Goal: Task Accomplishment & Management: Manage account settings

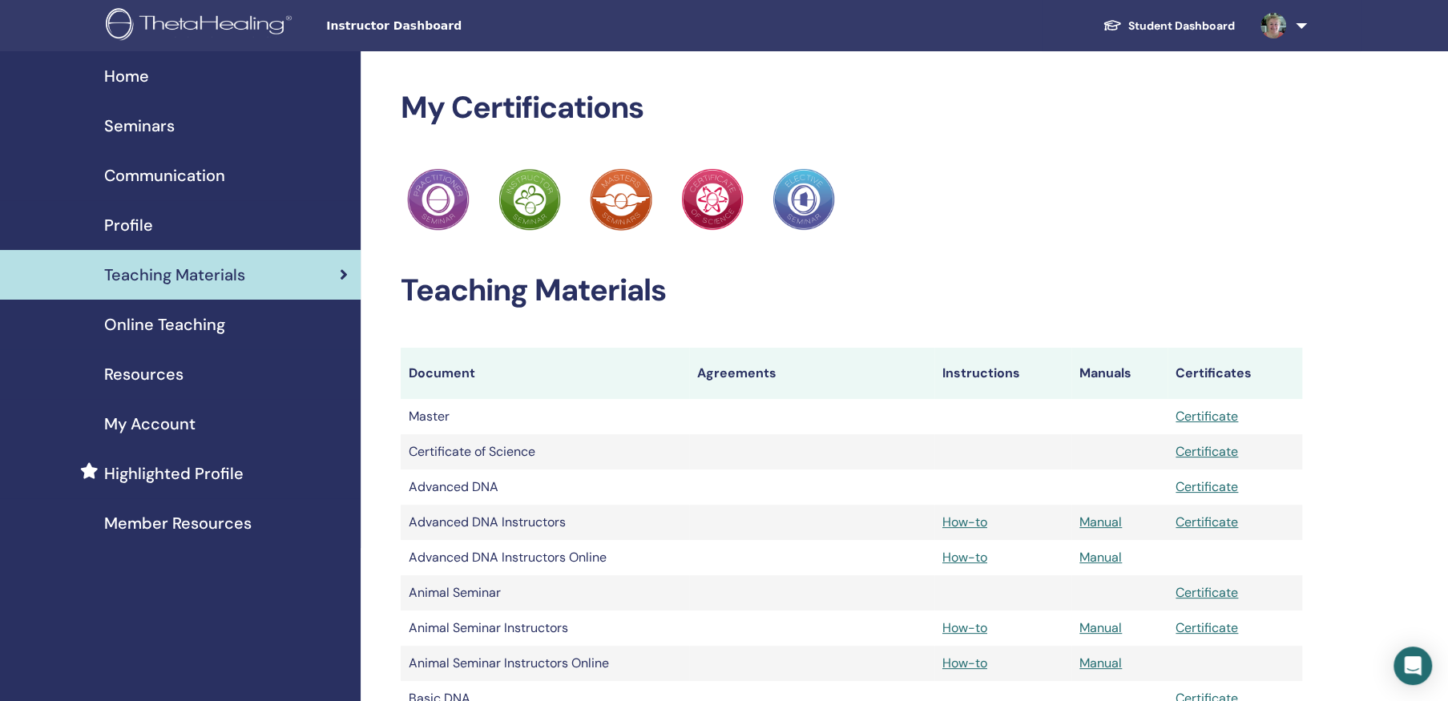
click at [126, 71] on span "Home" at bounding box center [126, 76] width 45 height 24
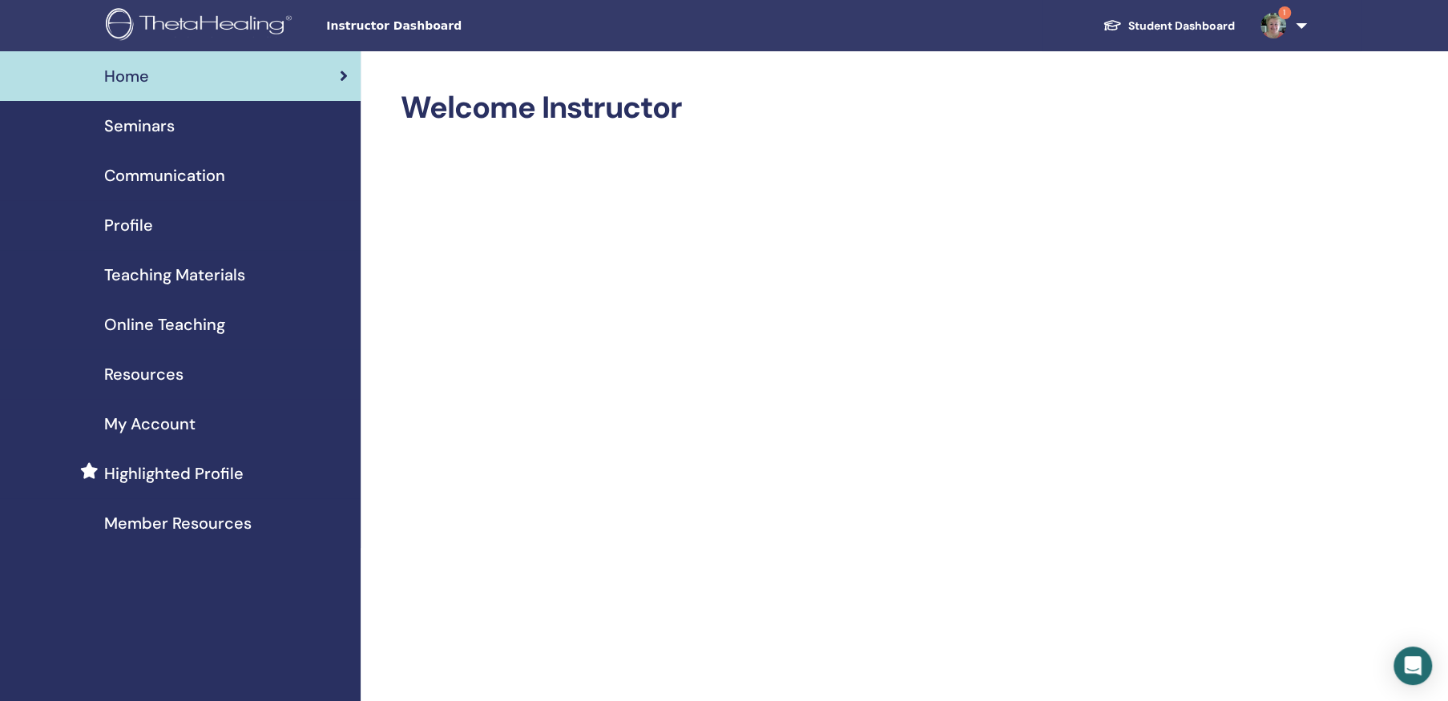
click at [1284, 11] on span "1" at bounding box center [1284, 12] width 13 height 13
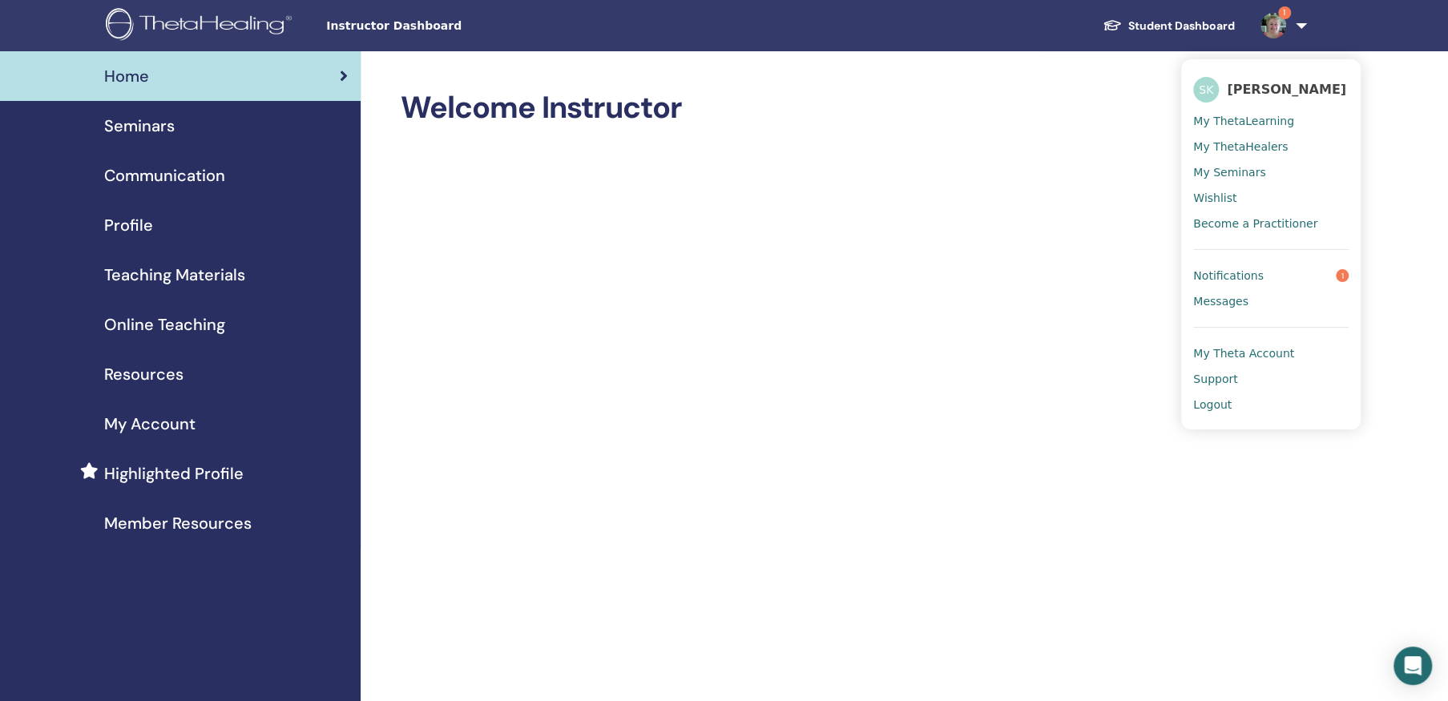
click at [1248, 276] on span "Notifications" at bounding box center [1228, 275] width 71 height 14
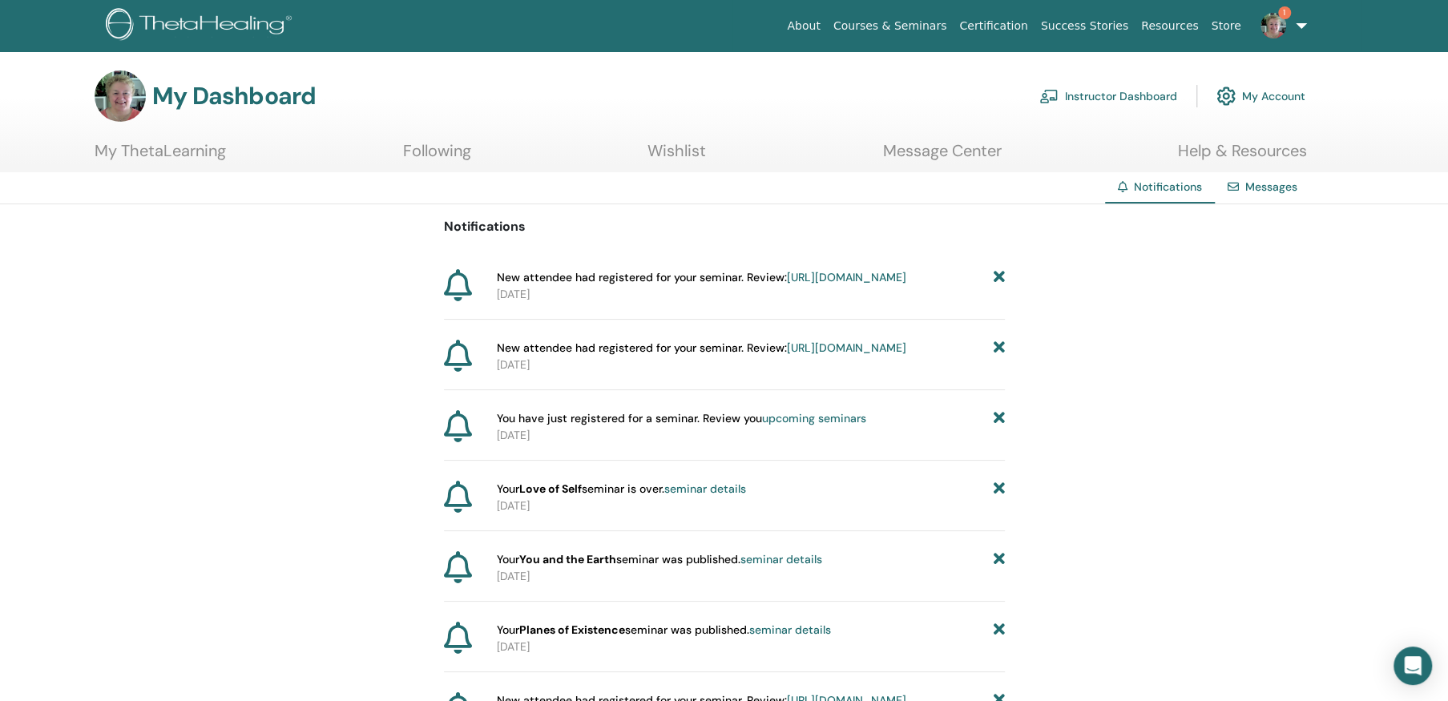
click at [787, 355] on link "https://member.thetahealing.com/instructor/seminar/376608/attendees" at bounding box center [846, 348] width 119 height 14
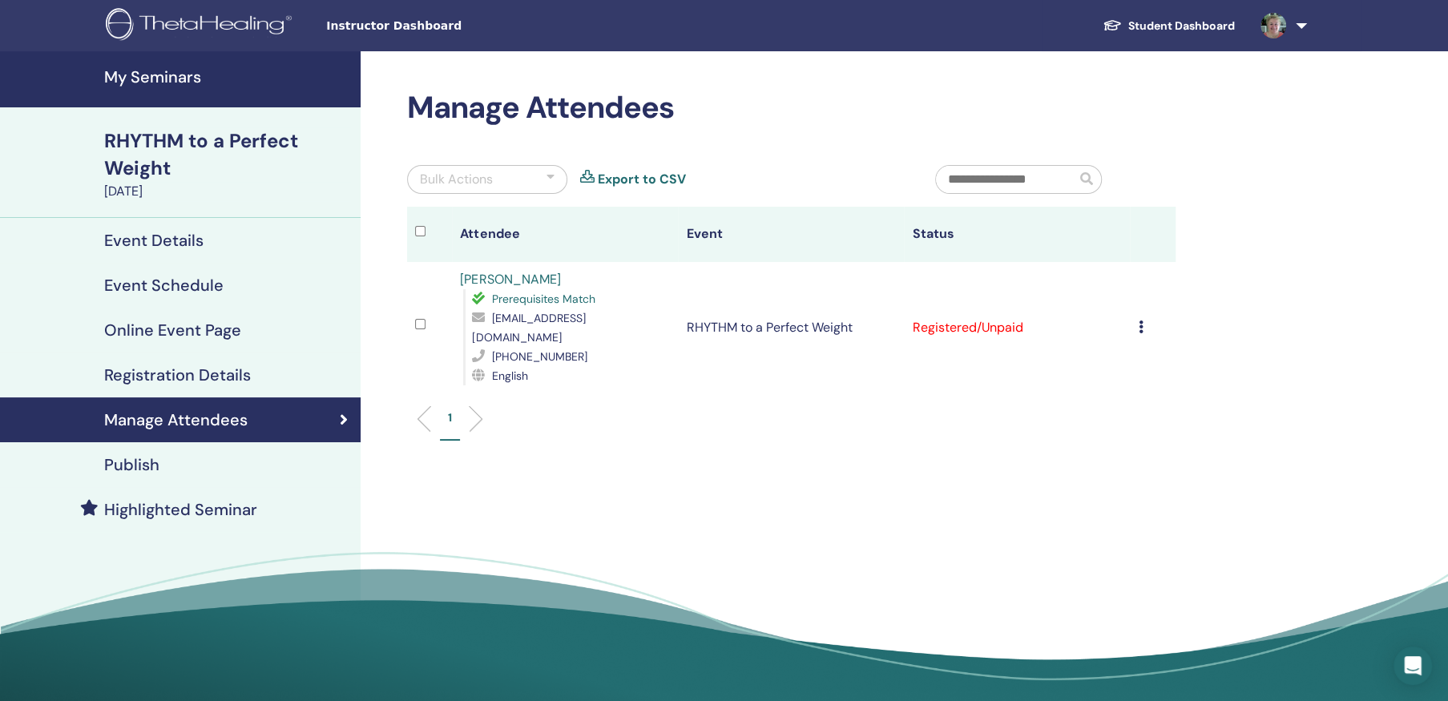
click at [1136, 313] on td "Cancel Registration Do not auto-certify Mark as Paid Mark as Unpaid Mark as Abs…" at bounding box center [1152, 327] width 45 height 131
click at [1139, 320] on icon at bounding box center [1140, 326] width 5 height 13
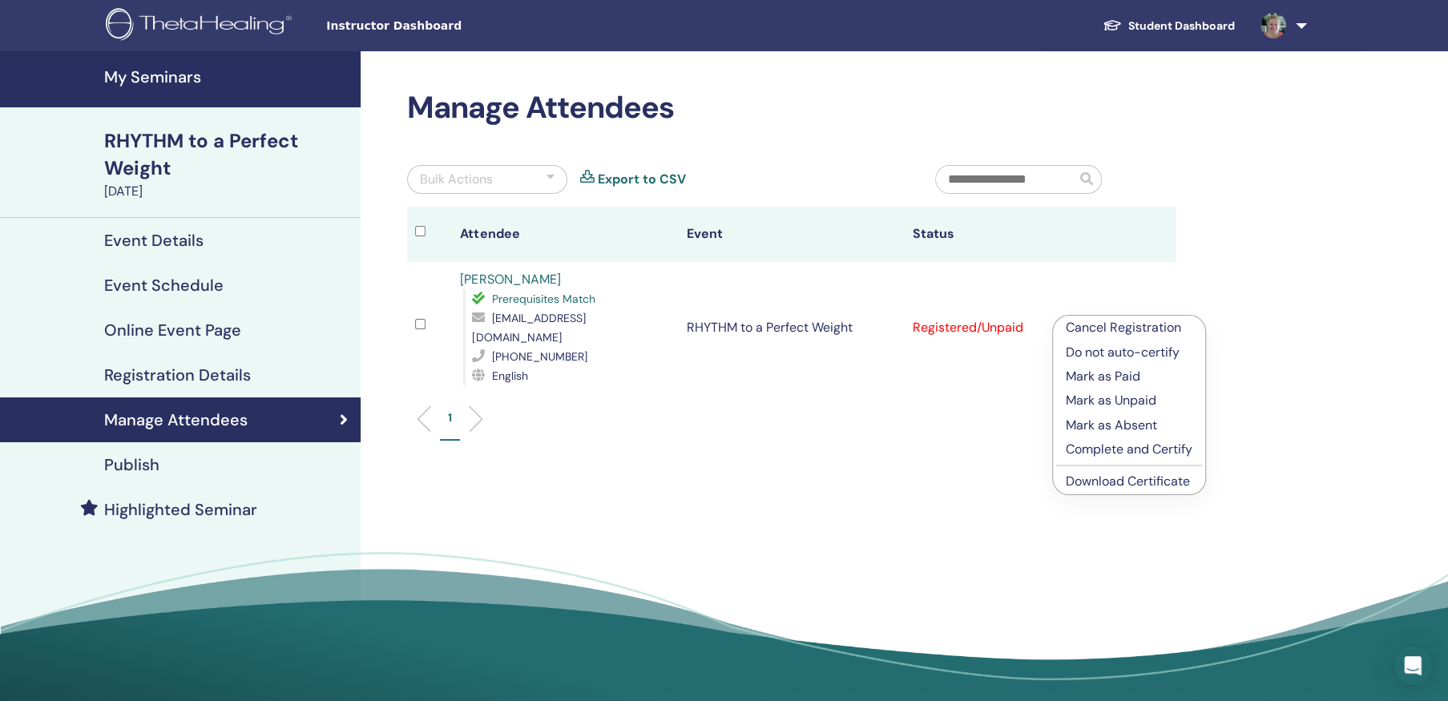
click at [1129, 374] on p "Mark as Paid" at bounding box center [1129, 376] width 127 height 19
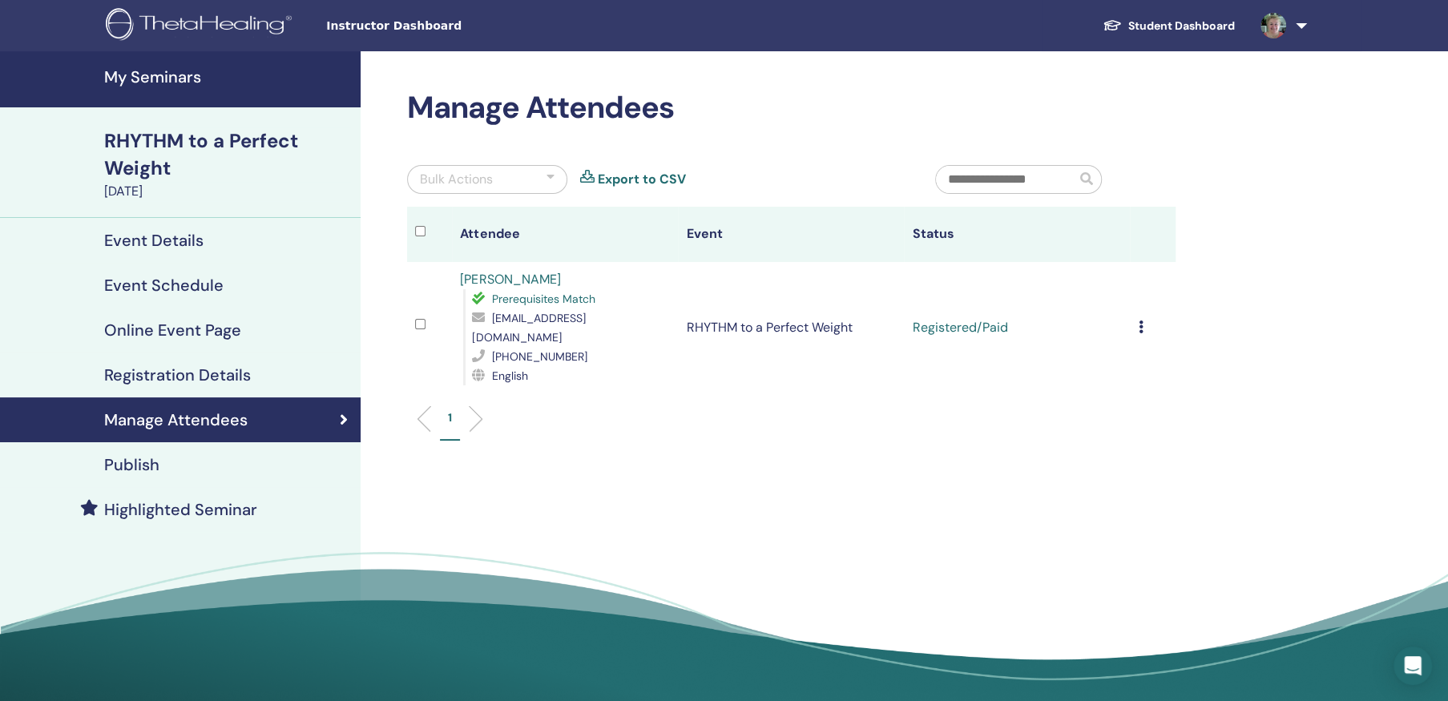
click at [150, 138] on div "RHYTHM to a Perfect Weight" at bounding box center [227, 154] width 247 height 54
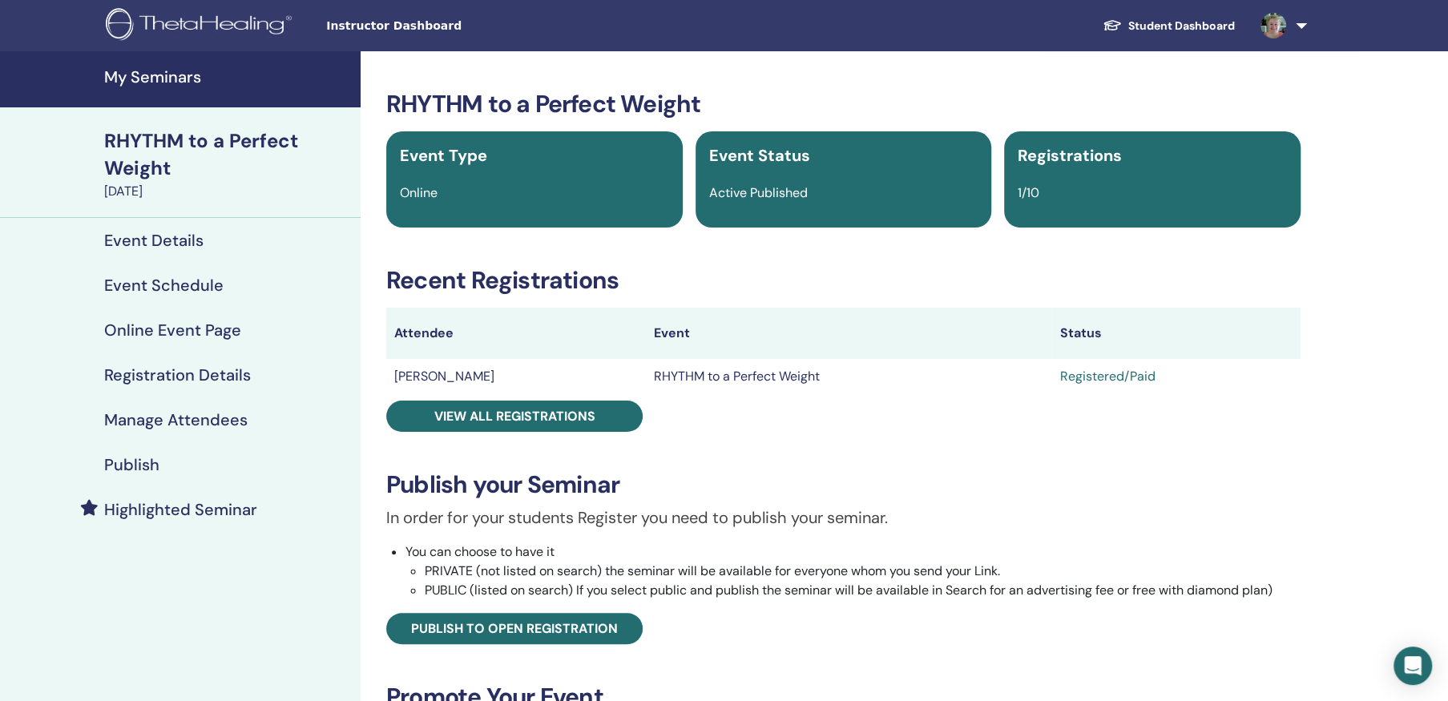
click at [140, 75] on h4 "My Seminars" at bounding box center [227, 76] width 247 height 19
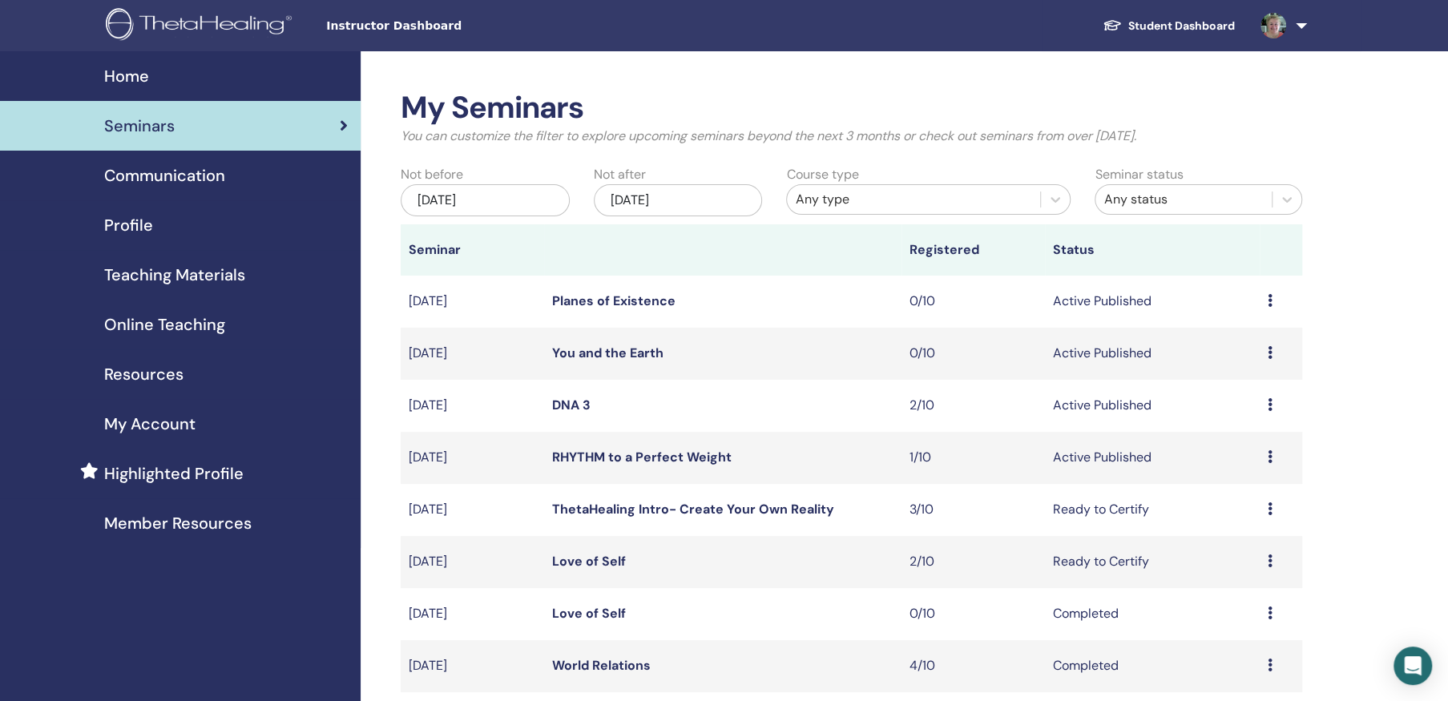
click at [581, 403] on link "DNA 3" at bounding box center [571, 405] width 38 height 17
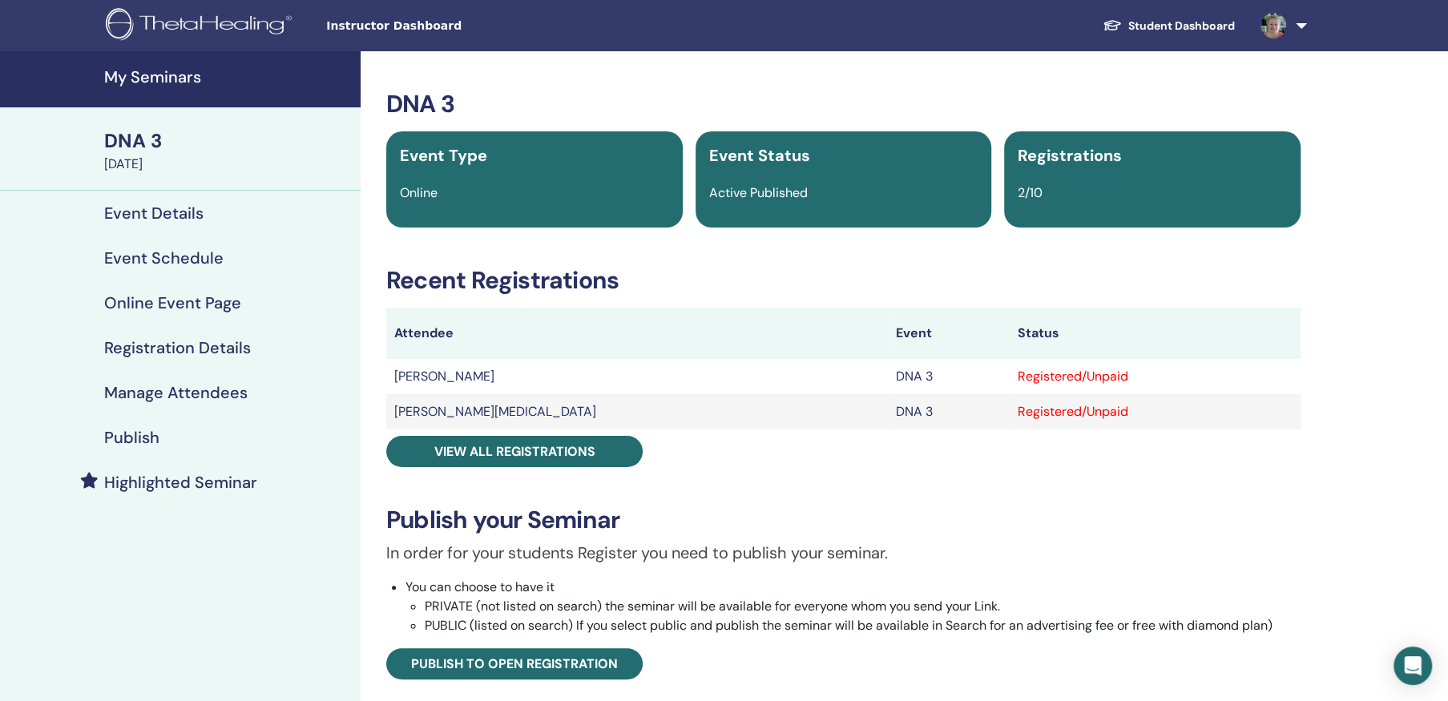
click at [170, 385] on h4 "Manage Attendees" at bounding box center [175, 392] width 143 height 19
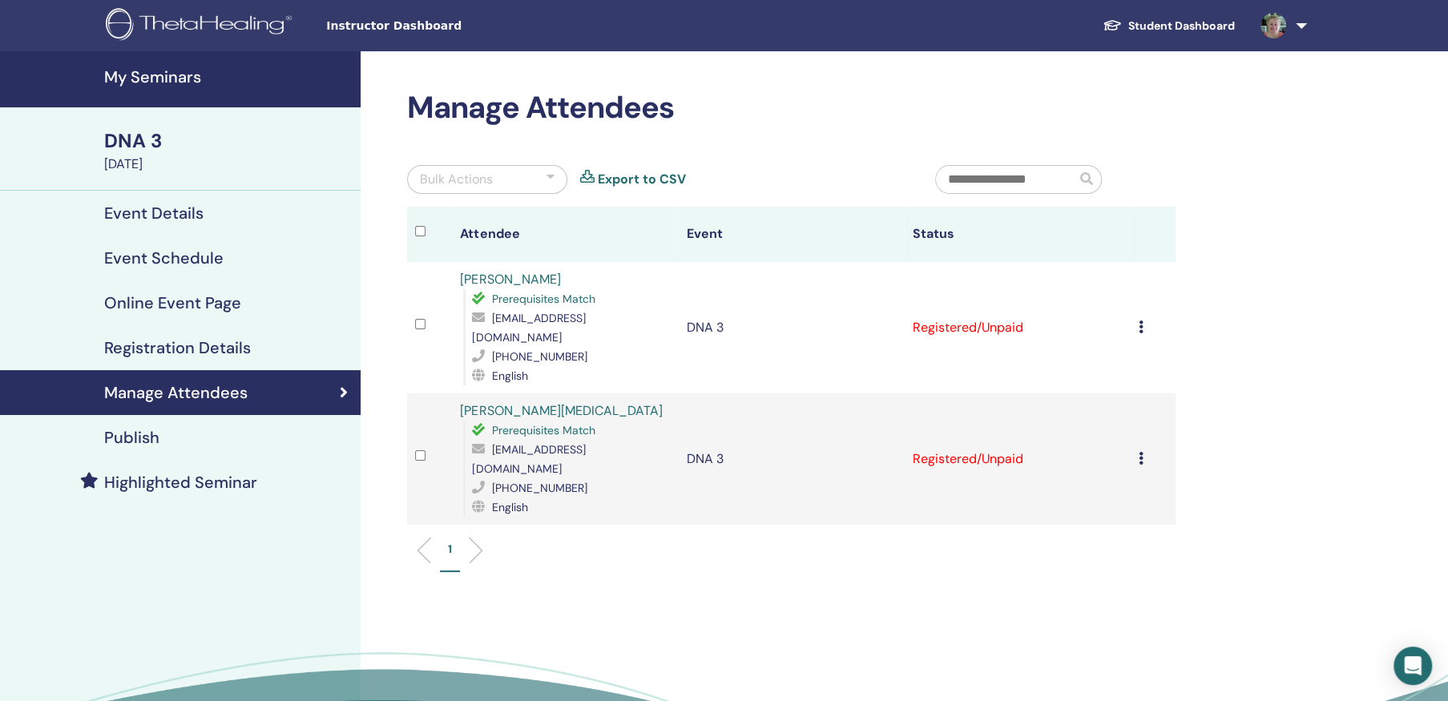
click at [1142, 452] on icon at bounding box center [1140, 458] width 5 height 13
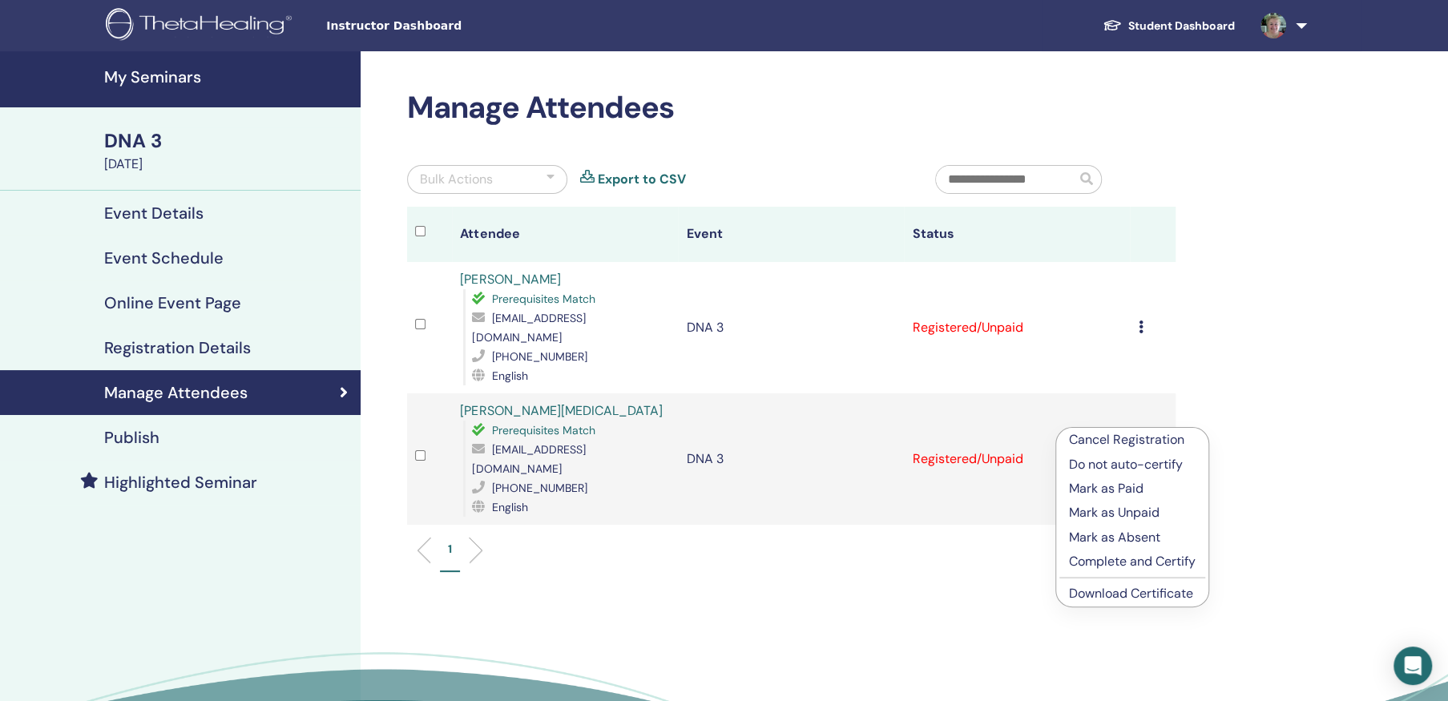
click at [1130, 485] on p "Mark as Paid" at bounding box center [1132, 488] width 127 height 19
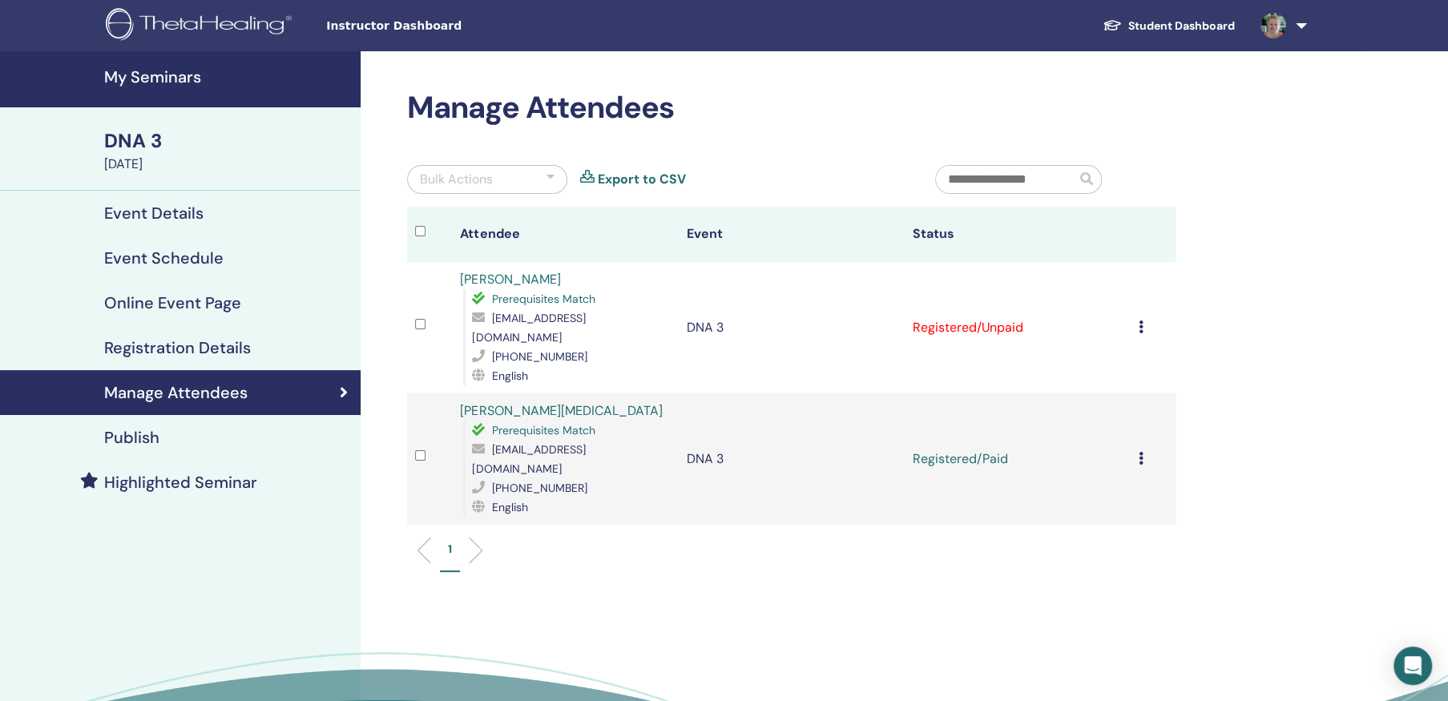
click at [1139, 320] on icon at bounding box center [1140, 326] width 5 height 13
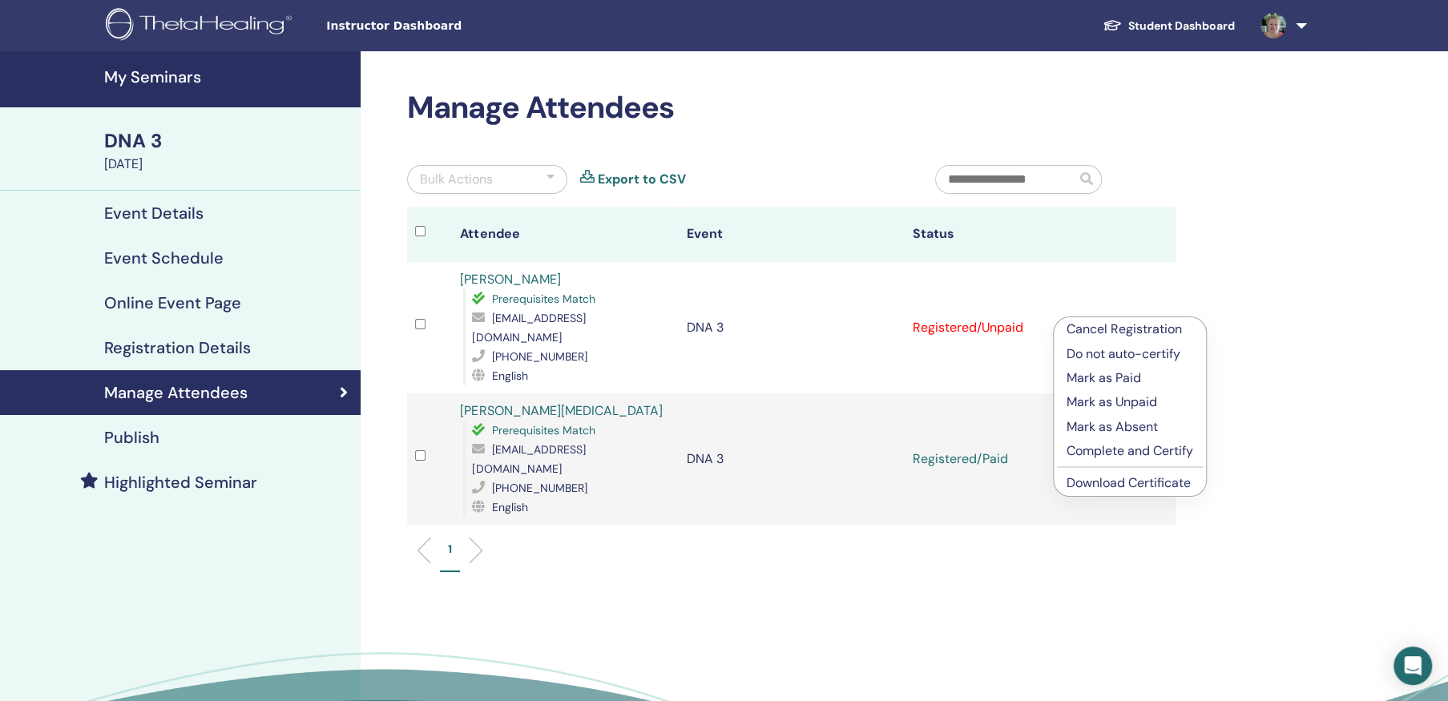
click at [1123, 376] on p "Mark as Paid" at bounding box center [1129, 378] width 127 height 19
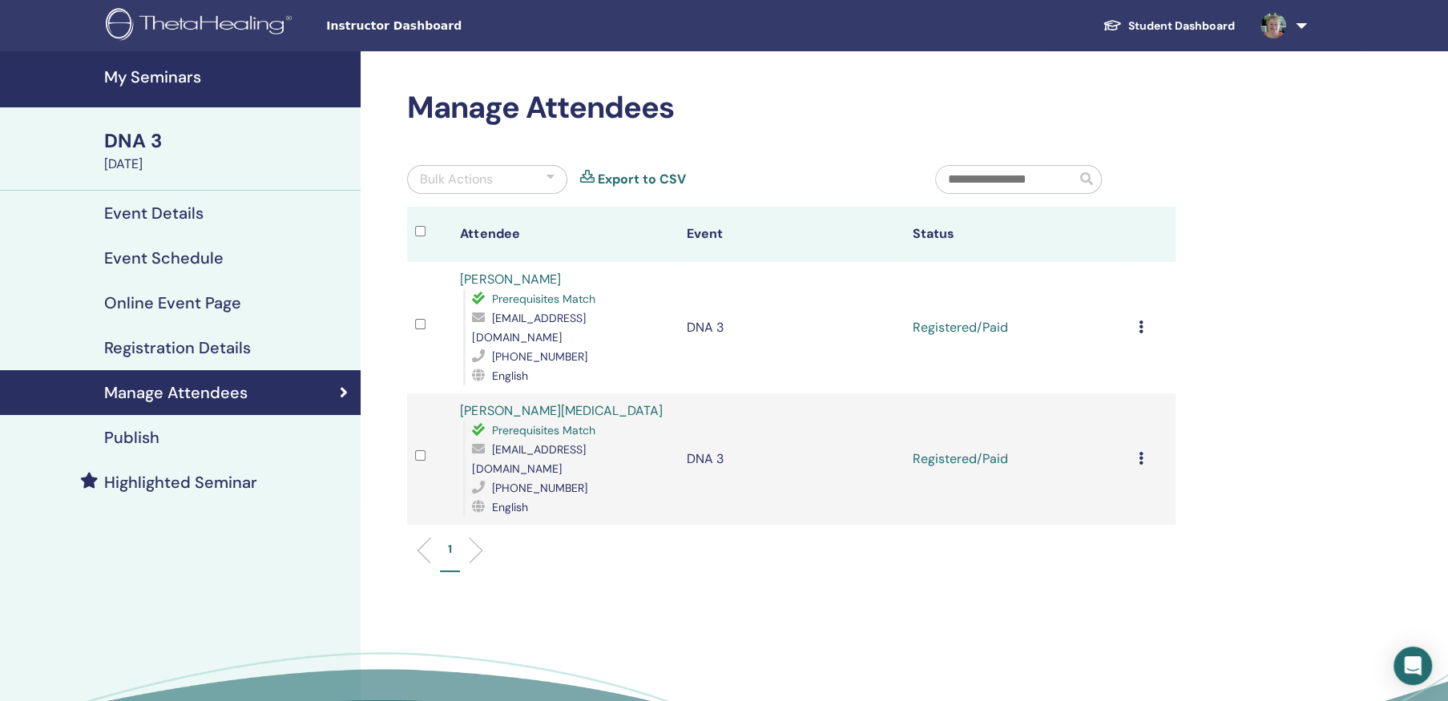
click at [1299, 24] on link at bounding box center [1281, 25] width 66 height 51
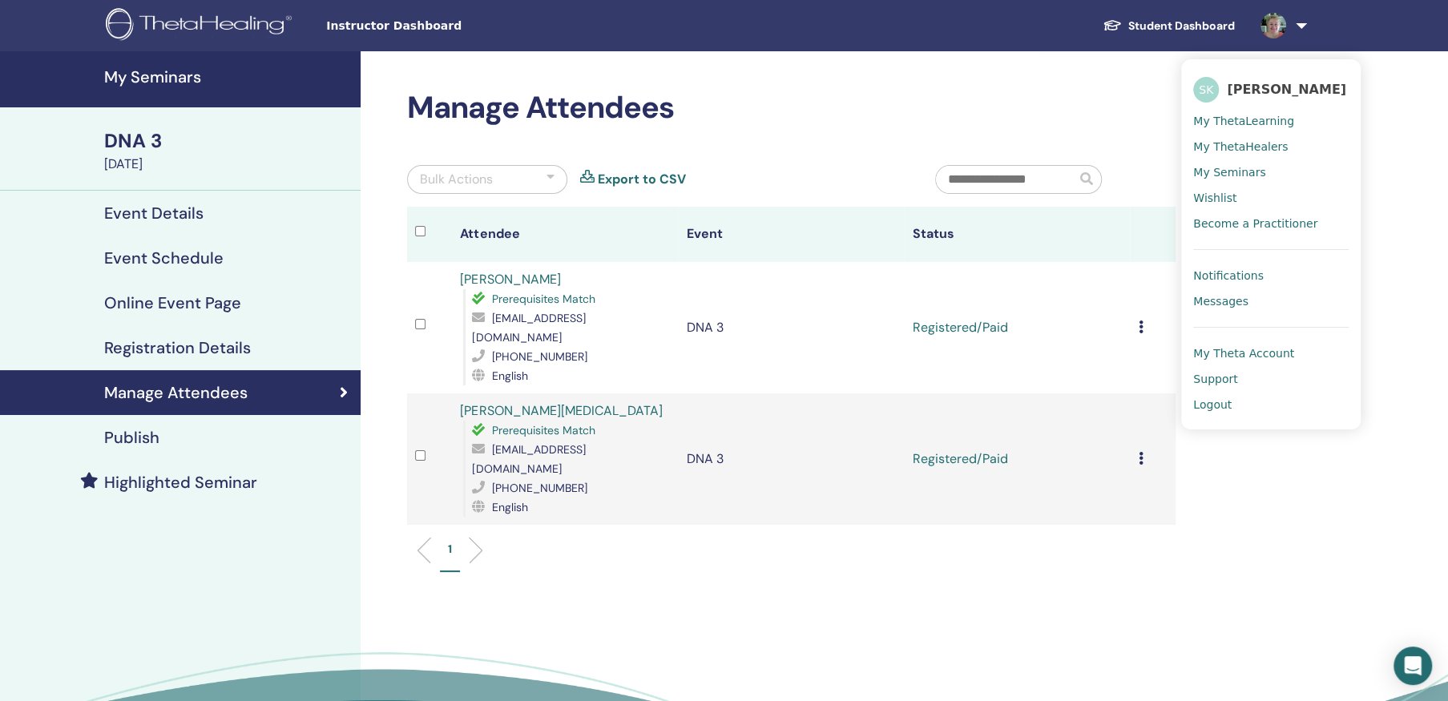
click at [1245, 119] on span "My ThetaLearning" at bounding box center [1243, 121] width 101 height 14
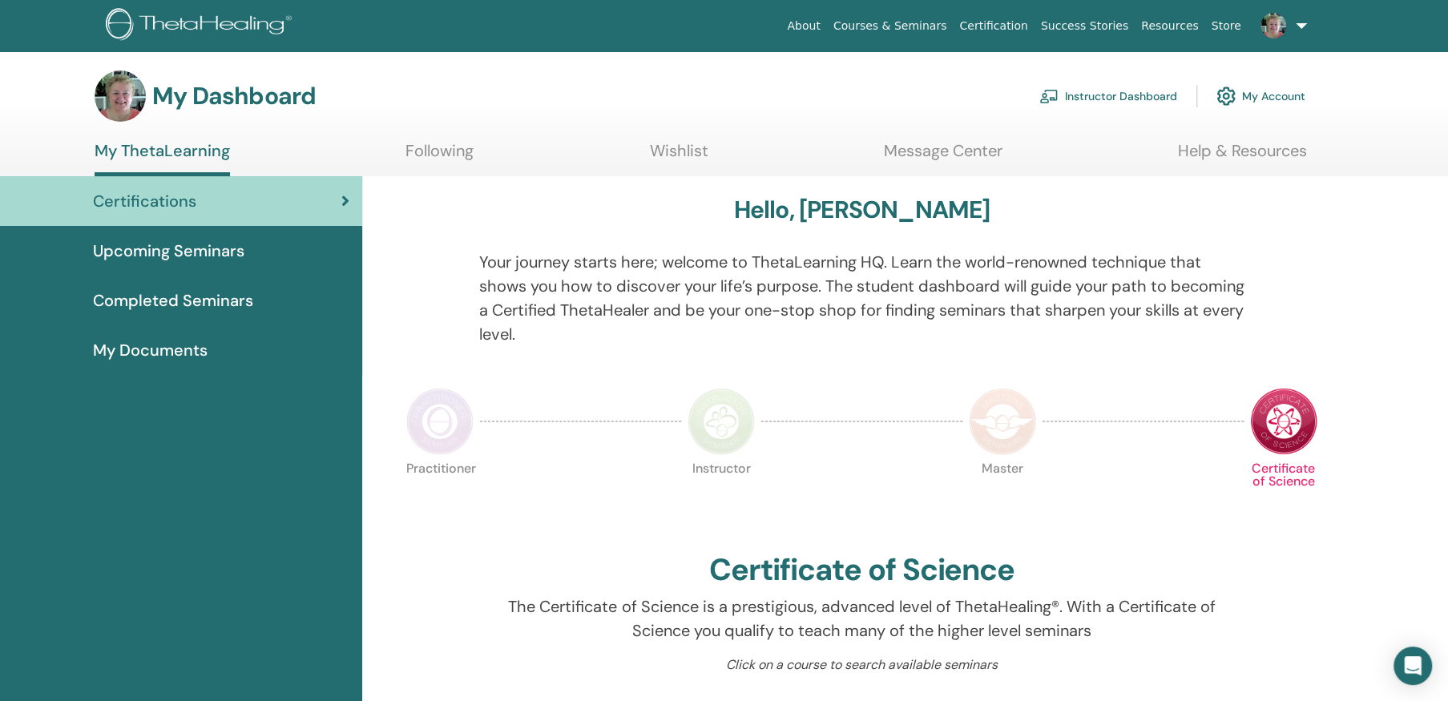
click at [953, 22] on link "Courses & Seminars" at bounding box center [890, 26] width 127 height 30
click at [1121, 92] on link "Instructor Dashboard" at bounding box center [1108, 96] width 138 height 35
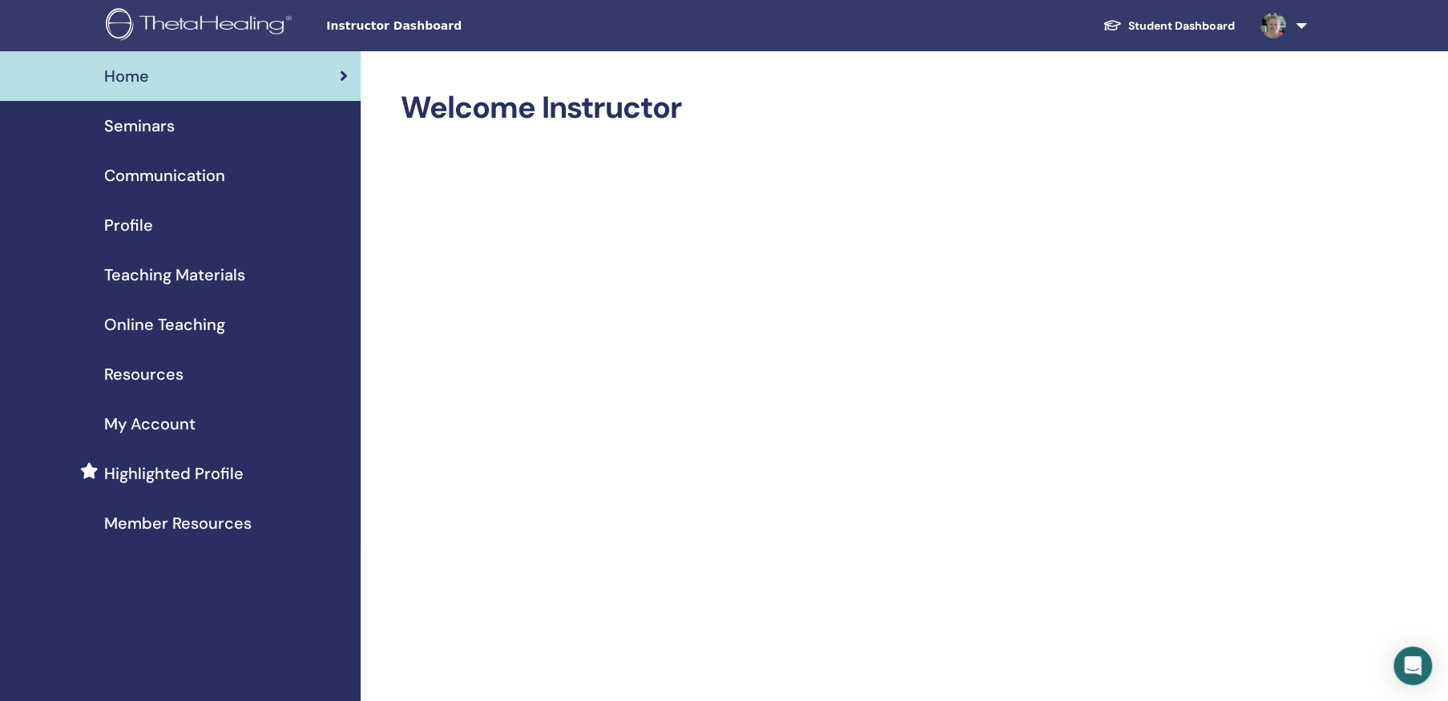
click at [150, 119] on span "Seminars" at bounding box center [139, 126] width 71 height 24
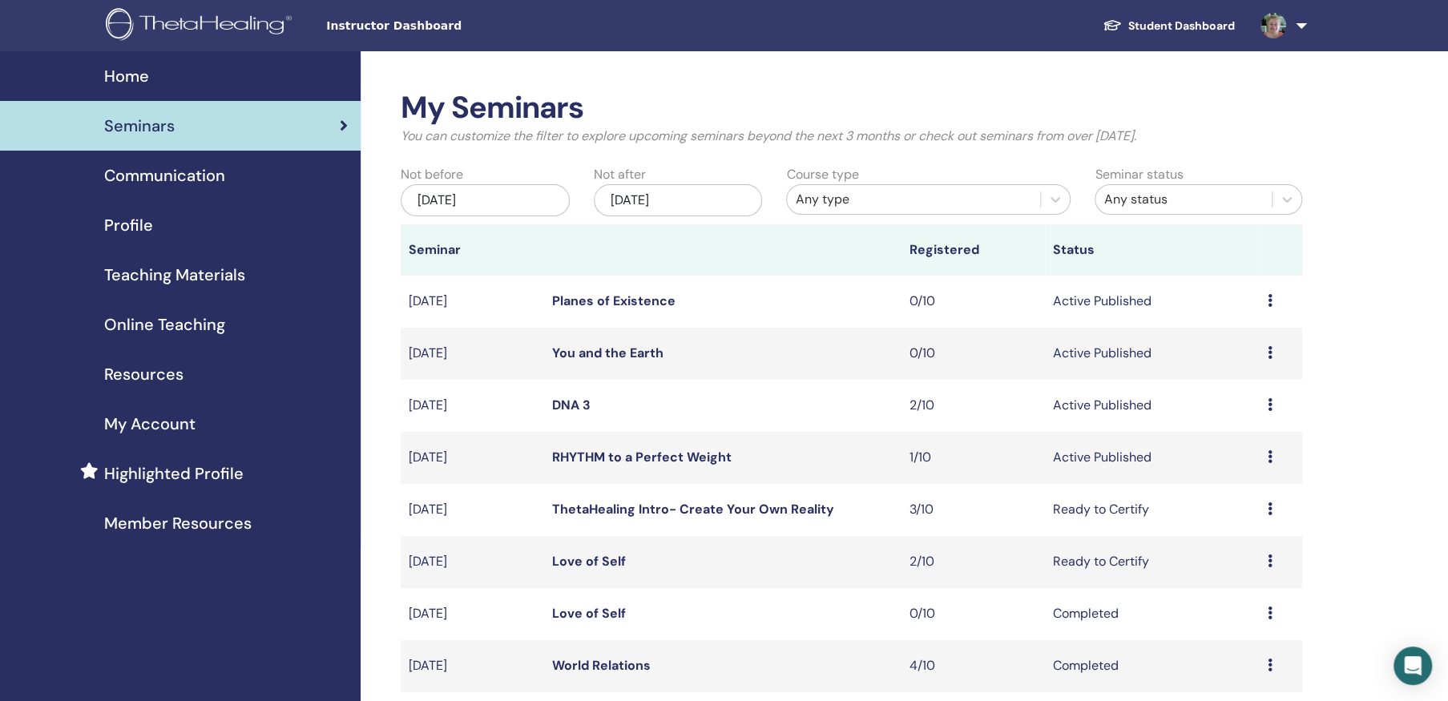
click at [1268, 556] on icon at bounding box center [1270, 560] width 5 height 13
click at [1246, 616] on link "Attendees" at bounding box center [1229, 617] width 61 height 17
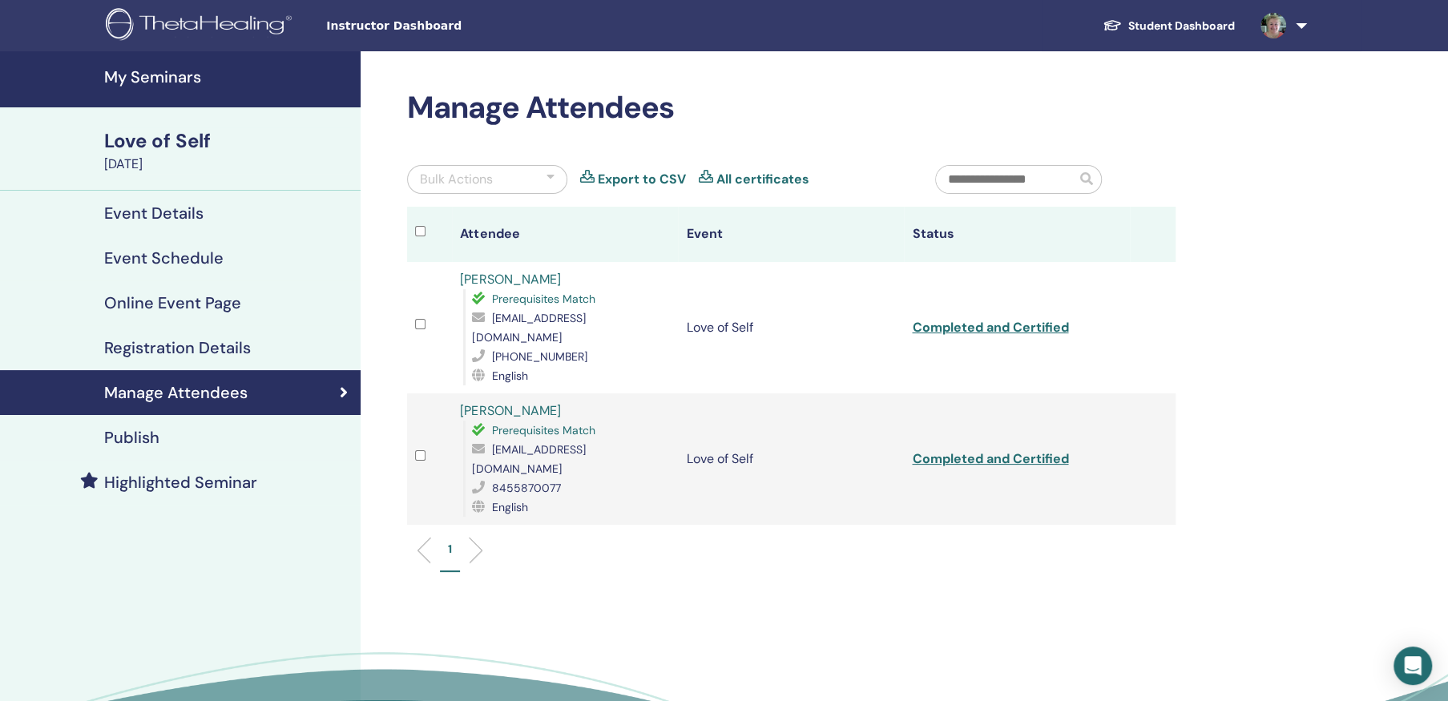
click at [167, 67] on h4 "My Seminars" at bounding box center [227, 76] width 247 height 19
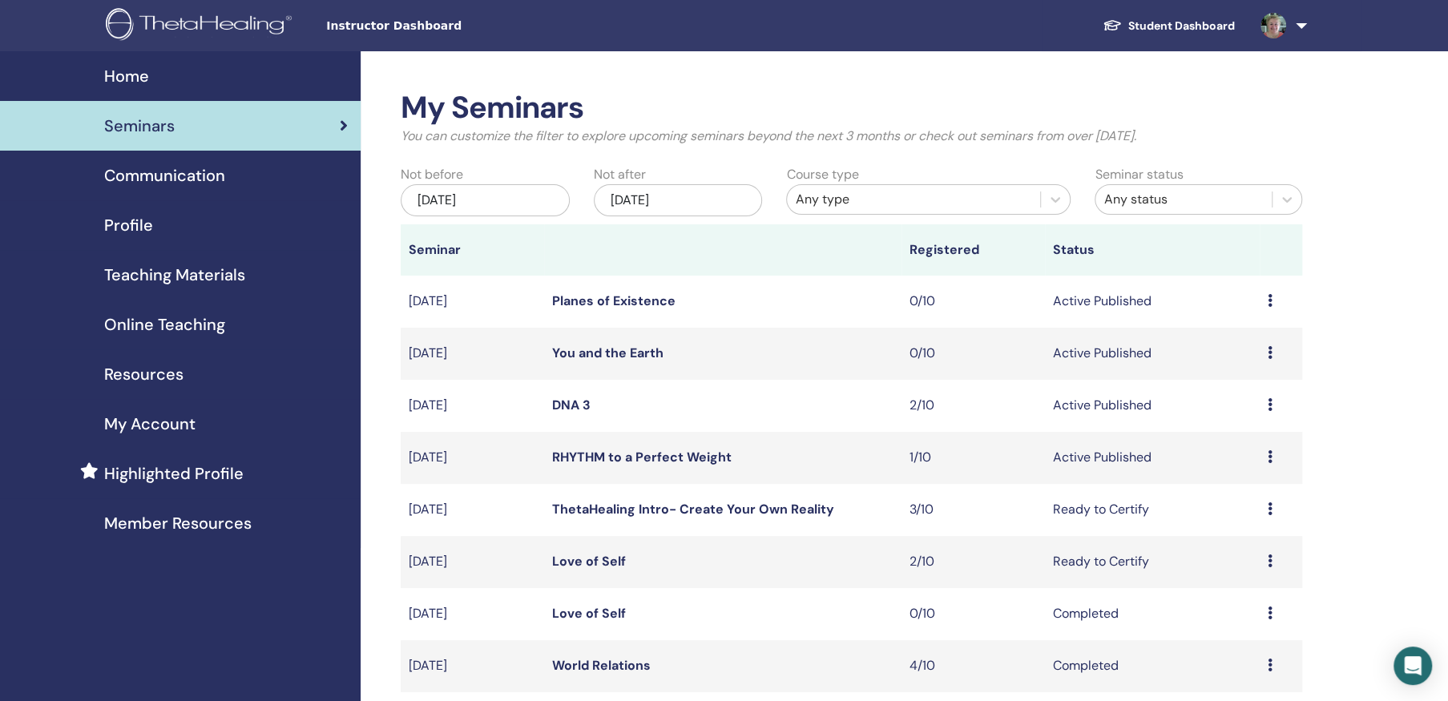
click at [563, 400] on link "DNA 3" at bounding box center [571, 405] width 38 height 17
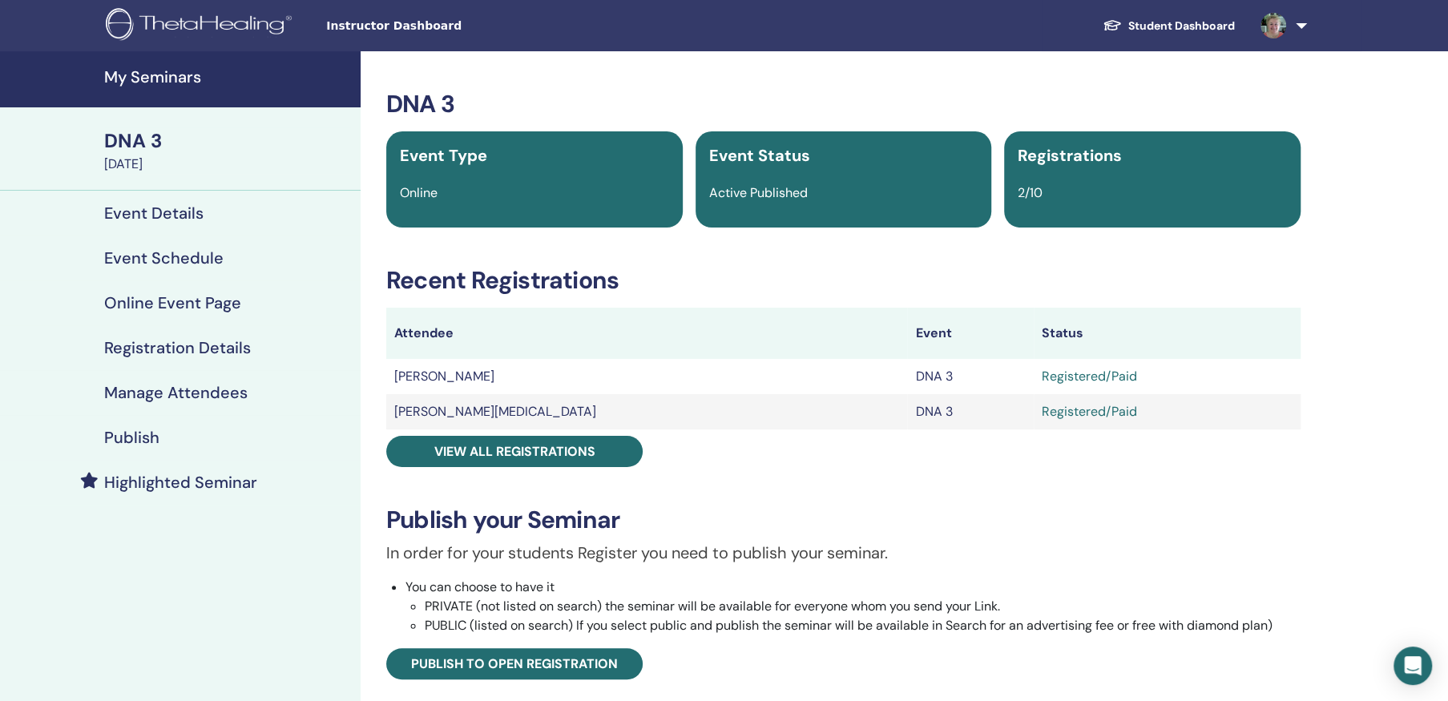
click at [217, 385] on h4 "Manage Attendees" at bounding box center [175, 392] width 143 height 19
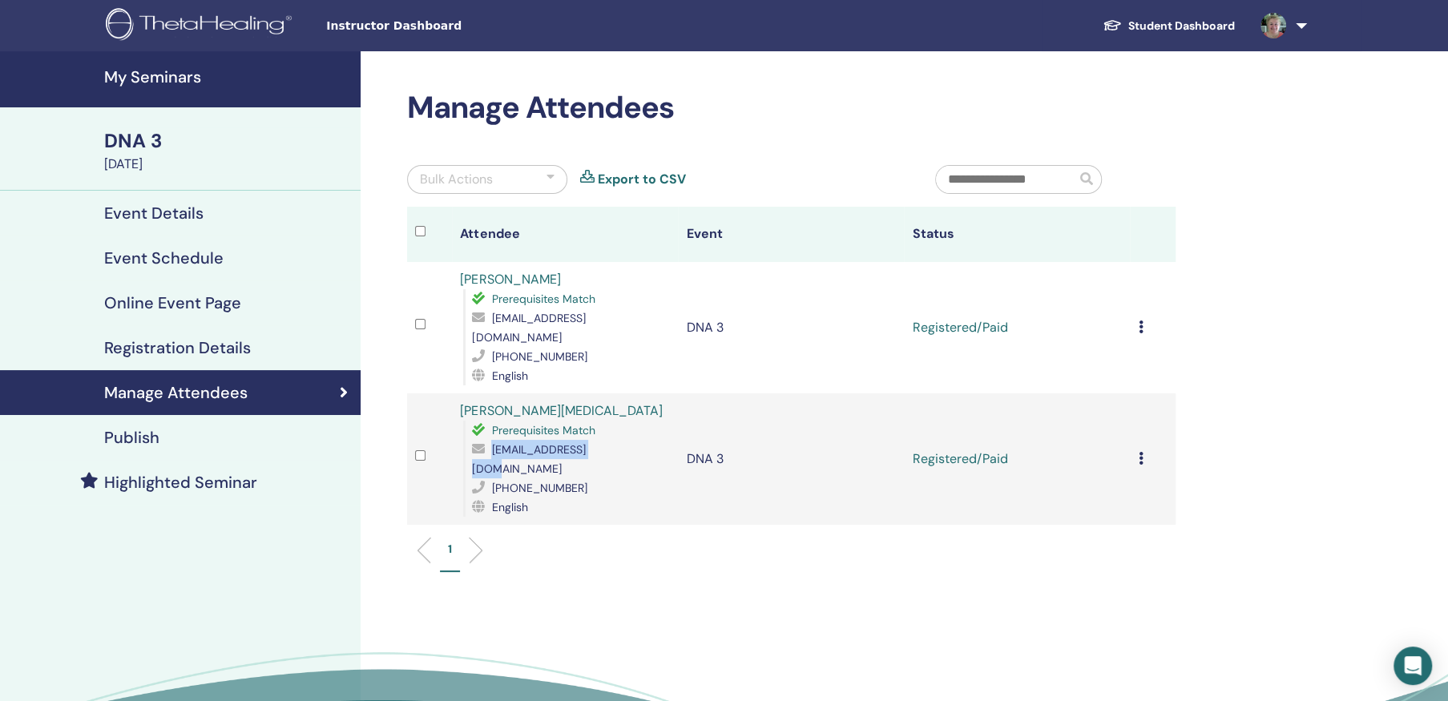
drag, startPoint x: 493, startPoint y: 432, endPoint x: 617, endPoint y: 430, distance: 124.2
click at [617, 440] on div "yunistham@gmail.com" at bounding box center [571, 459] width 198 height 38
drag, startPoint x: 617, startPoint y: 430, endPoint x: 576, endPoint y: 425, distance: 41.1
copy span "yunistham@gmail.com"
drag, startPoint x: 588, startPoint y: 494, endPoint x: 427, endPoint y: 441, distance: 169.5
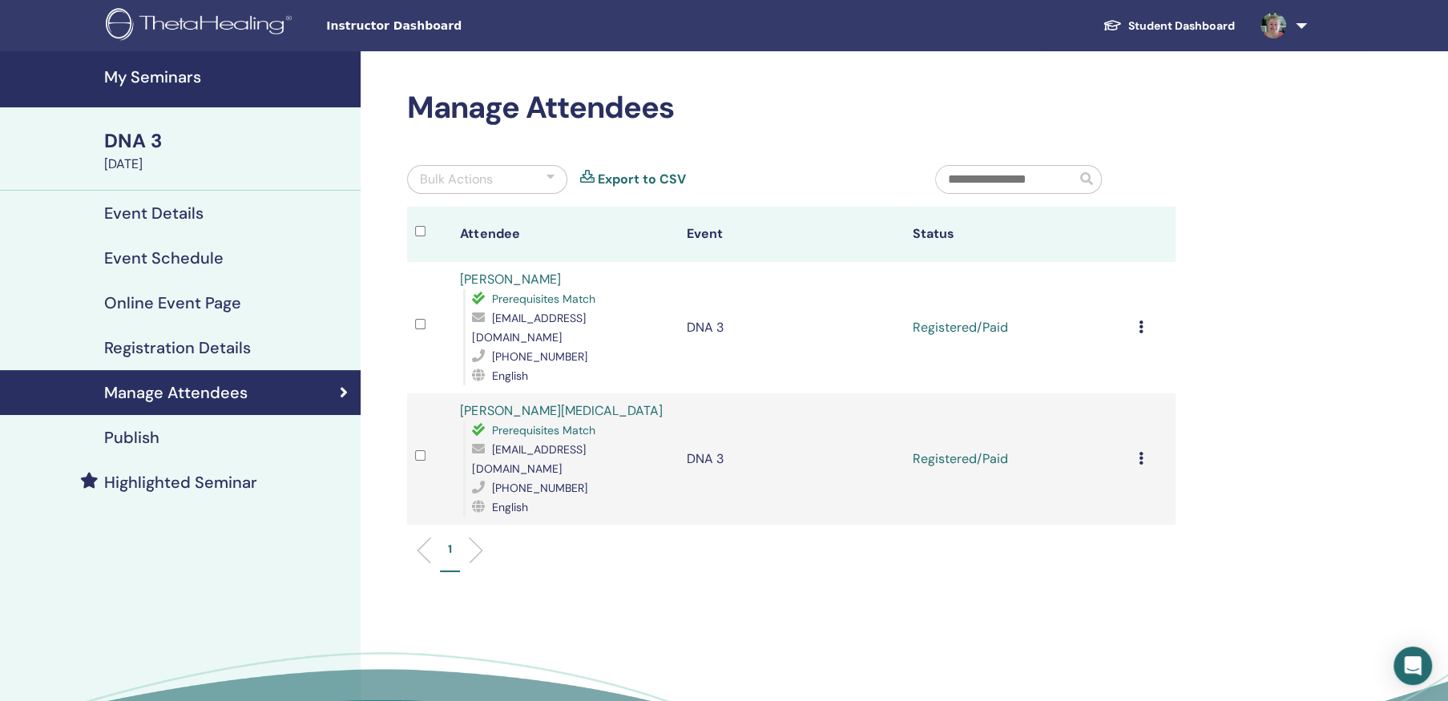
click at [587, 525] on div "1" at bounding box center [791, 556] width 792 height 63
drag, startPoint x: 496, startPoint y: 445, endPoint x: 575, endPoint y: 444, distance: 79.3
click at [575, 478] on div "+60146826591" at bounding box center [571, 487] width 198 height 19
drag, startPoint x: 575, startPoint y: 444, endPoint x: 550, endPoint y: 444, distance: 25.6
copy span "60146826591"
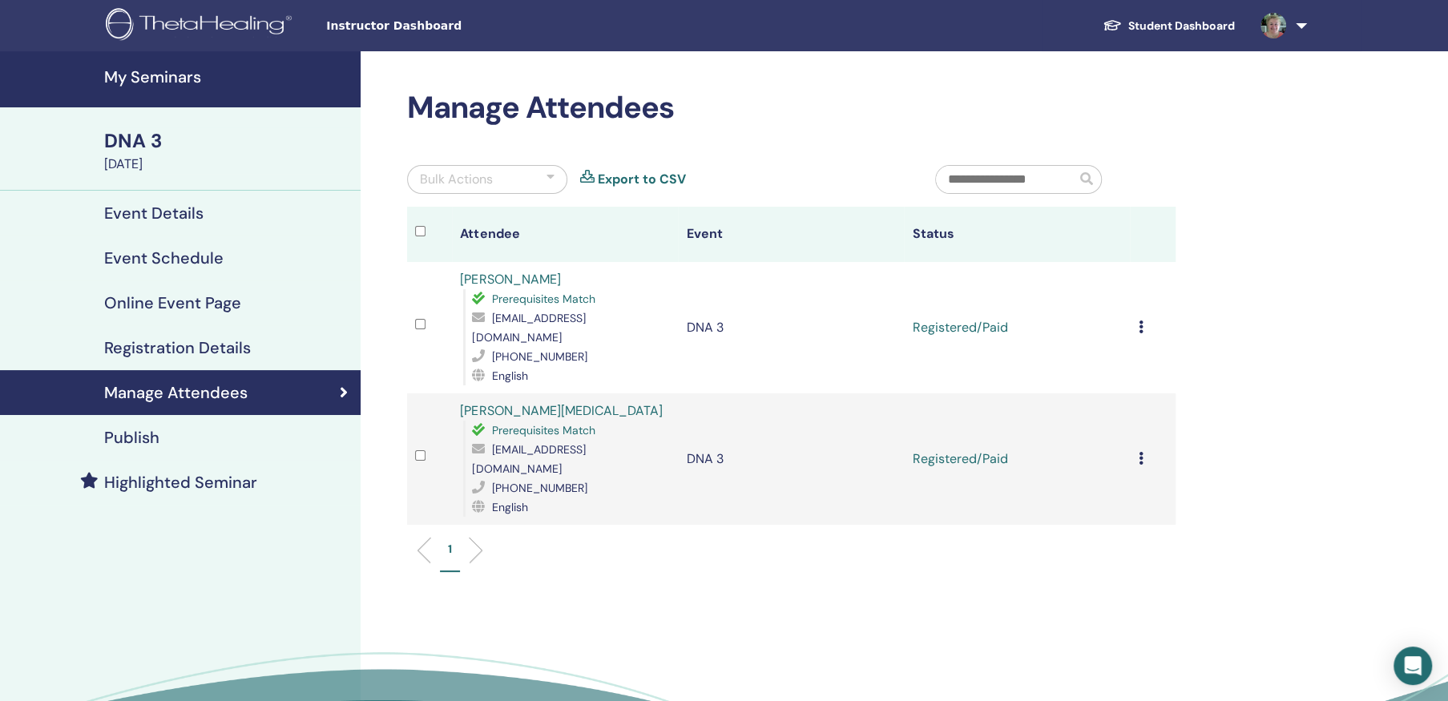
drag, startPoint x: 574, startPoint y: 524, endPoint x: 512, endPoint y: 482, distance: 74.9
click at [573, 541] on ul "1" at bounding box center [791, 556] width 741 height 31
click at [160, 79] on h4 "My Seminars" at bounding box center [227, 76] width 247 height 19
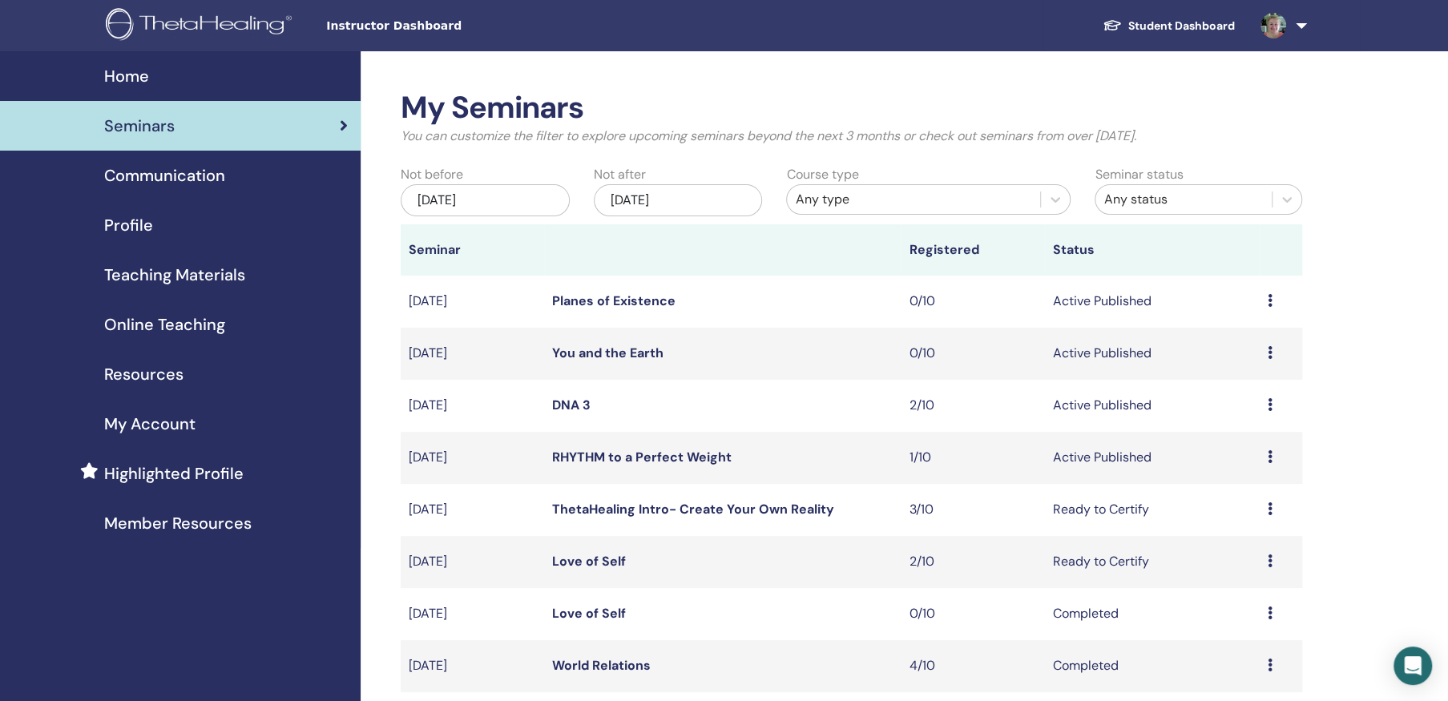
click at [684, 508] on link "ThetaHealing Intro- Create Your Own Reality" at bounding box center [693, 509] width 282 height 17
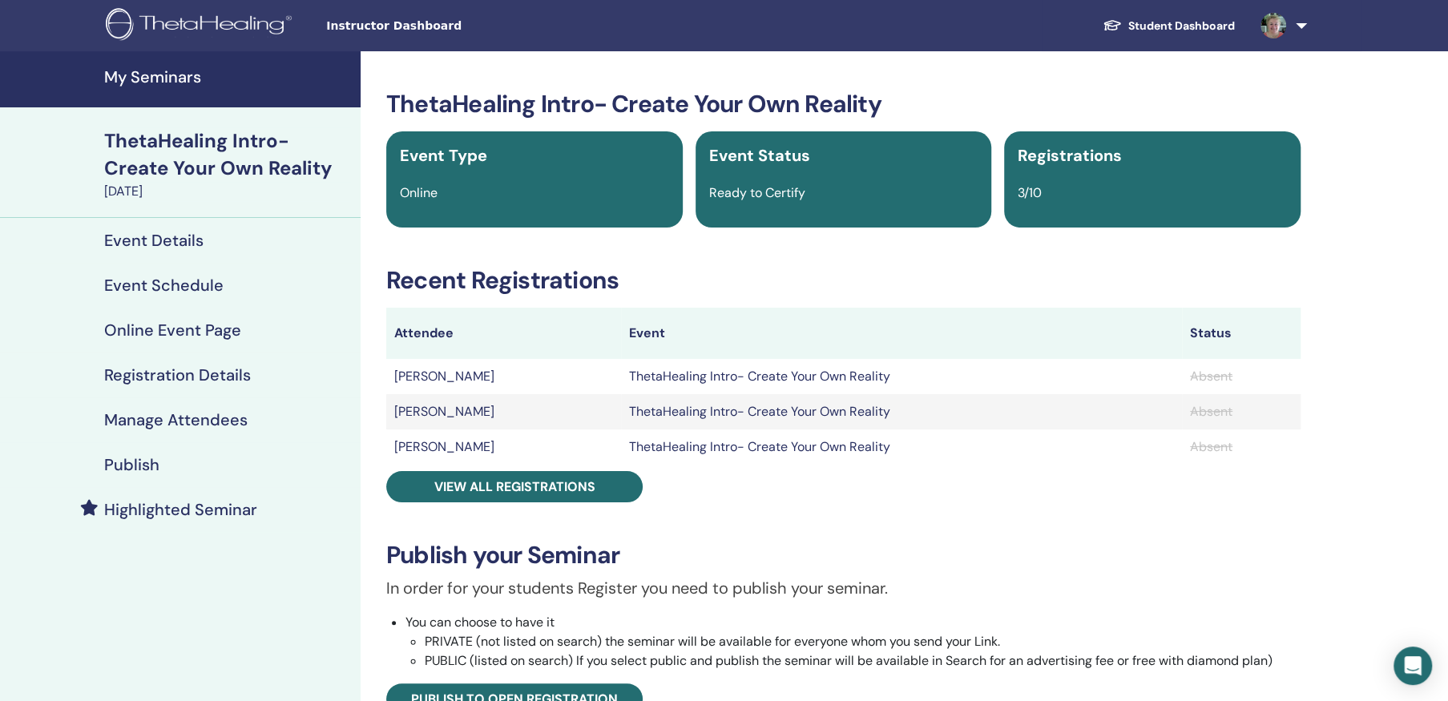
click at [179, 416] on h4 "Manage Attendees" at bounding box center [175, 419] width 143 height 19
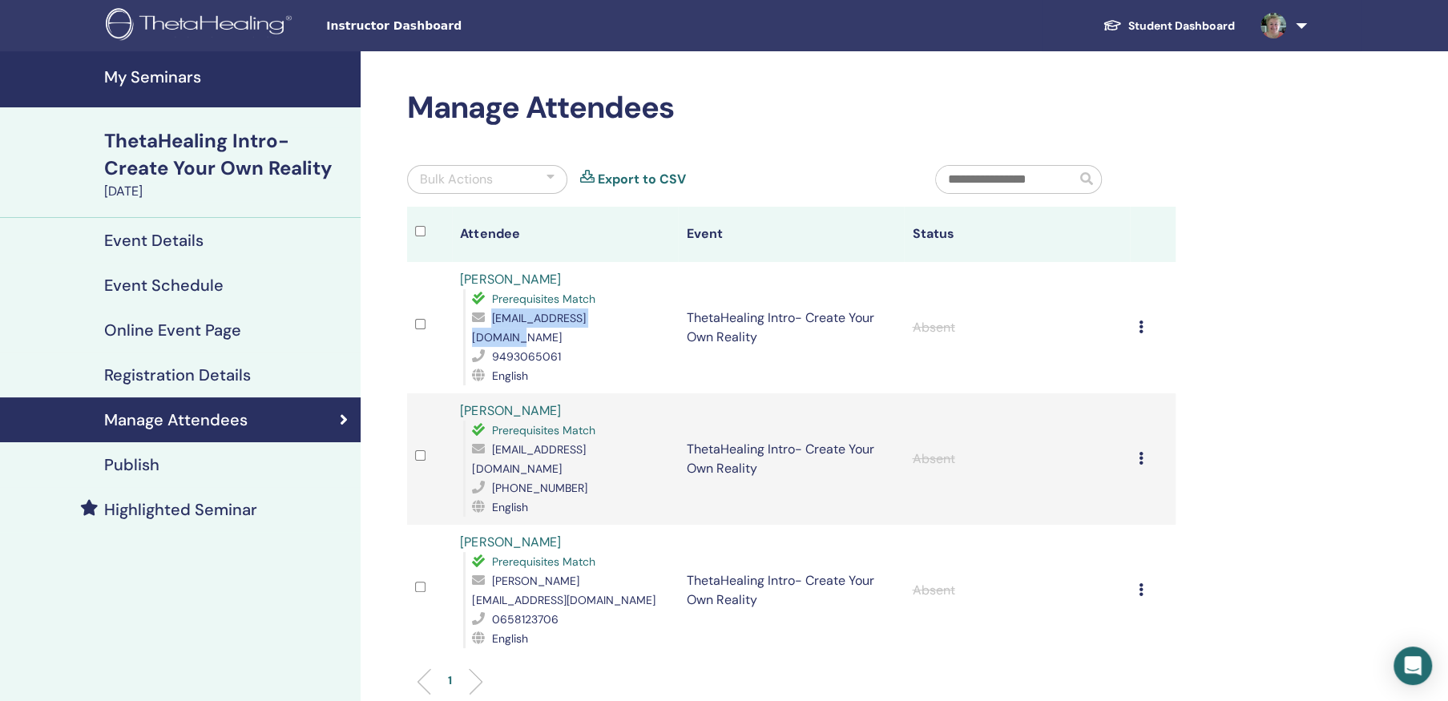
drag, startPoint x: 492, startPoint y: 317, endPoint x: 639, endPoint y: 316, distance: 147.4
click at [639, 316] on div "georgewsimkin@gmail.com" at bounding box center [571, 327] width 198 height 38
drag, startPoint x: 638, startPoint y: 316, endPoint x: 580, endPoint y: 317, distance: 57.7
copy span "georgewsimkin@gmail.com"
click at [617, 366] on div "English" at bounding box center [571, 375] width 198 height 19
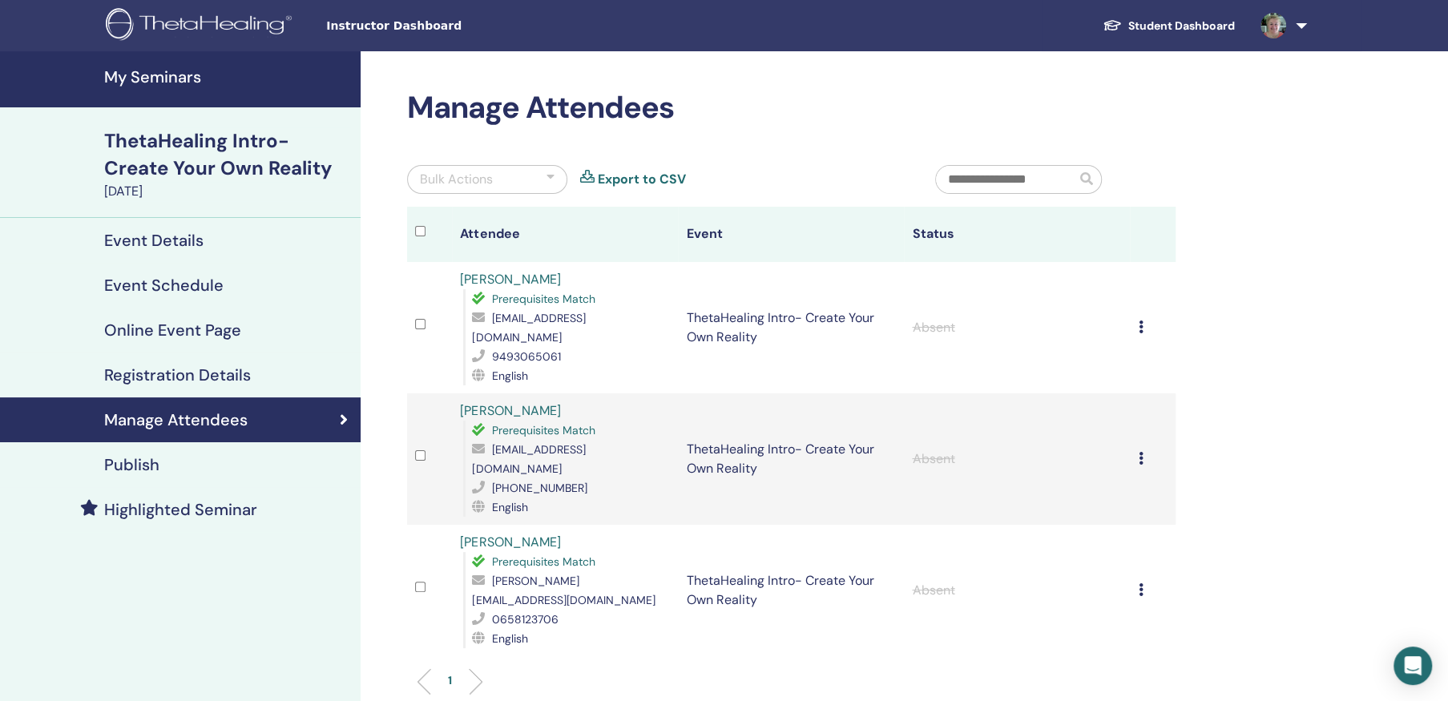
drag, startPoint x: 491, startPoint y: 336, endPoint x: 569, endPoint y: 331, distance: 77.9
click at [569, 347] on div "9493065061" at bounding box center [571, 356] width 198 height 19
drag, startPoint x: 491, startPoint y: 337, endPoint x: 578, endPoint y: 348, distance: 87.3
click at [566, 347] on div "9493065061" at bounding box center [571, 356] width 198 height 19
click at [582, 366] on div "English" at bounding box center [571, 375] width 198 height 19
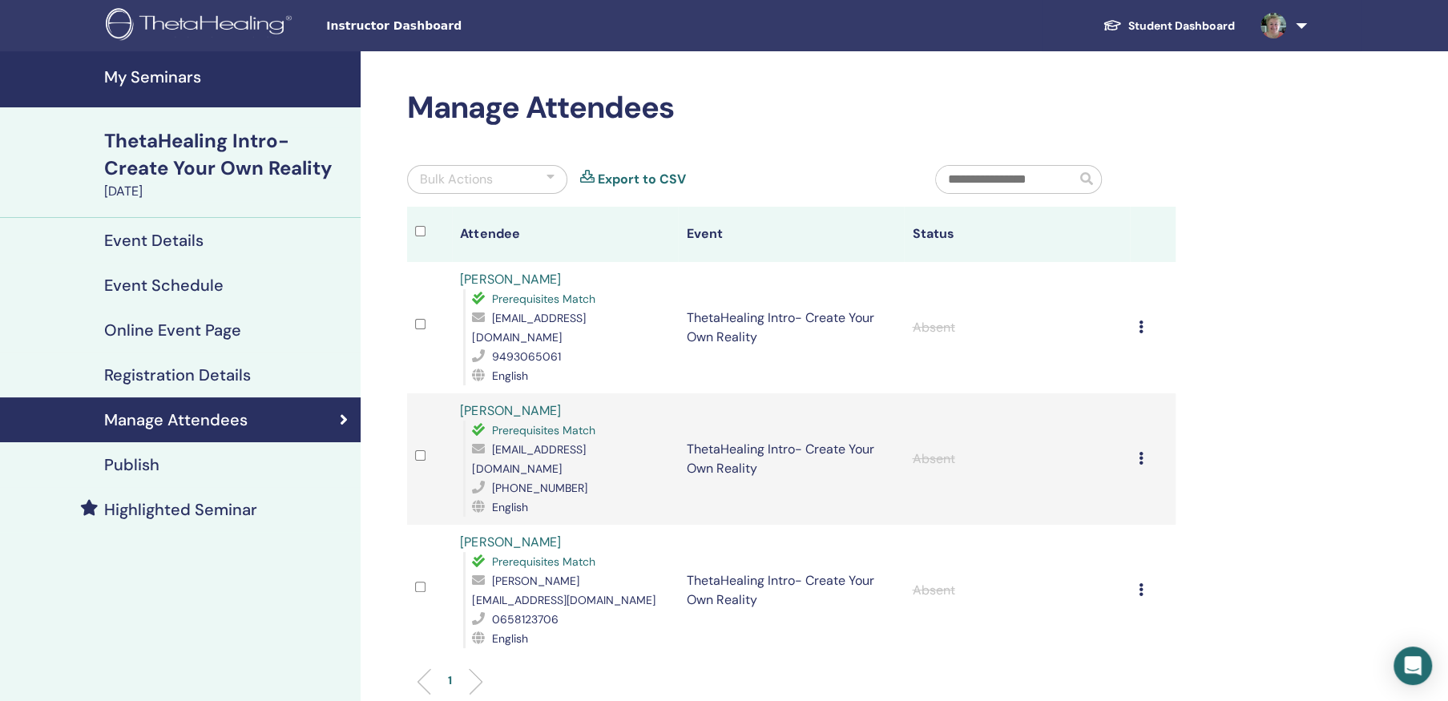
drag, startPoint x: 1286, startPoint y: 429, endPoint x: 1278, endPoint y: 437, distance: 10.8
click at [1287, 429] on div "Manage Attendees Bulk Actions Export to CSV Attendee Event Status George Simkin…" at bounding box center [843, 497] width 965 height 893
drag, startPoint x: 491, startPoint y: 335, endPoint x: 612, endPoint y: 329, distance: 121.2
click at [611, 325] on div "Prerequisites Match georgewsimkin@gmail.com 9493065061 English" at bounding box center [566, 337] width 207 height 96
click at [1139, 320] on icon at bounding box center [1140, 326] width 5 height 13
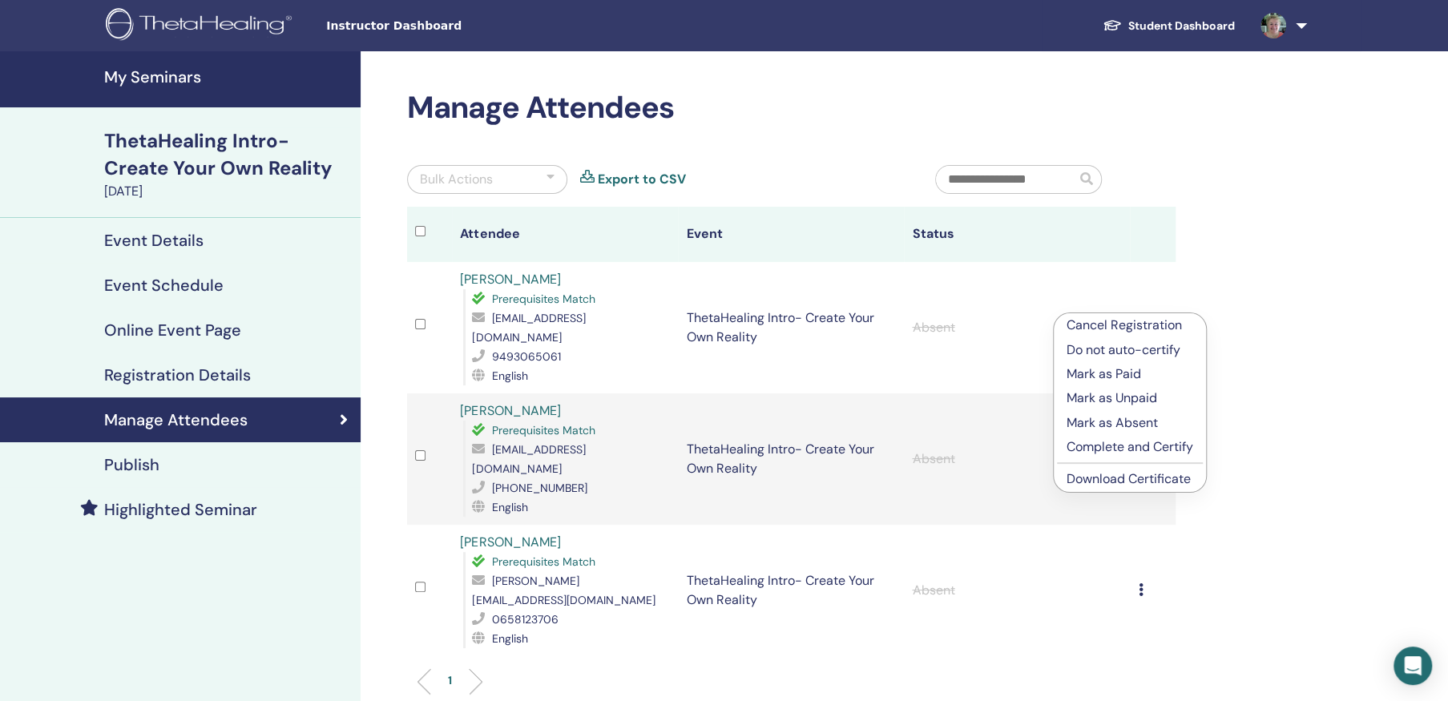
click at [1286, 377] on div "Manage Attendees Bulk Actions Export to CSV Attendee Event Status George Simkin…" at bounding box center [843, 497] width 965 height 893
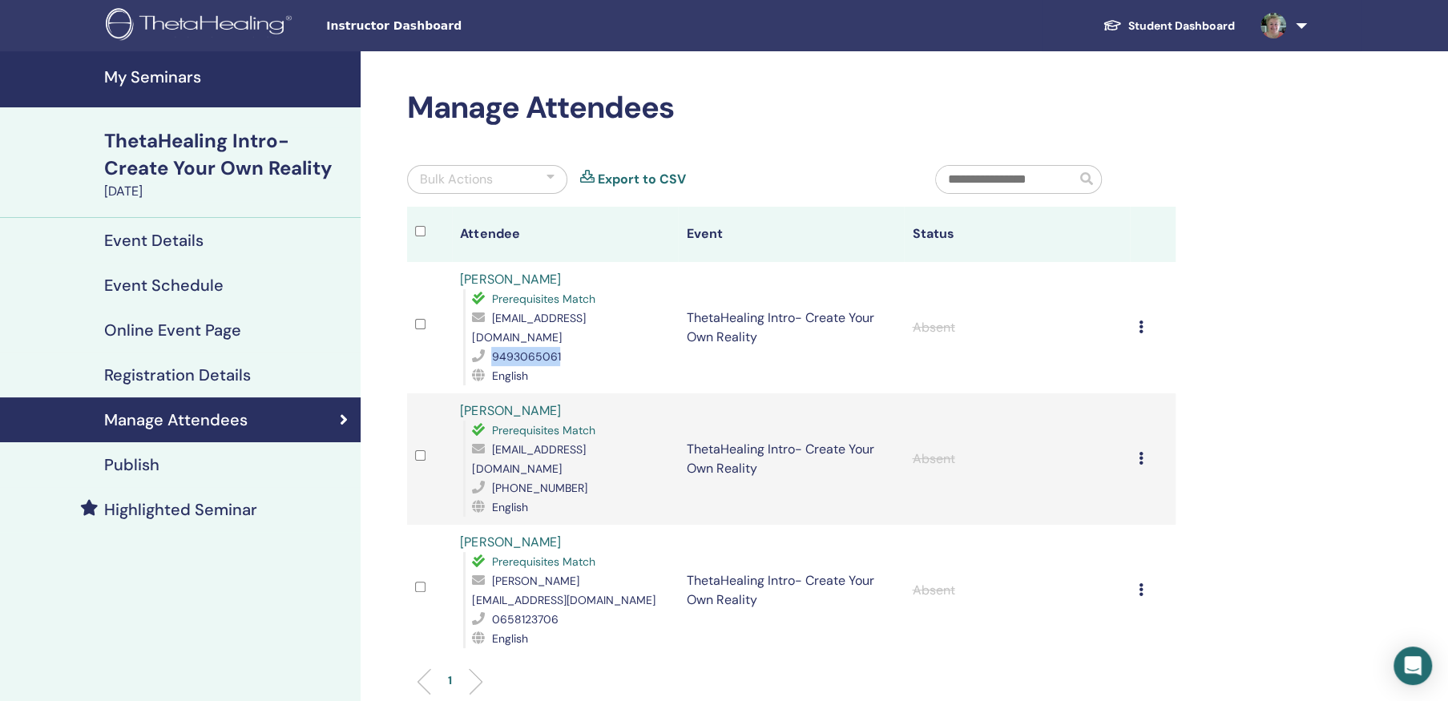
drag, startPoint x: 551, startPoint y: 338, endPoint x: 491, endPoint y: 337, distance: 60.1
click at [491, 347] on div "9493065061" at bounding box center [571, 356] width 198 height 19
drag, startPoint x: 491, startPoint y: 337, endPoint x: 510, endPoint y: 337, distance: 19.2
copy div "9493065061"
click at [796, 370] on td "ThetaHealing Intro- Create Your Own Reality" at bounding box center [791, 327] width 226 height 131
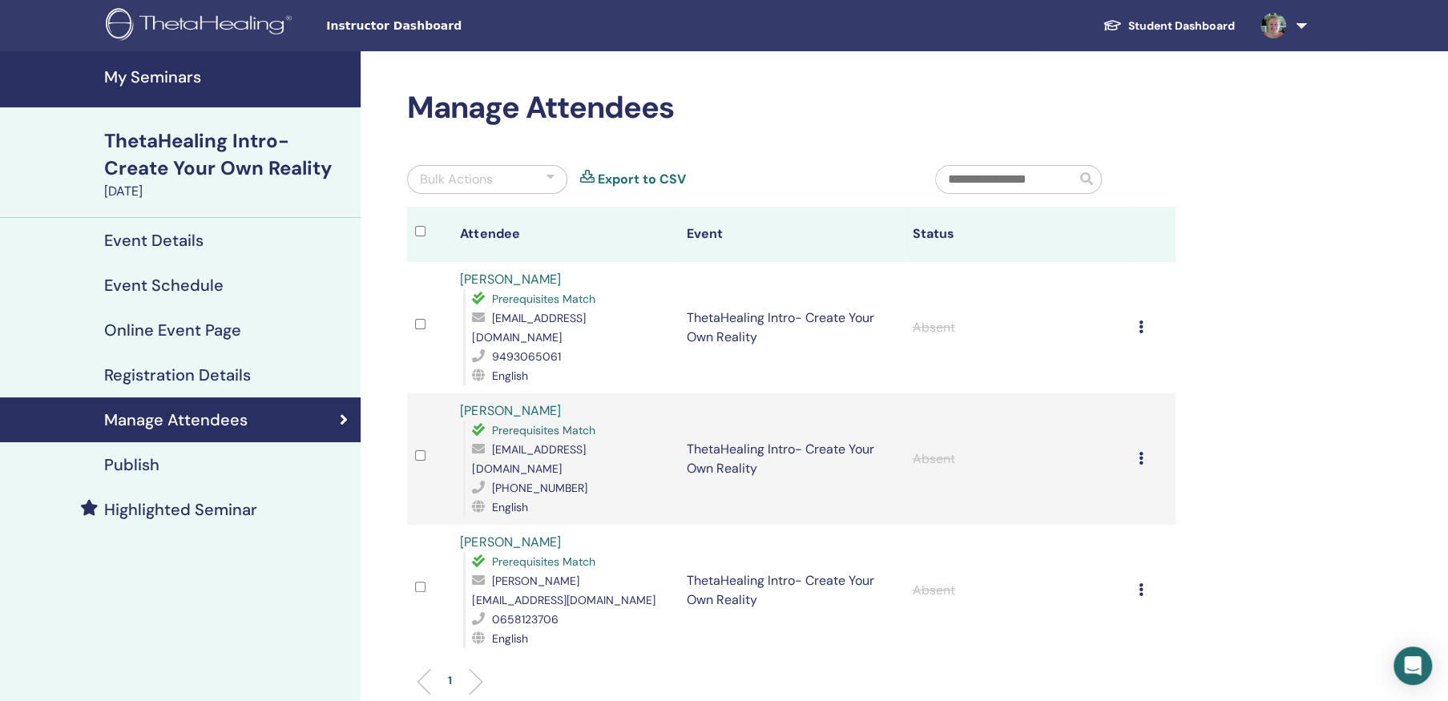
click at [159, 75] on h4 "My Seminars" at bounding box center [227, 76] width 247 height 19
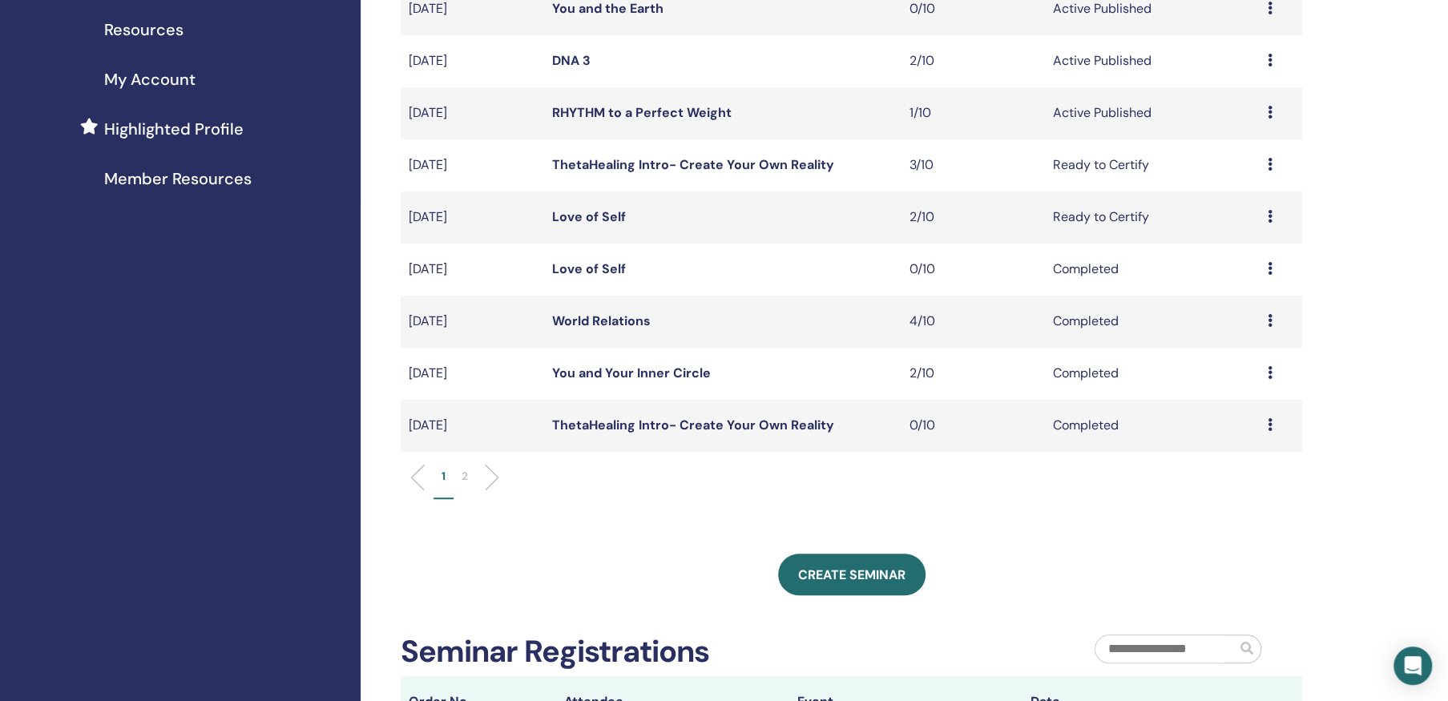
scroll to position [401, 0]
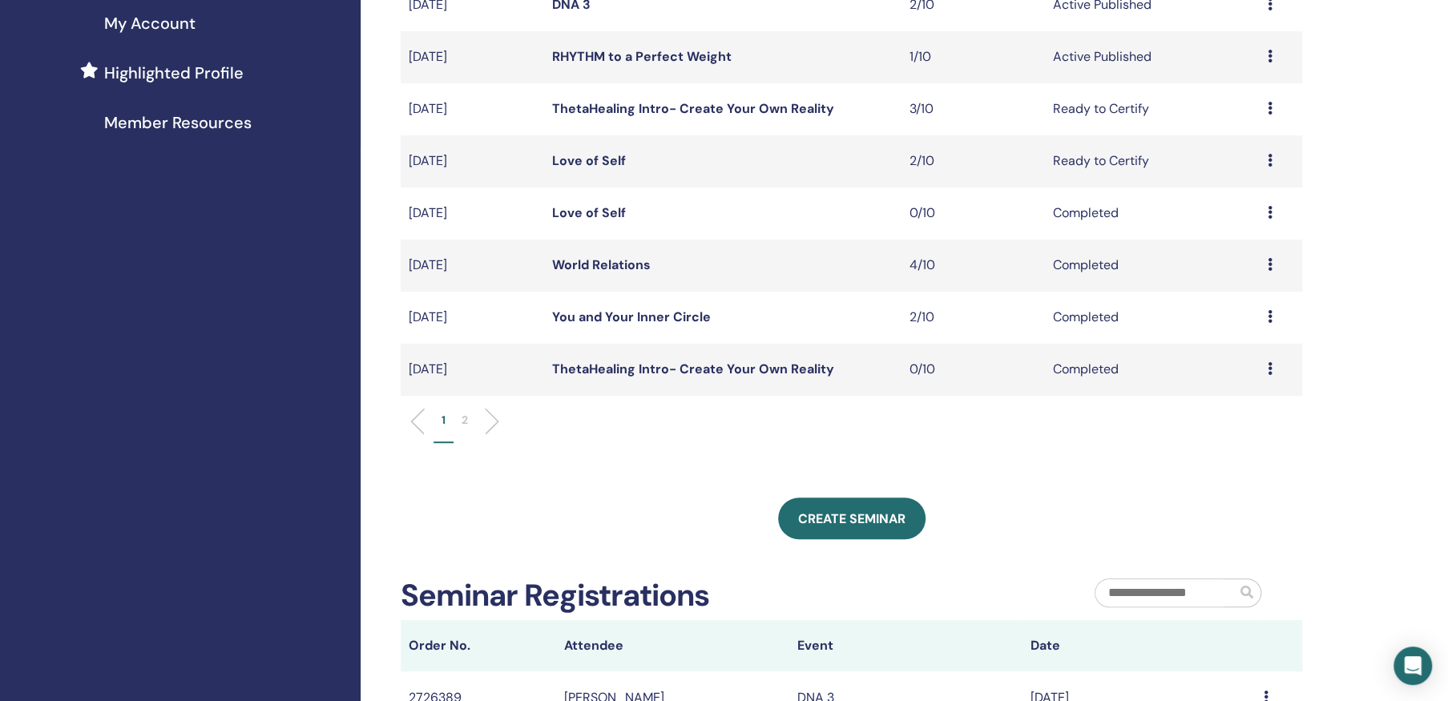
click at [494, 413] on ul "1 2" at bounding box center [851, 427] width 874 height 31
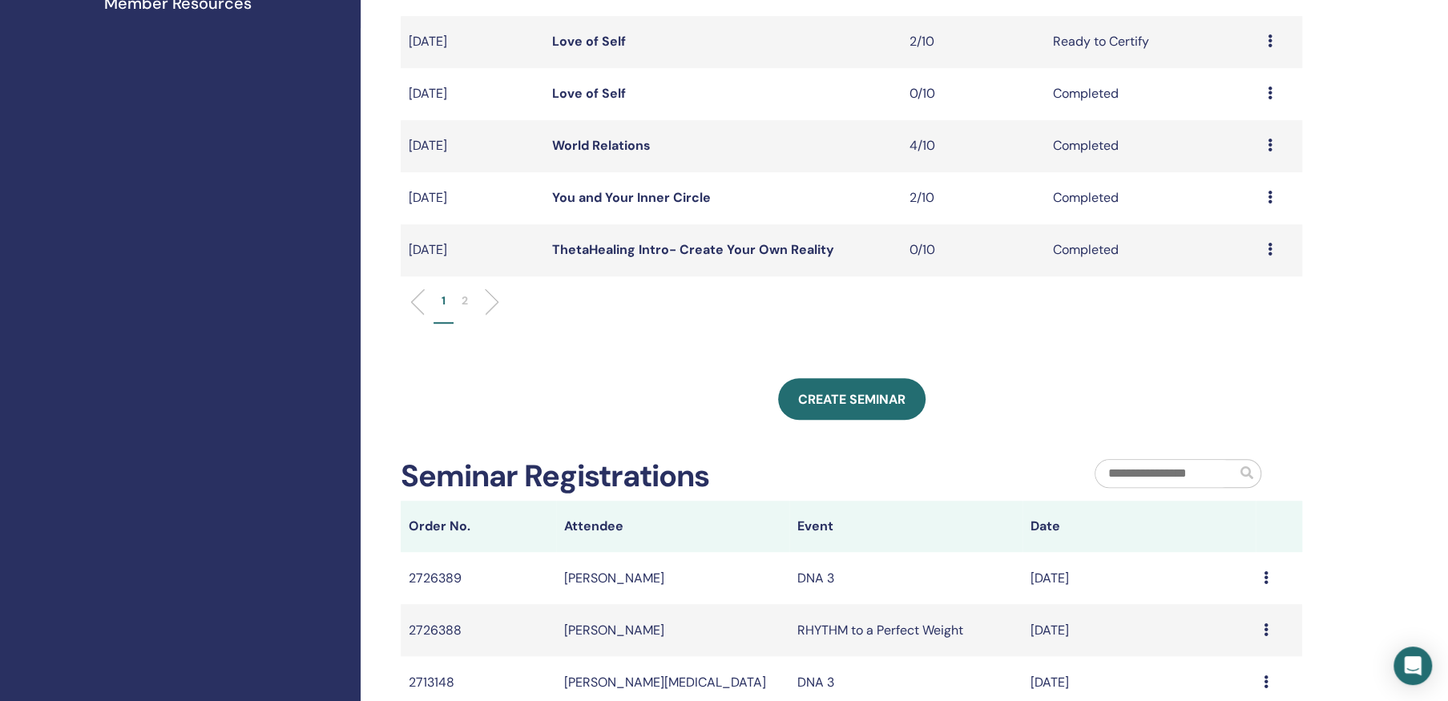
scroll to position [481, 0]
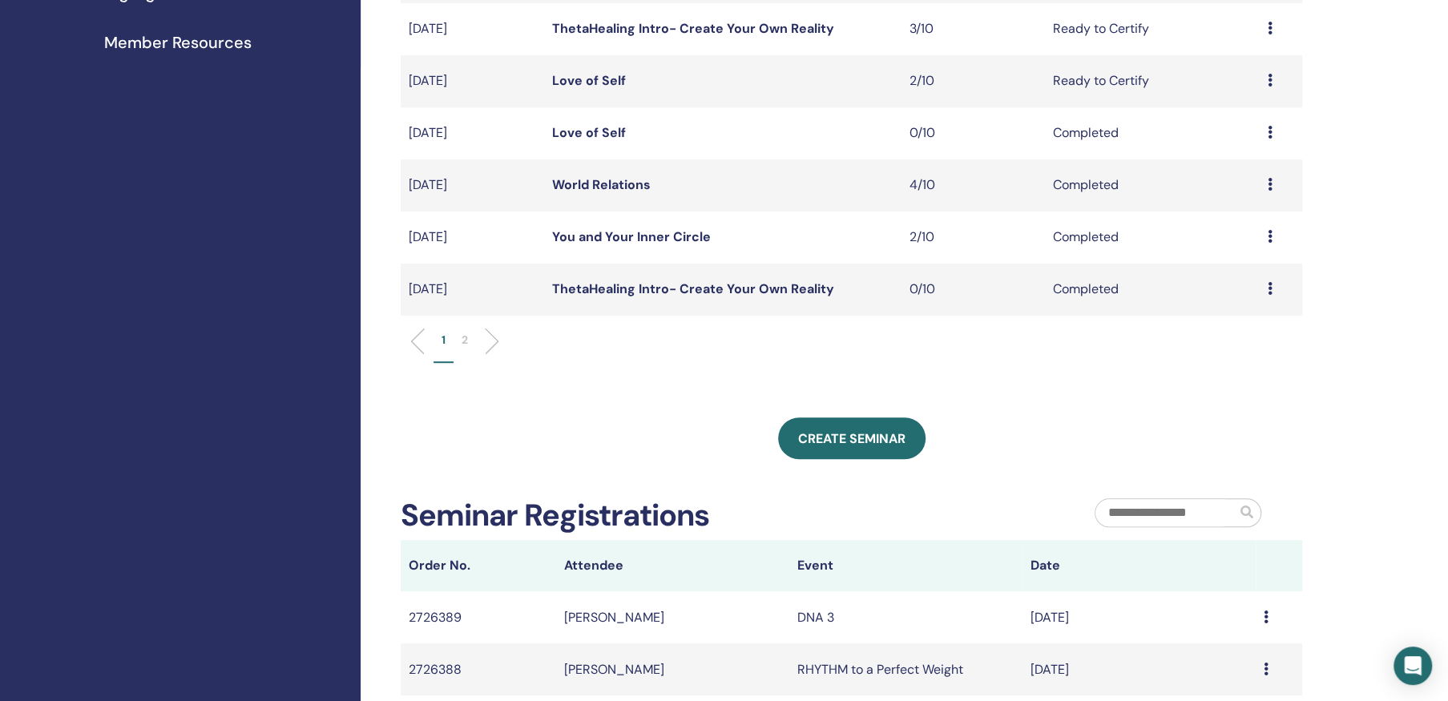
click at [441, 338] on p "1" at bounding box center [443, 340] width 4 height 17
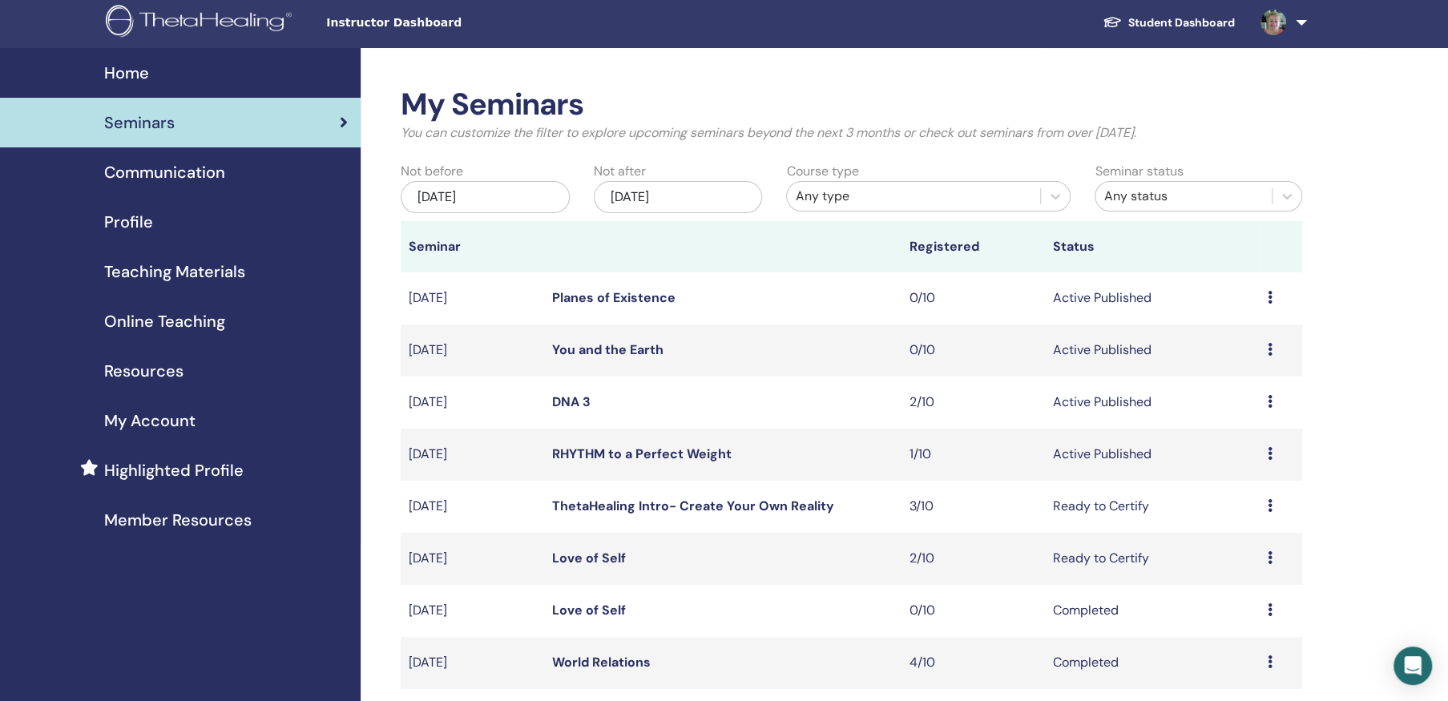
scroll to position [0, 0]
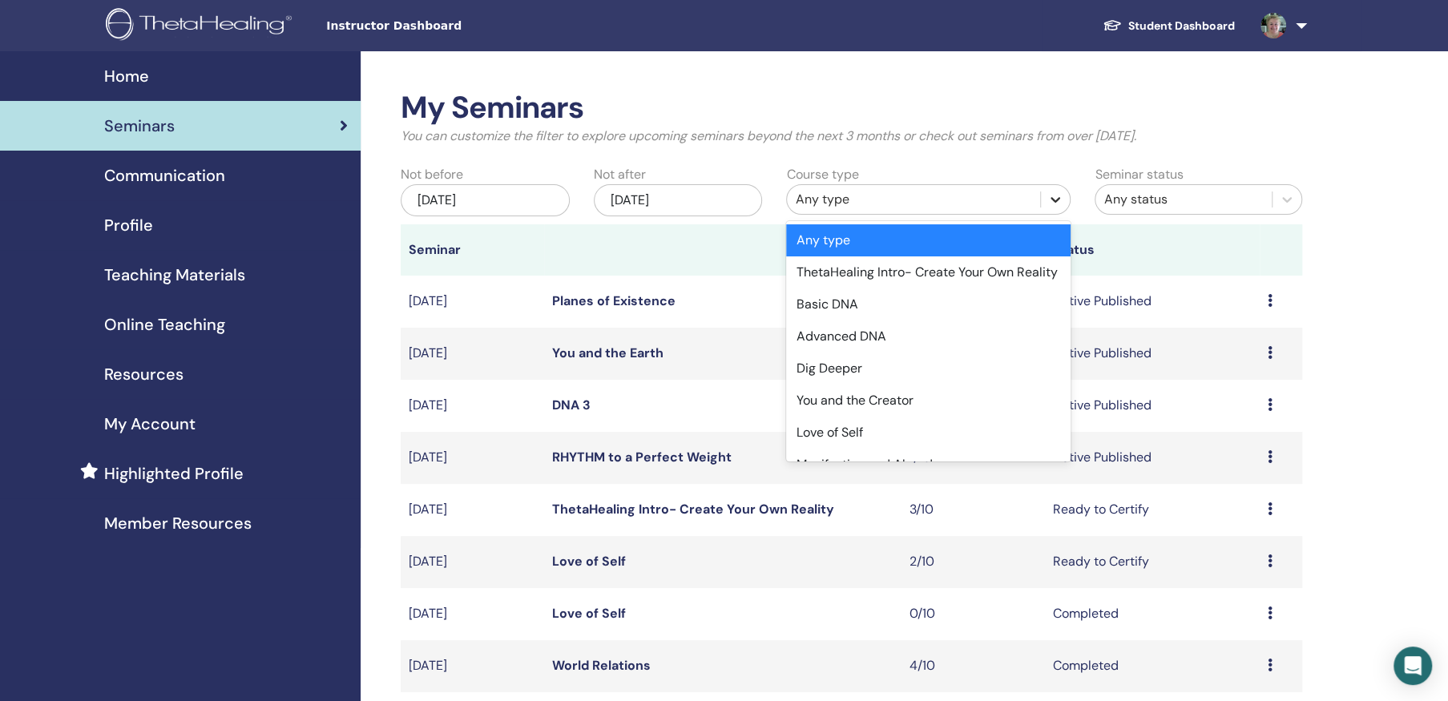
click at [1056, 199] on icon at bounding box center [1056, 200] width 10 height 6
click at [888, 416] on div "You and the Creator" at bounding box center [928, 401] width 284 height 32
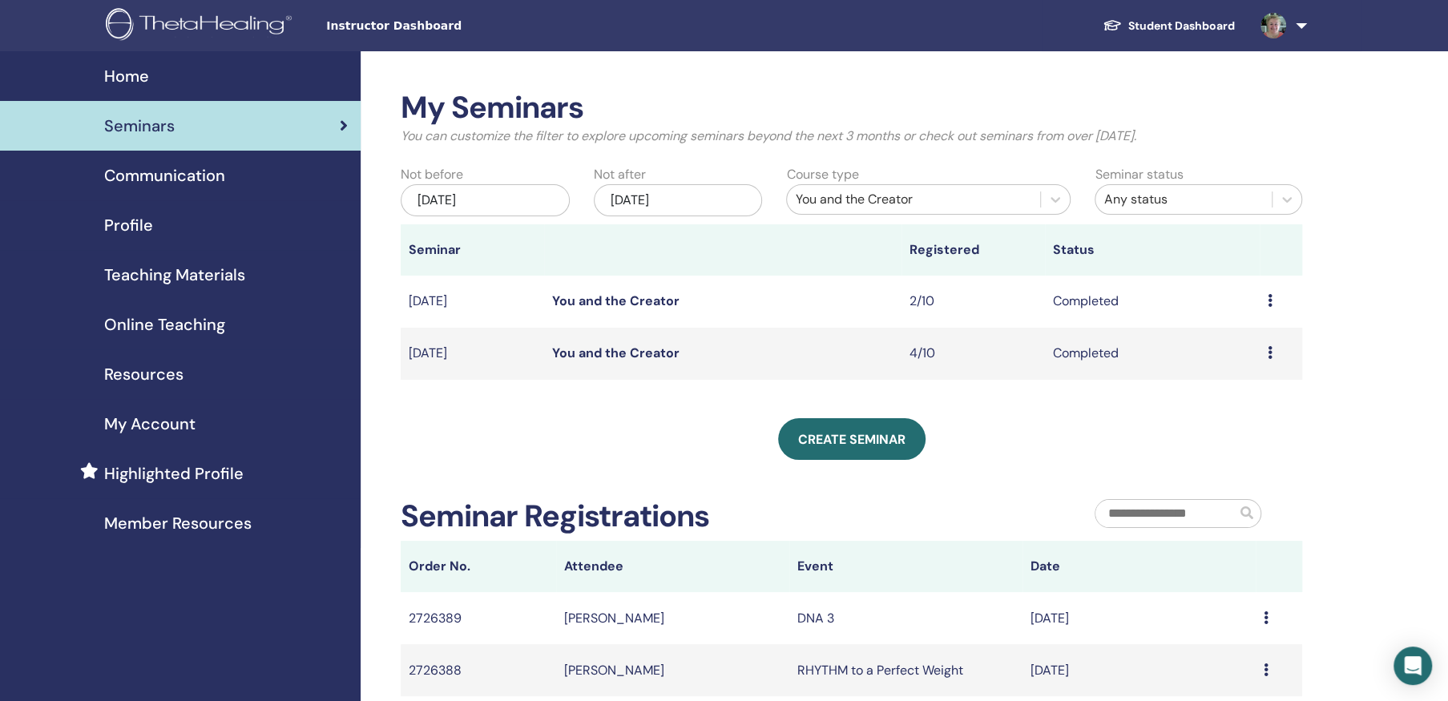
click at [1268, 349] on icon at bounding box center [1270, 352] width 5 height 13
click at [1238, 389] on link "Attendees" at bounding box center [1229, 385] width 61 height 17
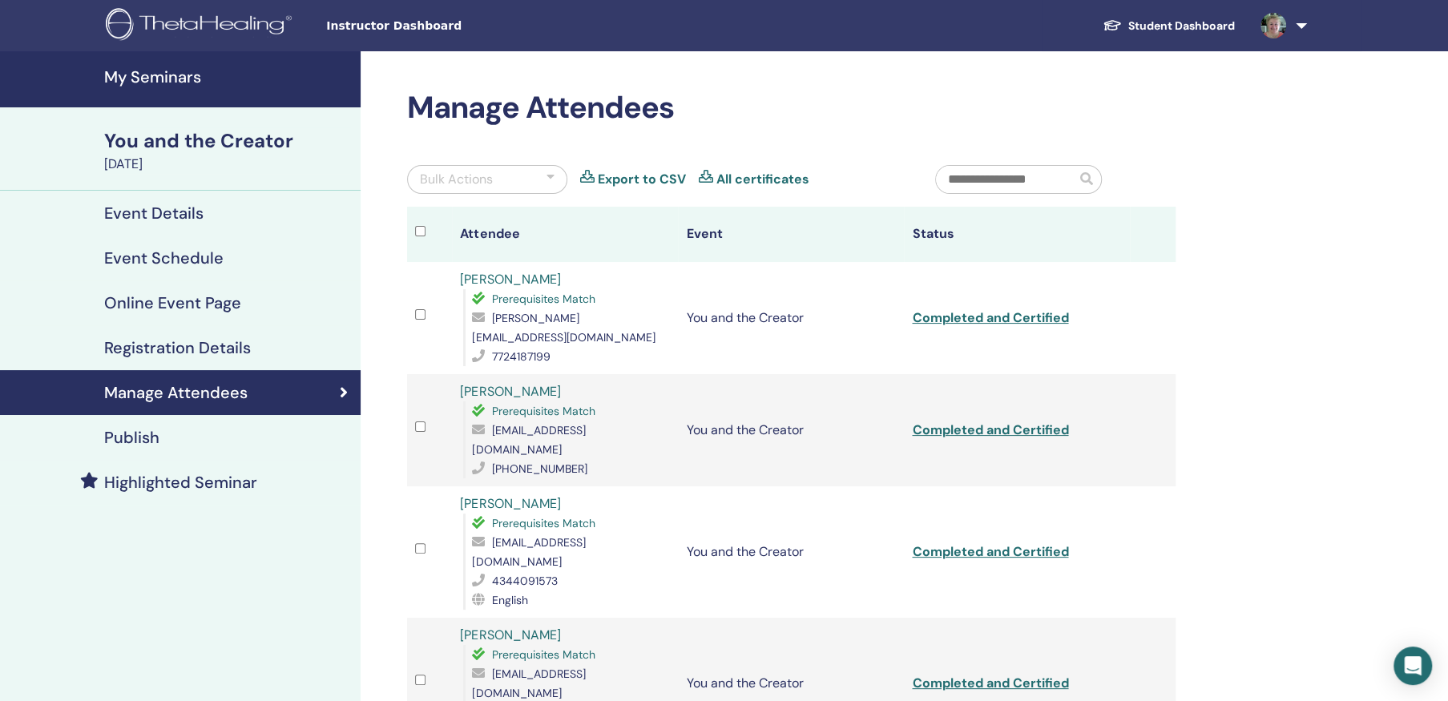
click at [152, 71] on h4 "My Seminars" at bounding box center [227, 76] width 247 height 19
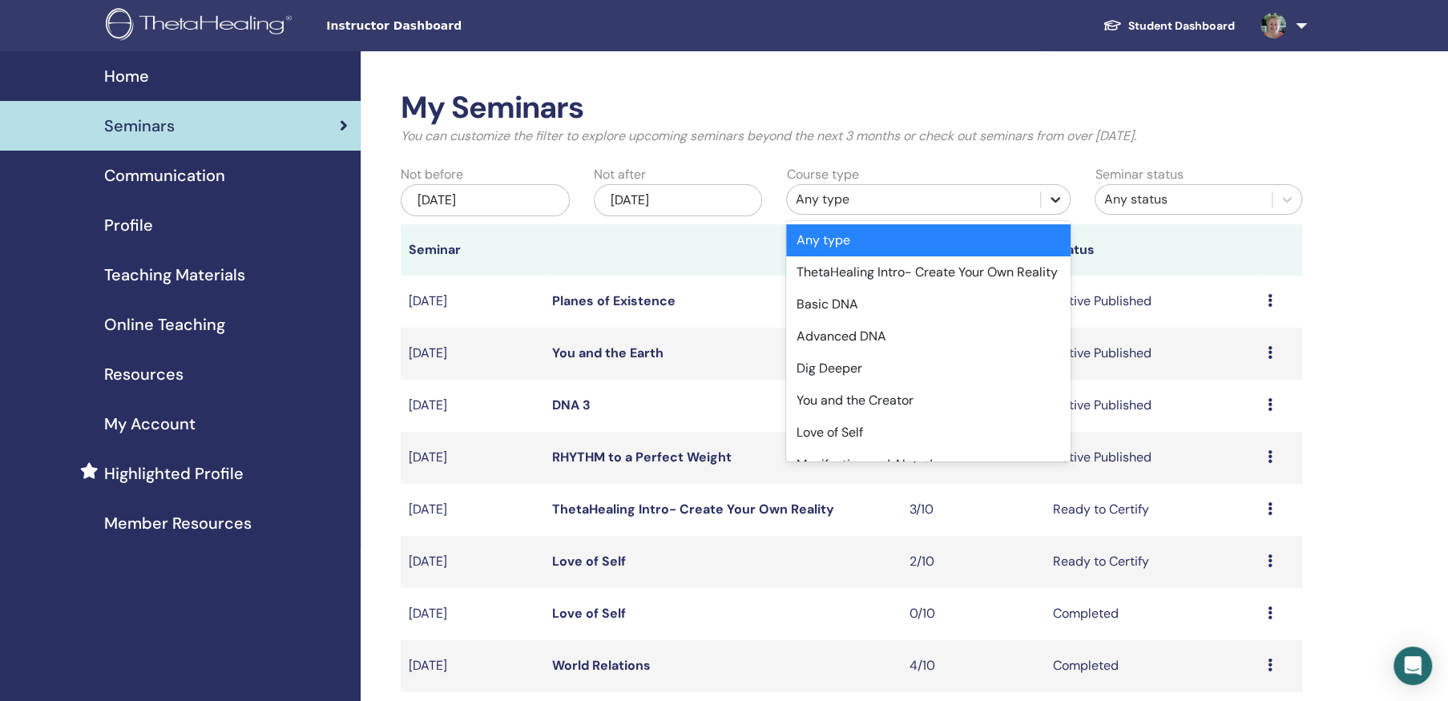
click at [1054, 199] on icon at bounding box center [1056, 200] width 10 height 6
click at [889, 417] on div "You and the Creator" at bounding box center [928, 401] width 284 height 32
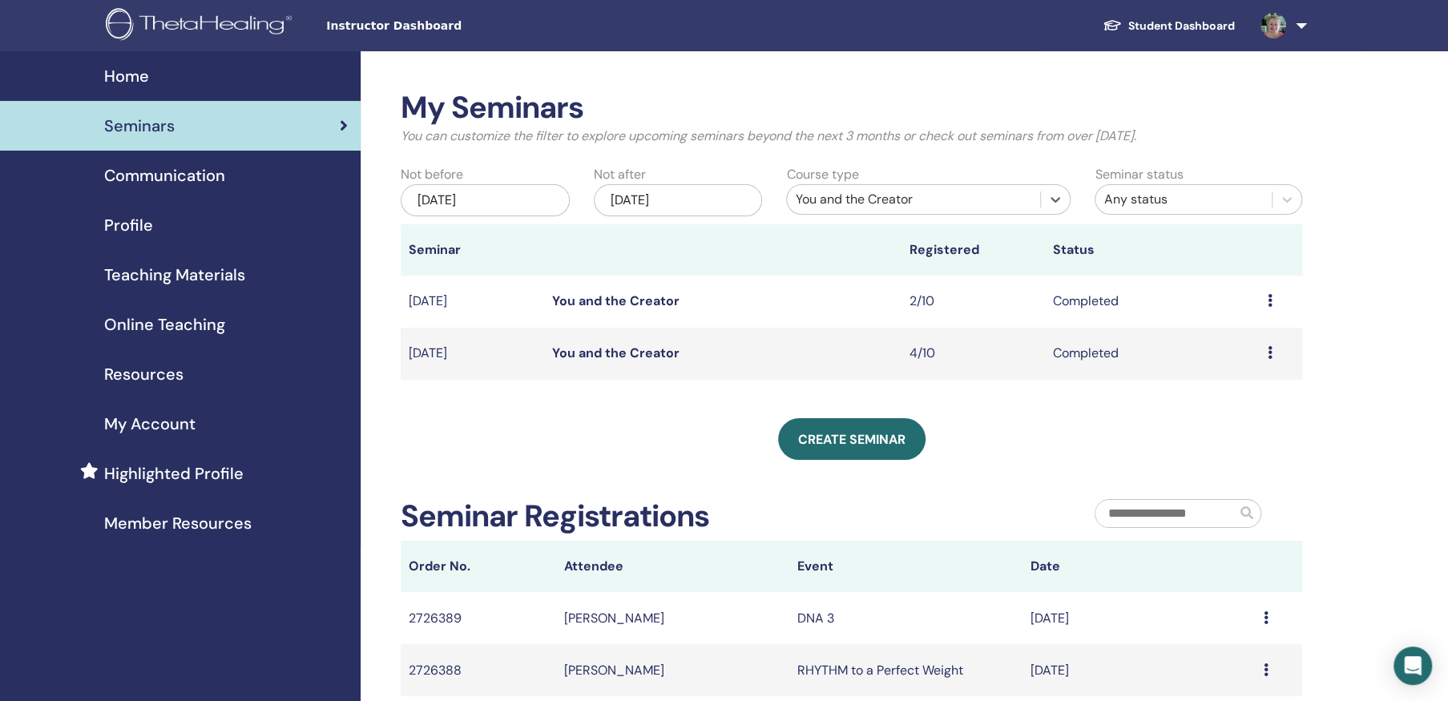
click at [1270, 297] on icon at bounding box center [1270, 300] width 5 height 13
click at [1227, 335] on link "Attendees" at bounding box center [1232, 334] width 61 height 17
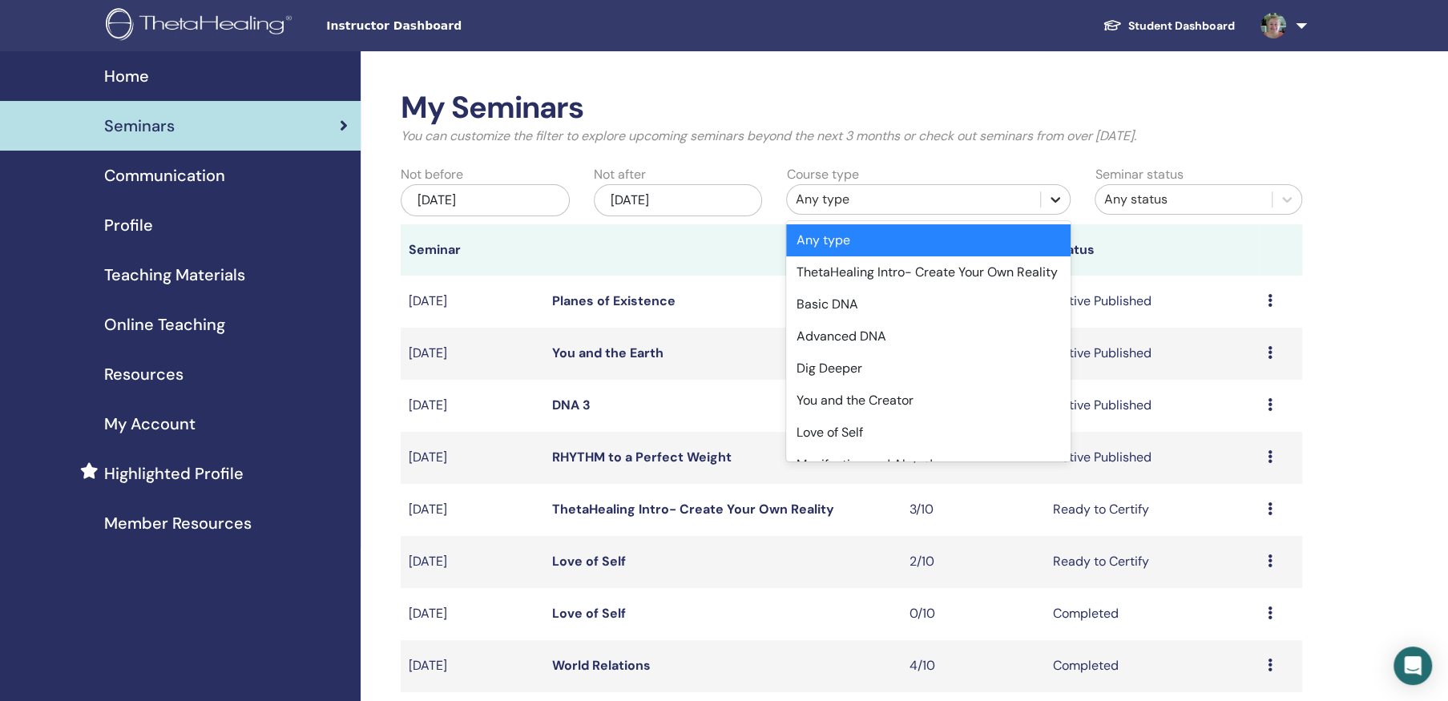
click at [1054, 196] on icon at bounding box center [1055, 199] width 16 height 16
click at [869, 417] on div "You and the Creator" at bounding box center [928, 401] width 284 height 32
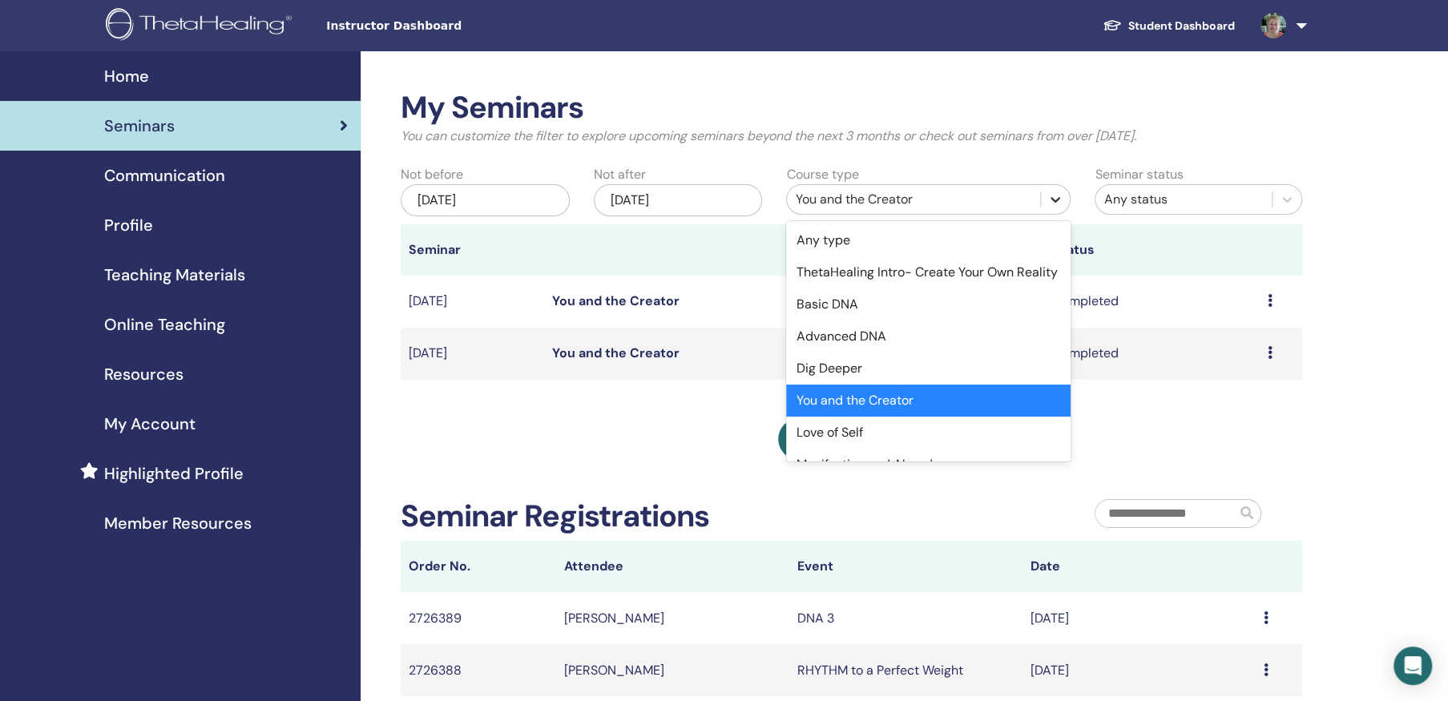
click at [1054, 194] on icon at bounding box center [1055, 199] width 16 height 16
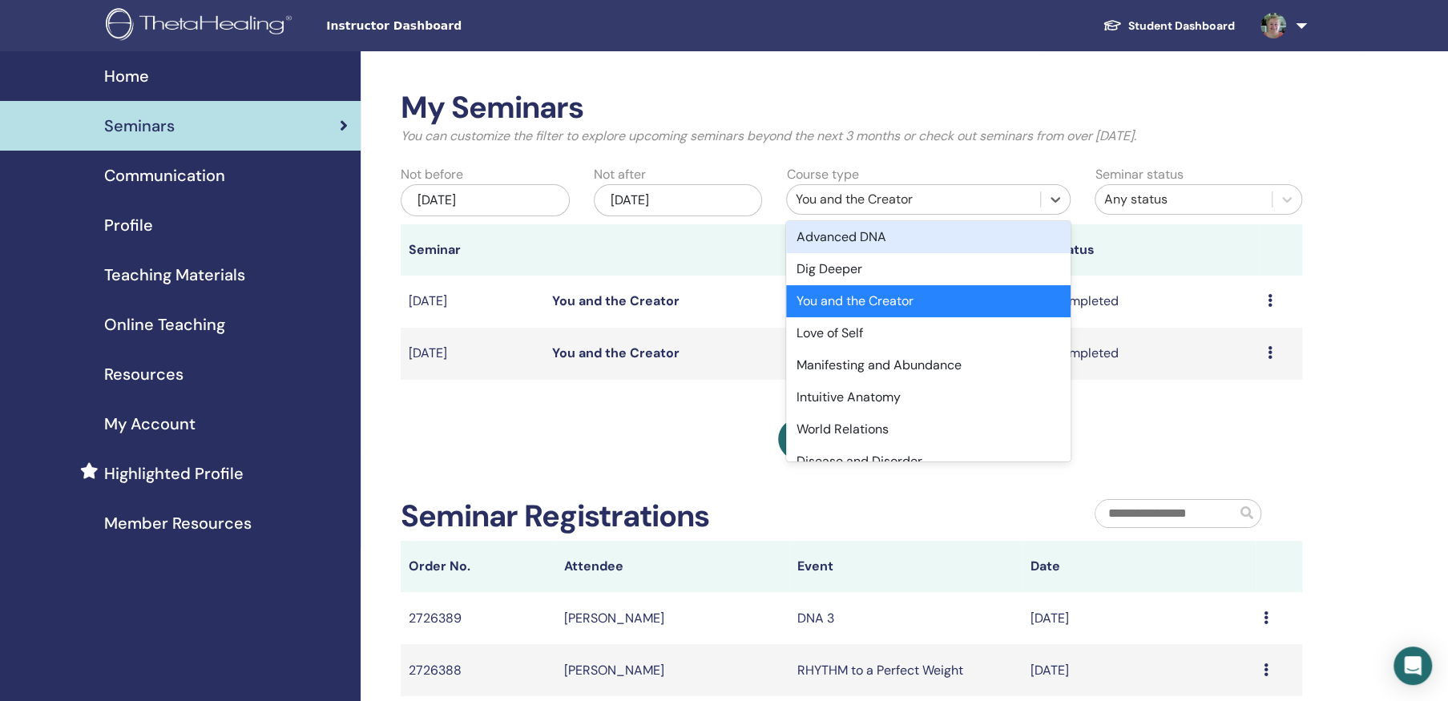
scroll to position [149, 0]
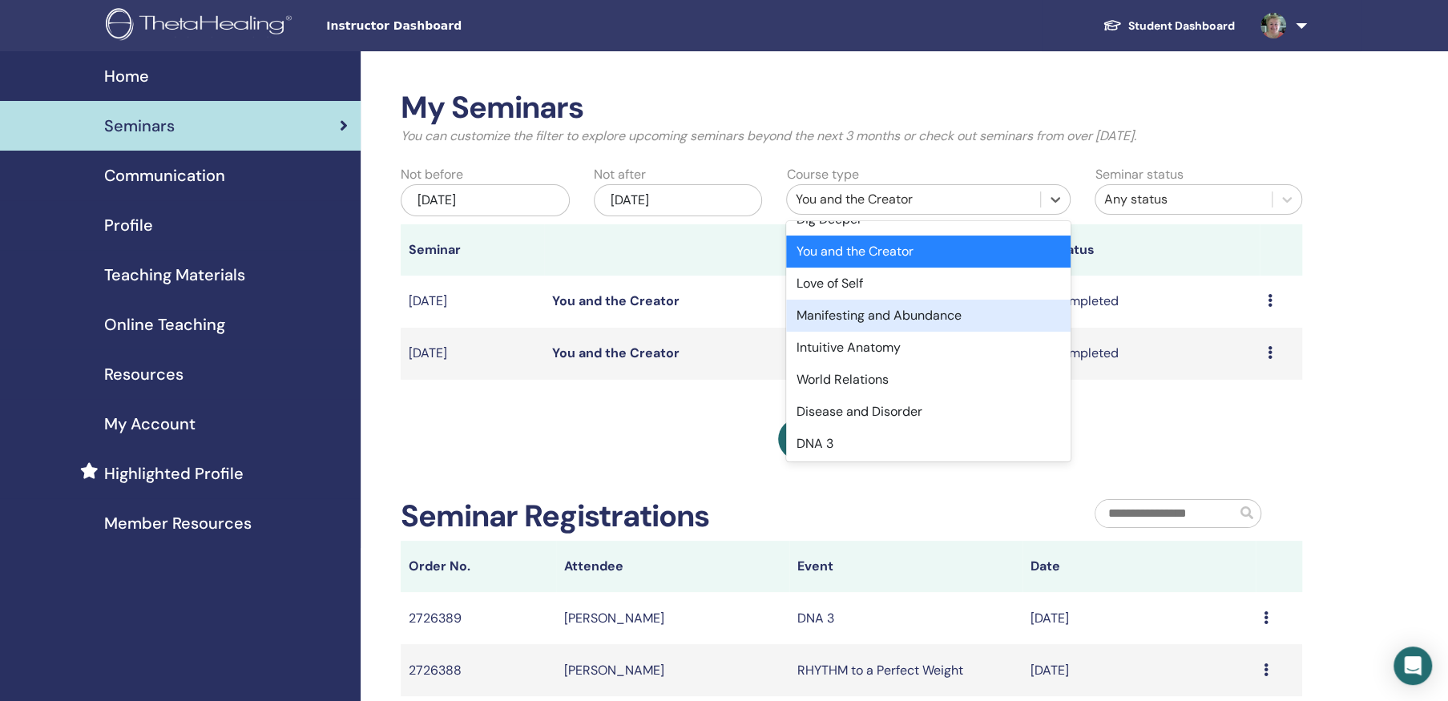
click at [919, 332] on div "Manifesting and Abundance" at bounding box center [928, 316] width 284 height 32
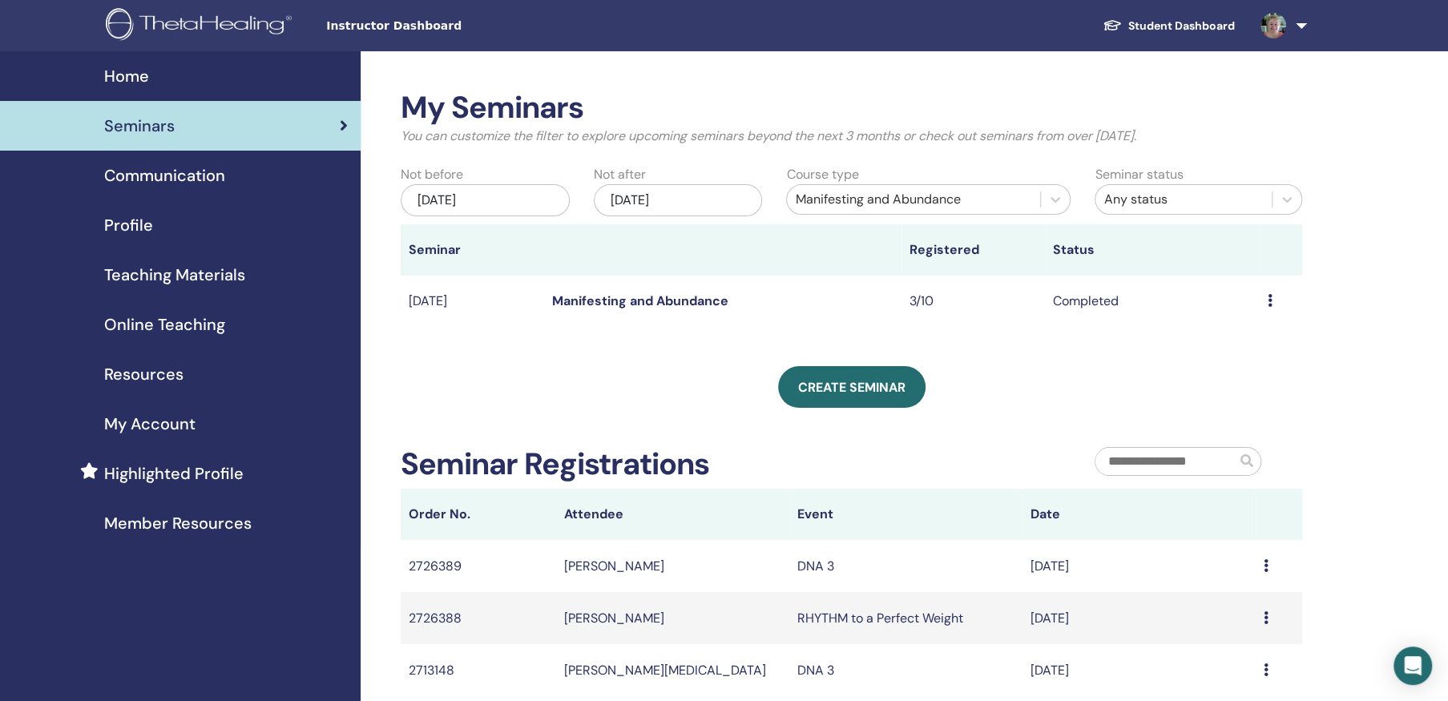
click at [1268, 292] on div "Preview Attendees" at bounding box center [1281, 301] width 27 height 19
click at [1231, 322] on link "Attendees" at bounding box center [1229, 329] width 61 height 17
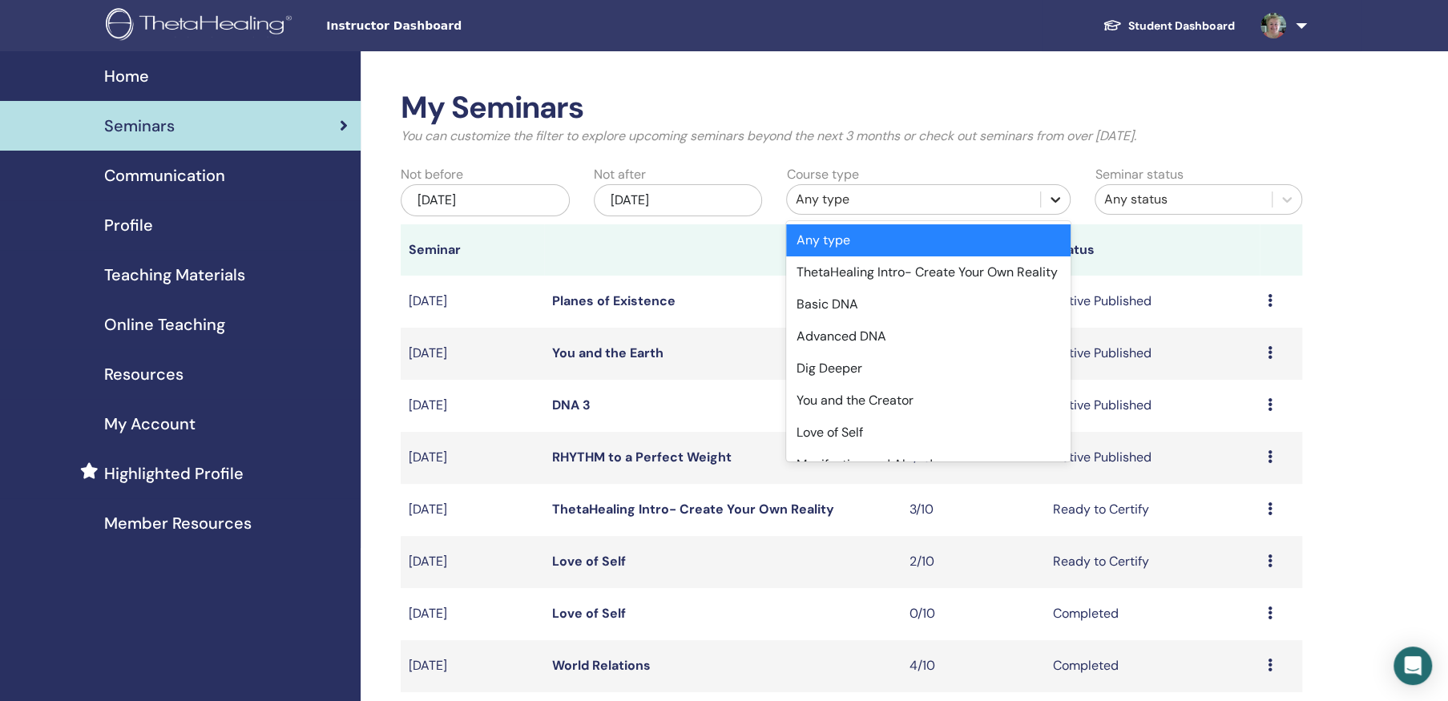
click at [1058, 192] on icon at bounding box center [1055, 199] width 16 height 16
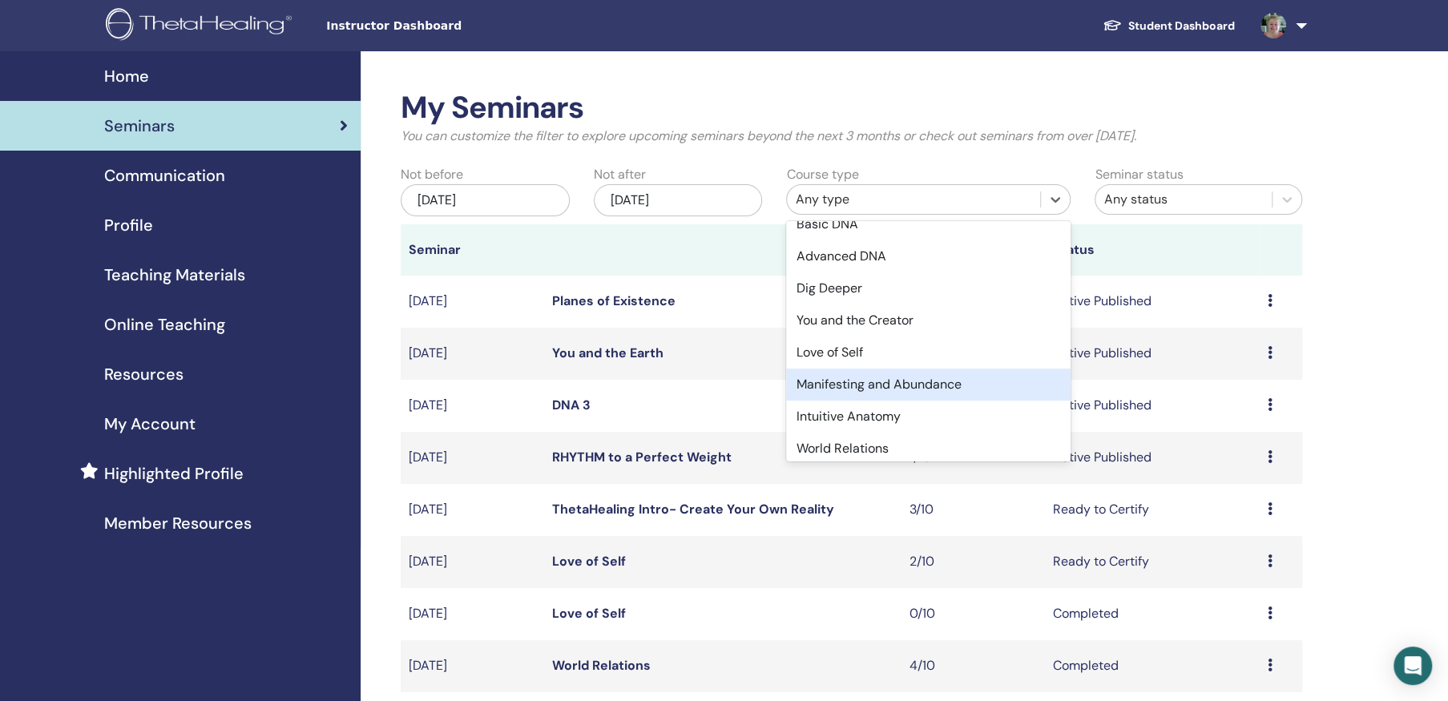
click at [948, 401] on div "Manifesting and Abundance" at bounding box center [928, 385] width 284 height 32
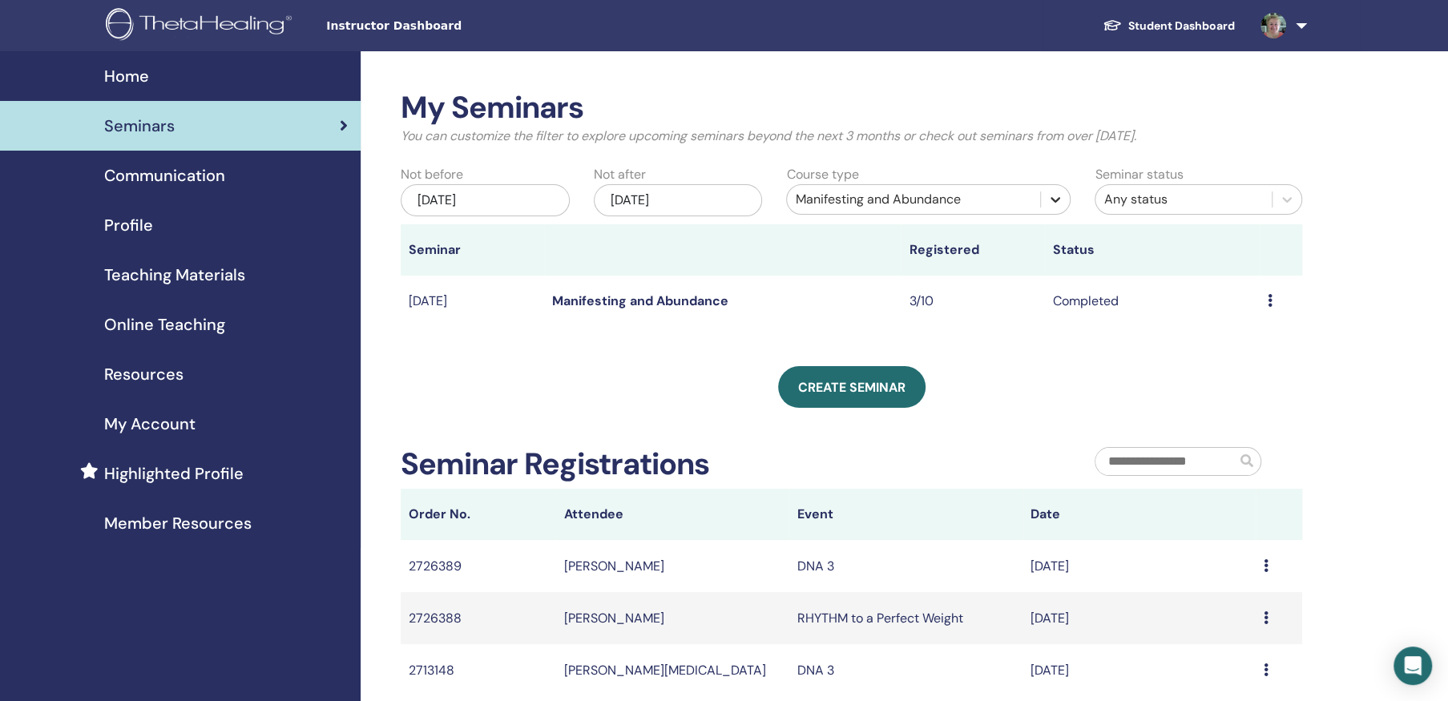
click at [1054, 194] on icon at bounding box center [1055, 199] width 16 height 16
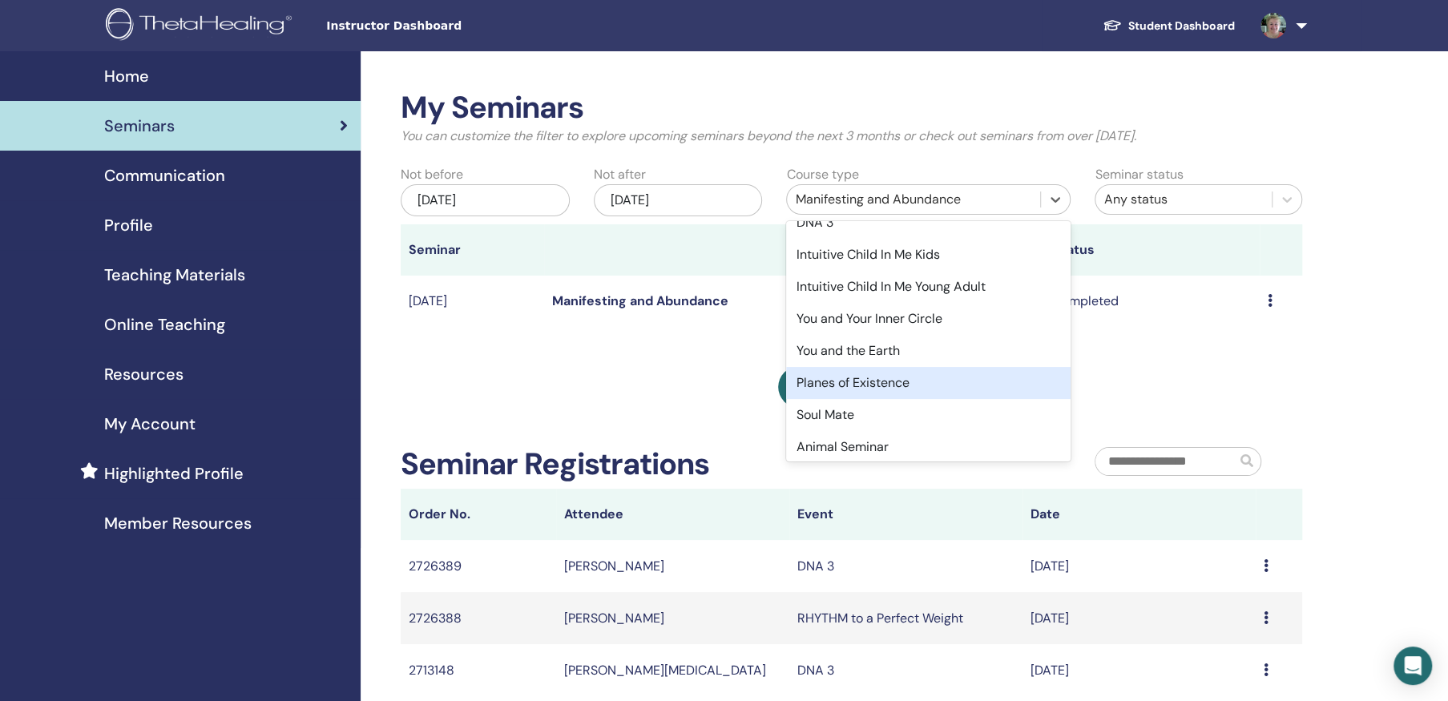
scroll to position [297, 0]
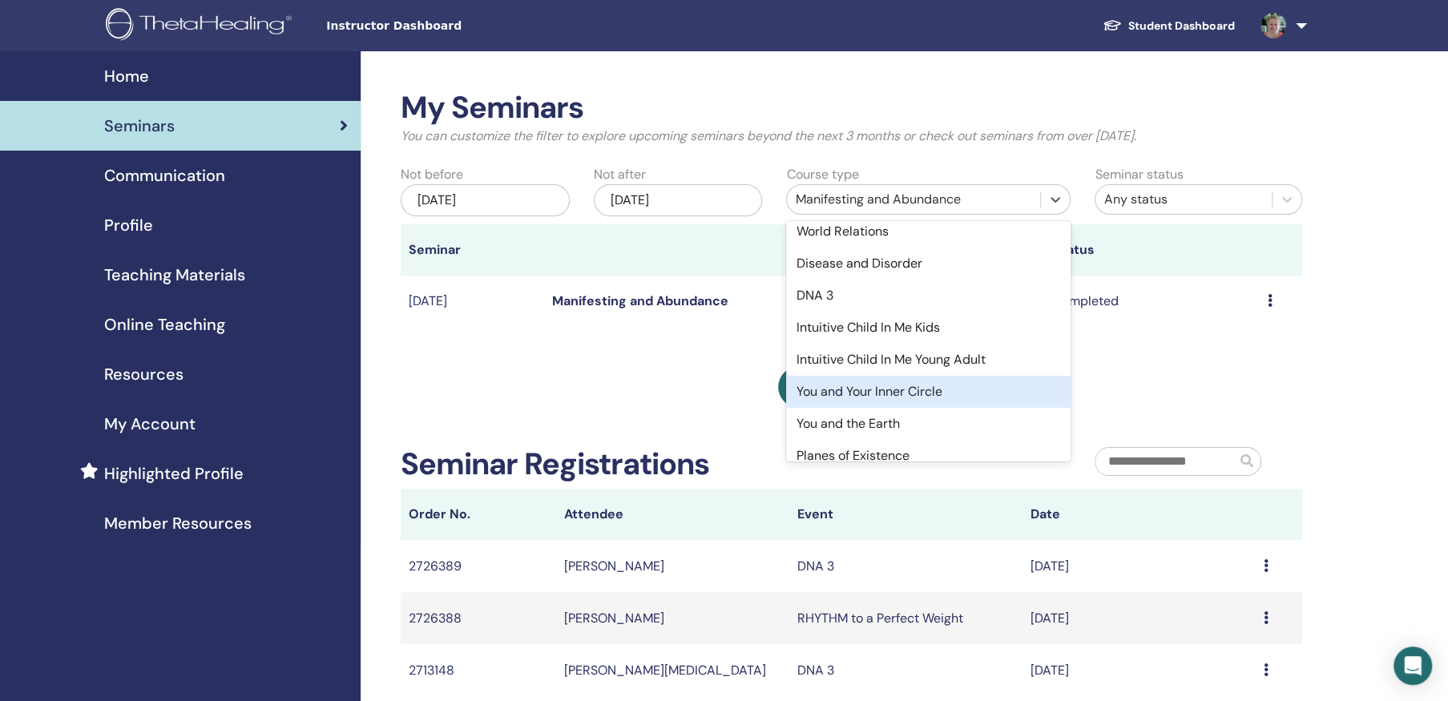
click at [902, 406] on div "You and Your Inner Circle" at bounding box center [928, 392] width 284 height 32
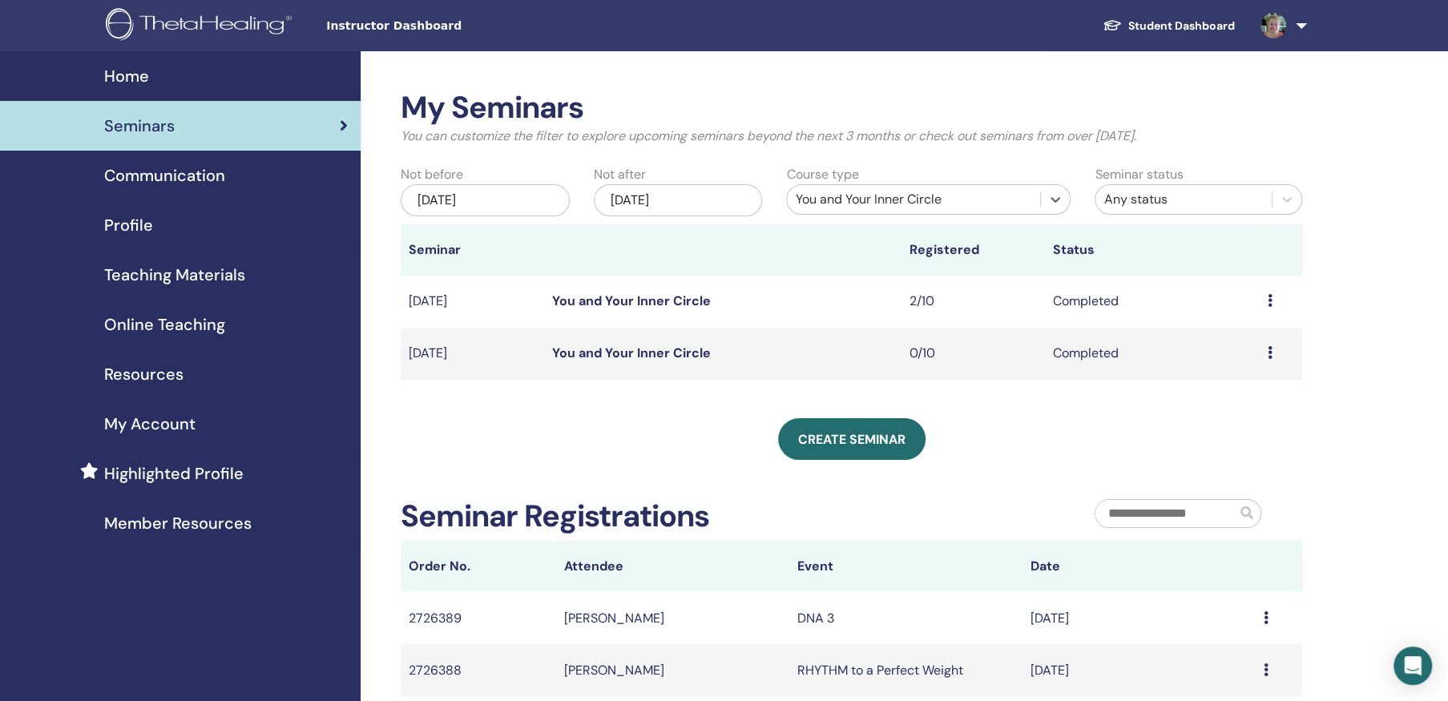
click at [1272, 296] on div "Preview Attendees" at bounding box center [1281, 301] width 27 height 19
click at [1241, 329] on link "Attendees" at bounding box center [1233, 333] width 61 height 17
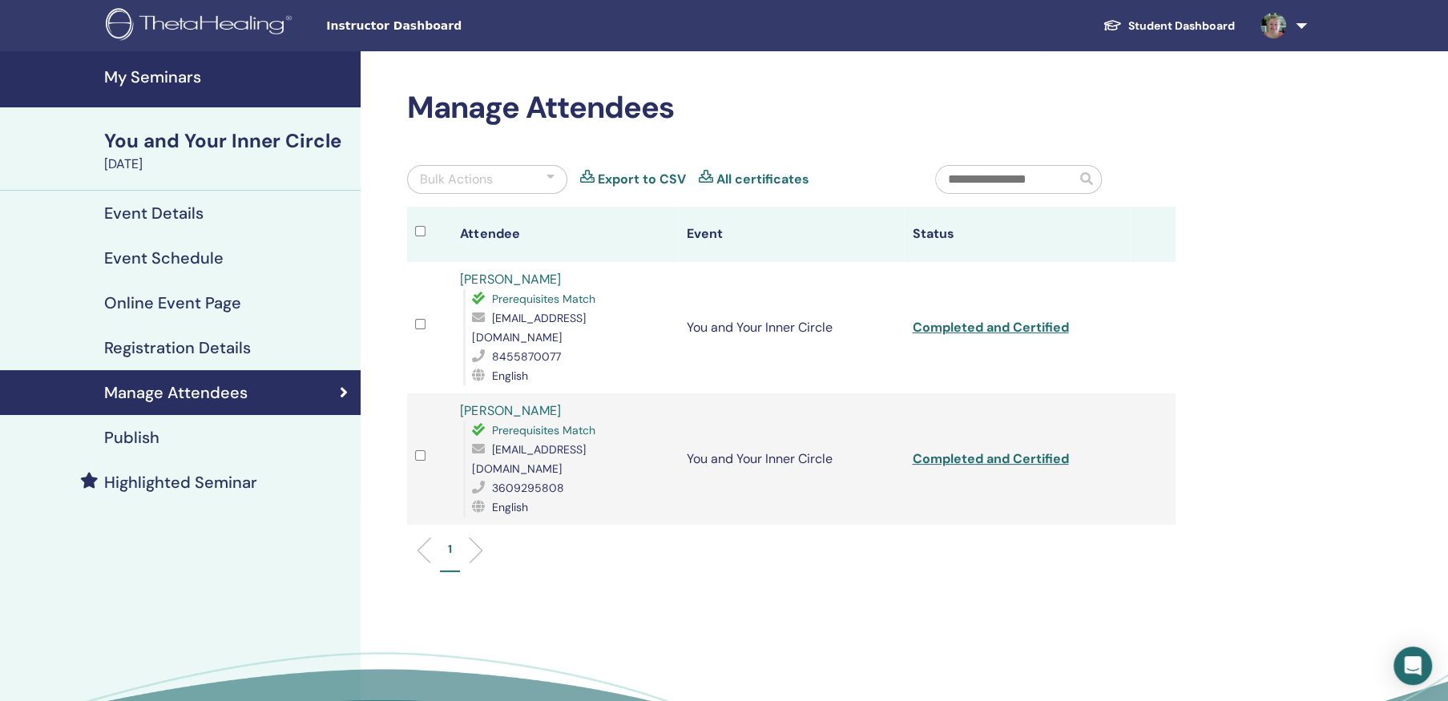
click at [160, 74] on h4 "My Seminars" at bounding box center [227, 76] width 247 height 19
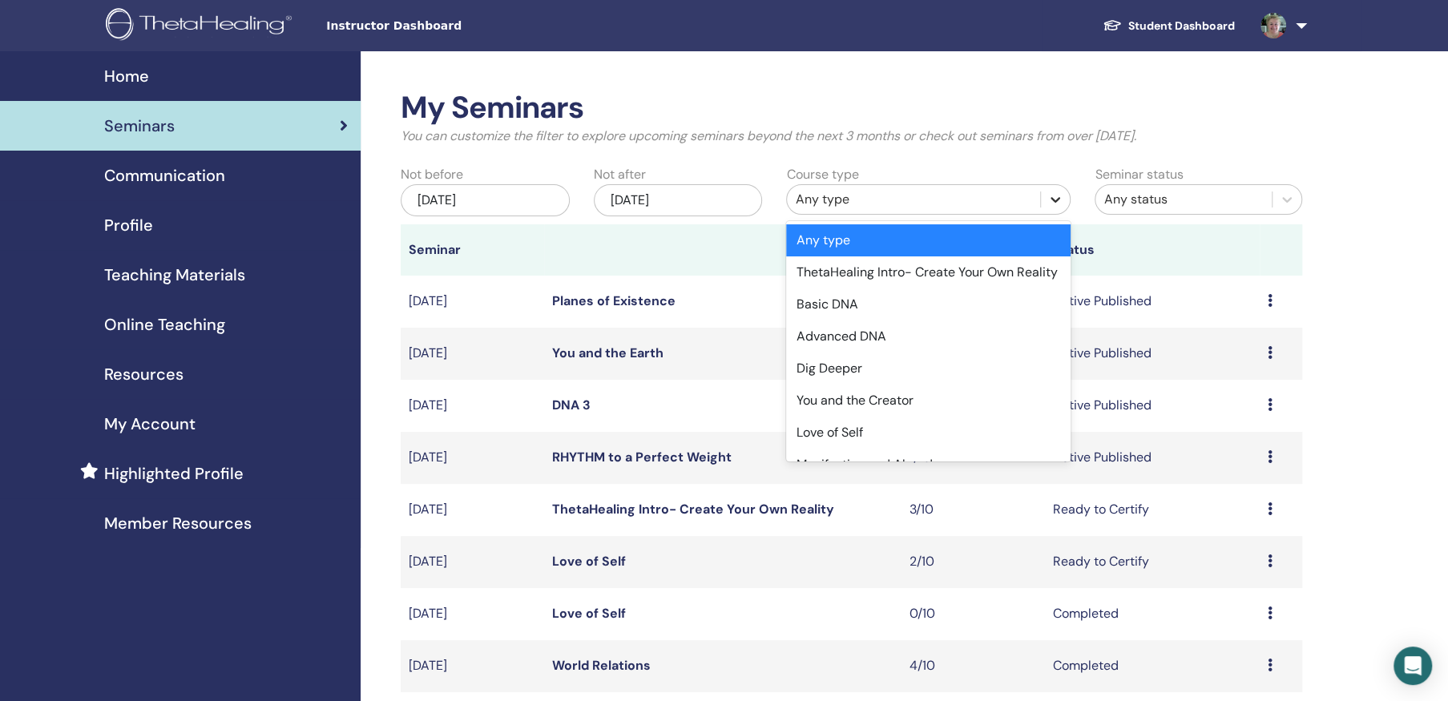
click at [1056, 200] on icon at bounding box center [1056, 200] width 10 height 6
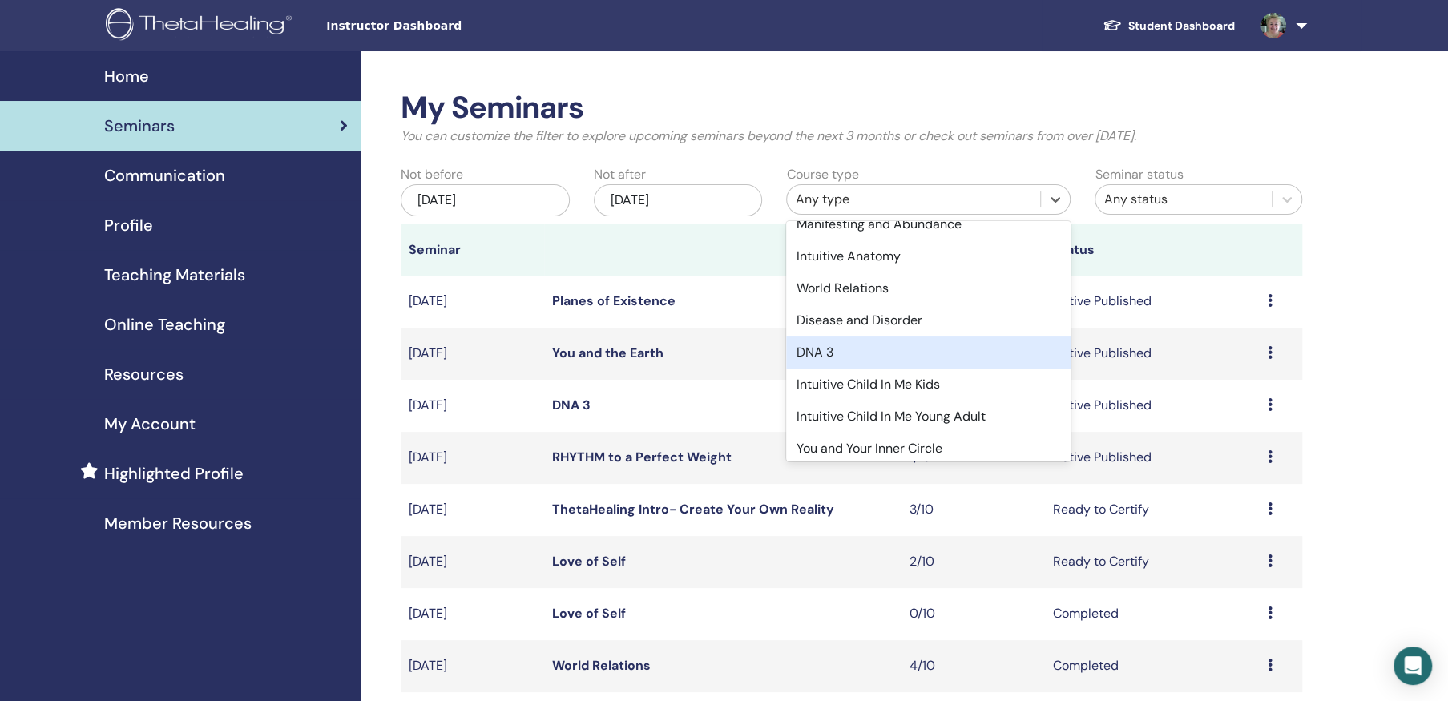
scroll to position [320, 0]
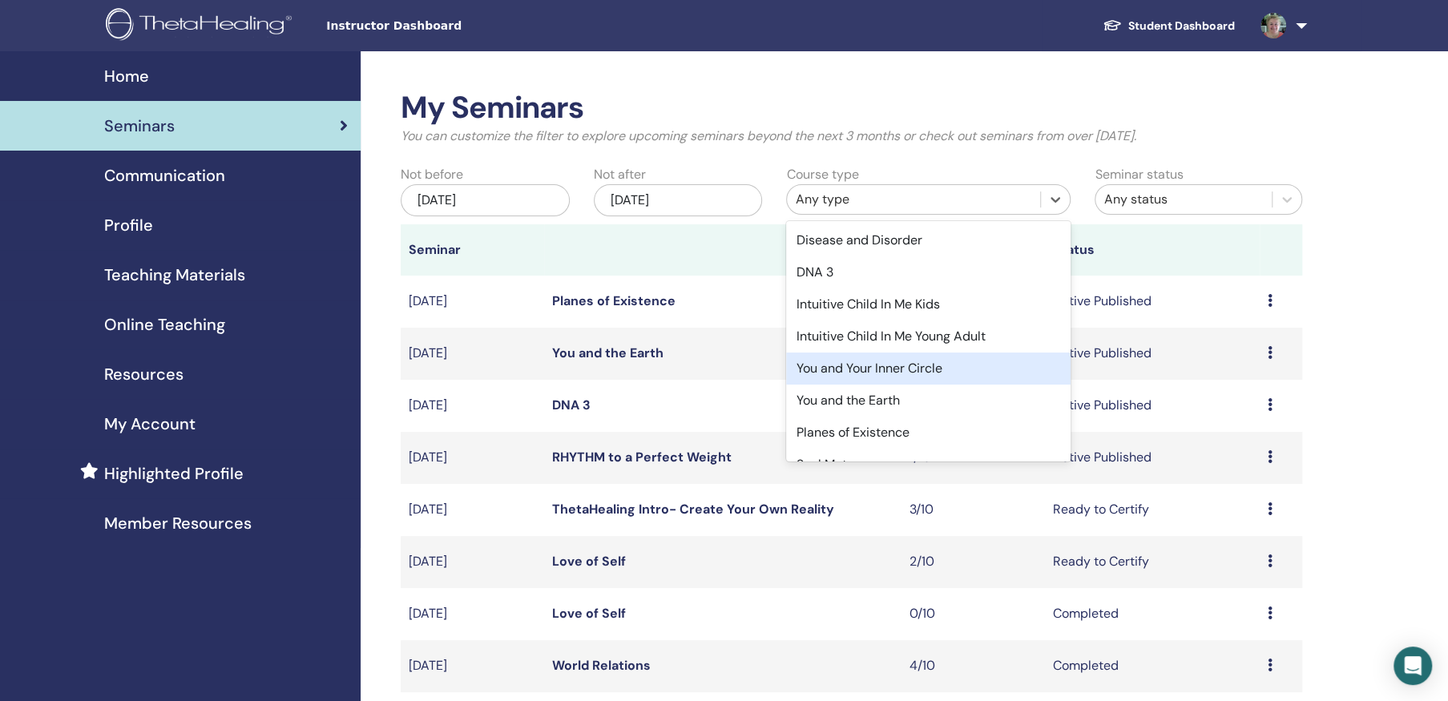
click at [904, 385] on div "You and Your Inner Circle" at bounding box center [928, 369] width 284 height 32
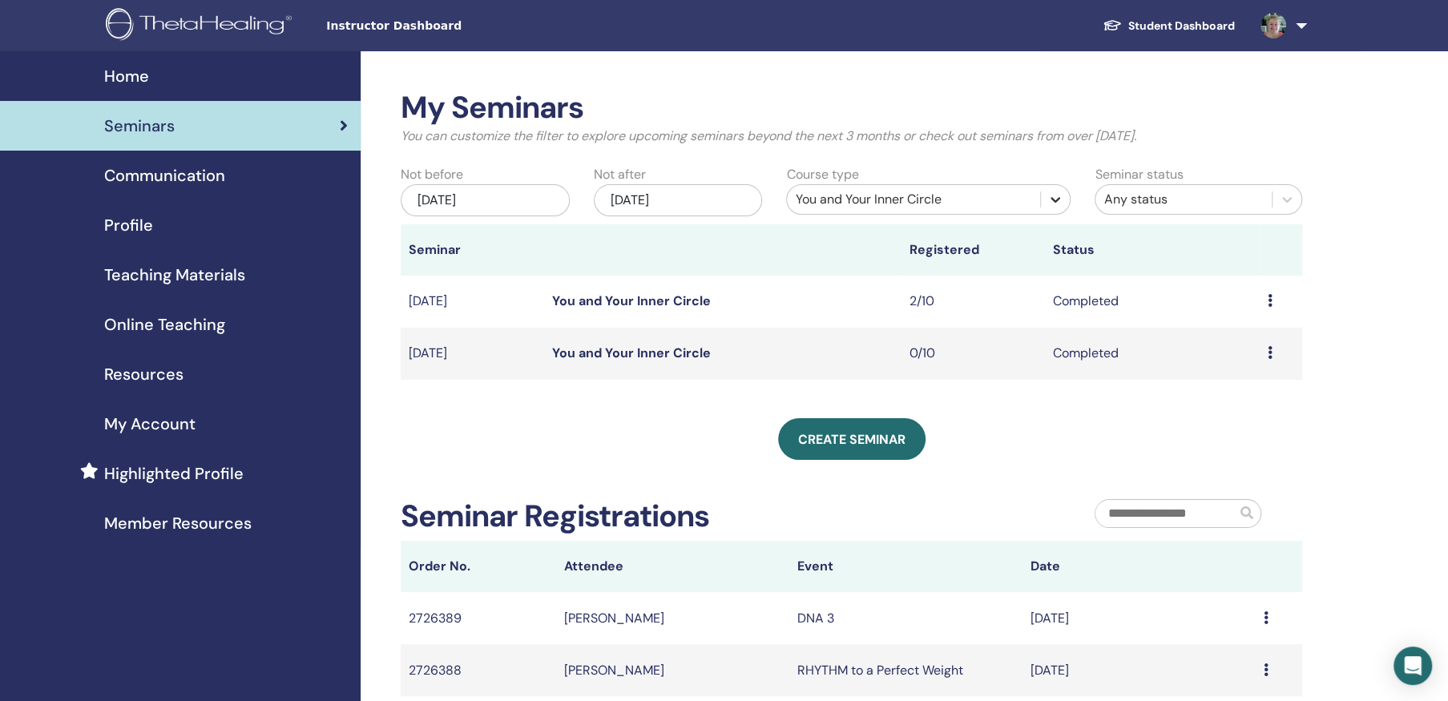
click at [1055, 200] on icon at bounding box center [1056, 200] width 10 height 6
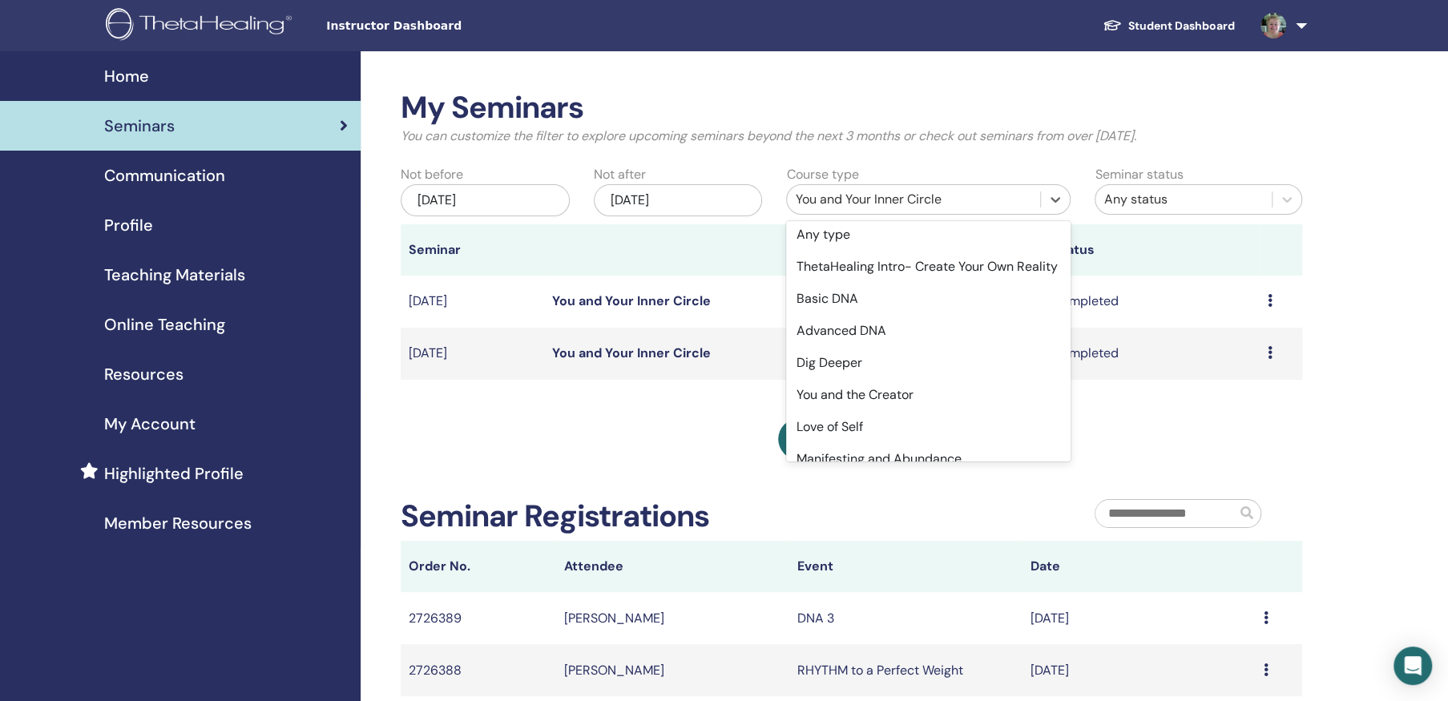
scroll to position [0, 0]
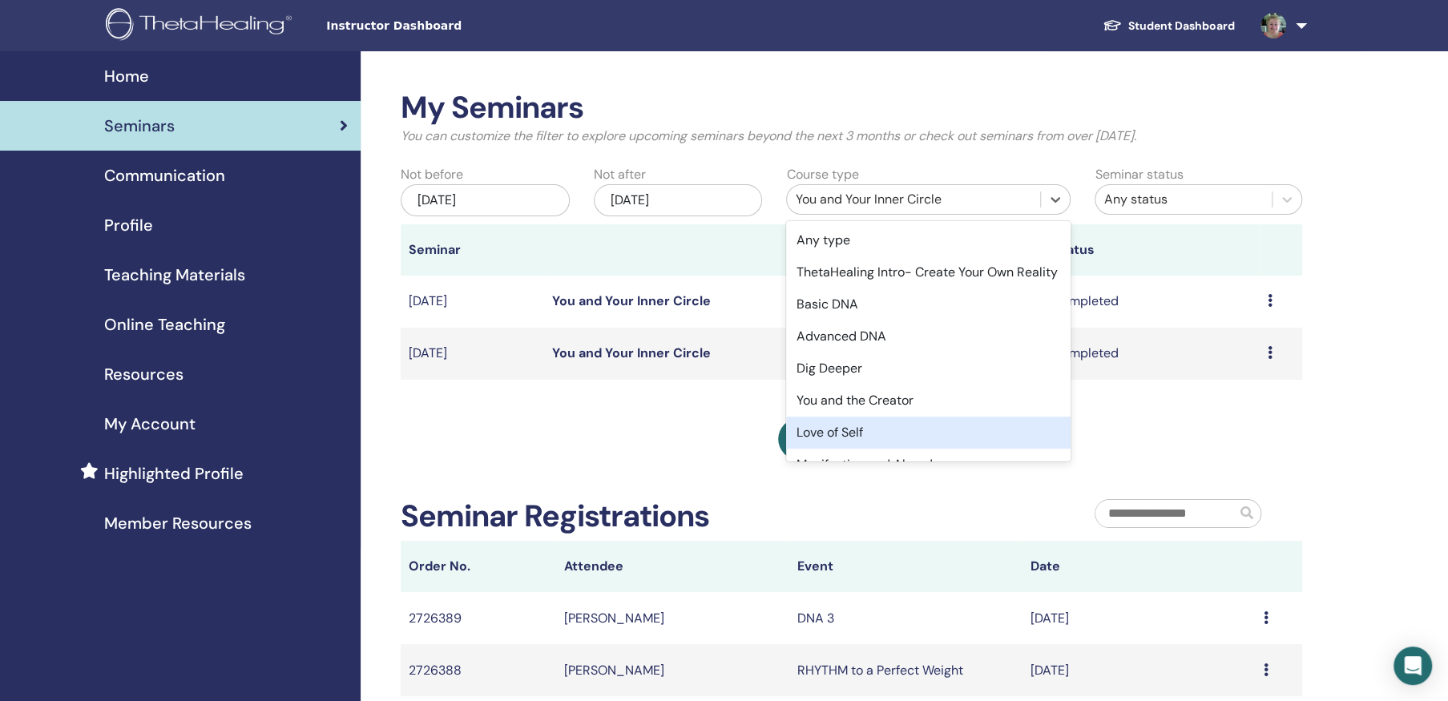
click at [851, 449] on div "Love of Self" at bounding box center [928, 433] width 284 height 32
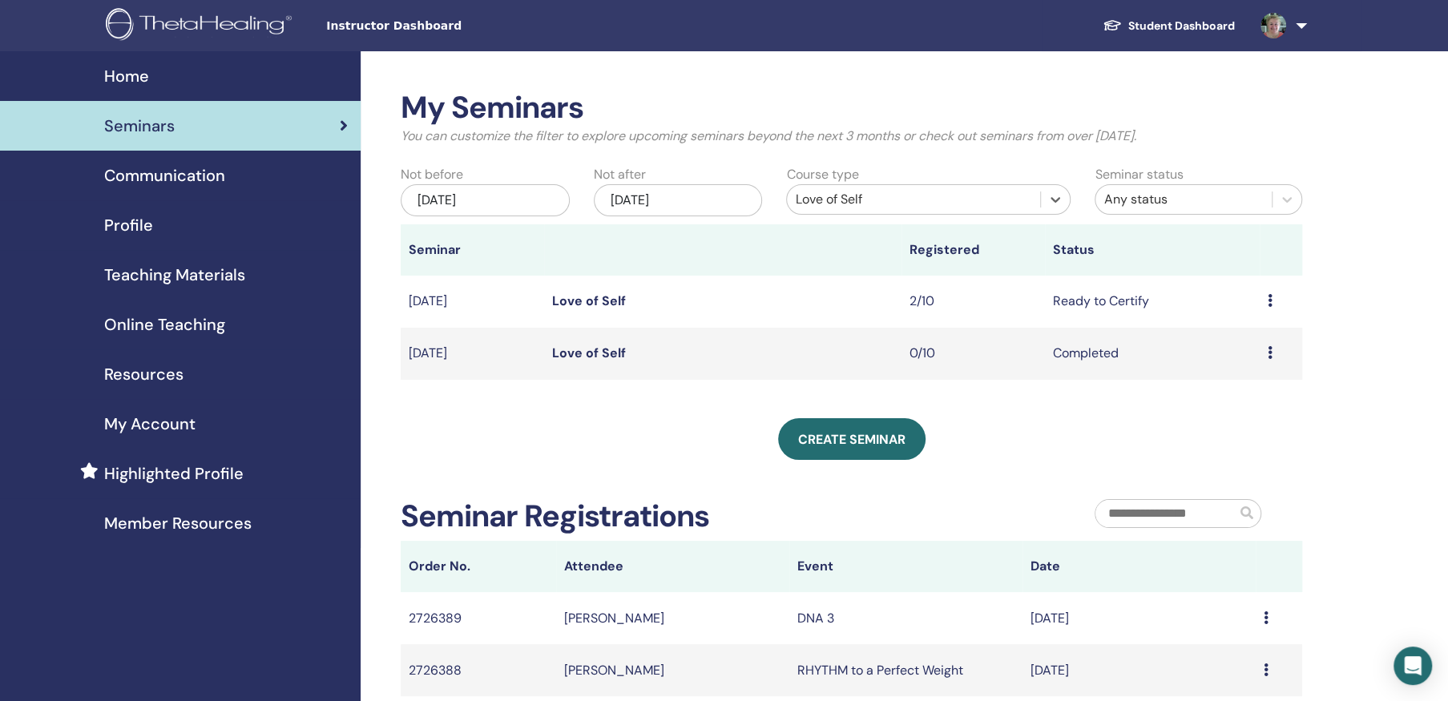
click at [1268, 299] on icon at bounding box center [1270, 300] width 5 height 13
click at [1248, 355] on link "Attendees" at bounding box center [1229, 360] width 61 height 17
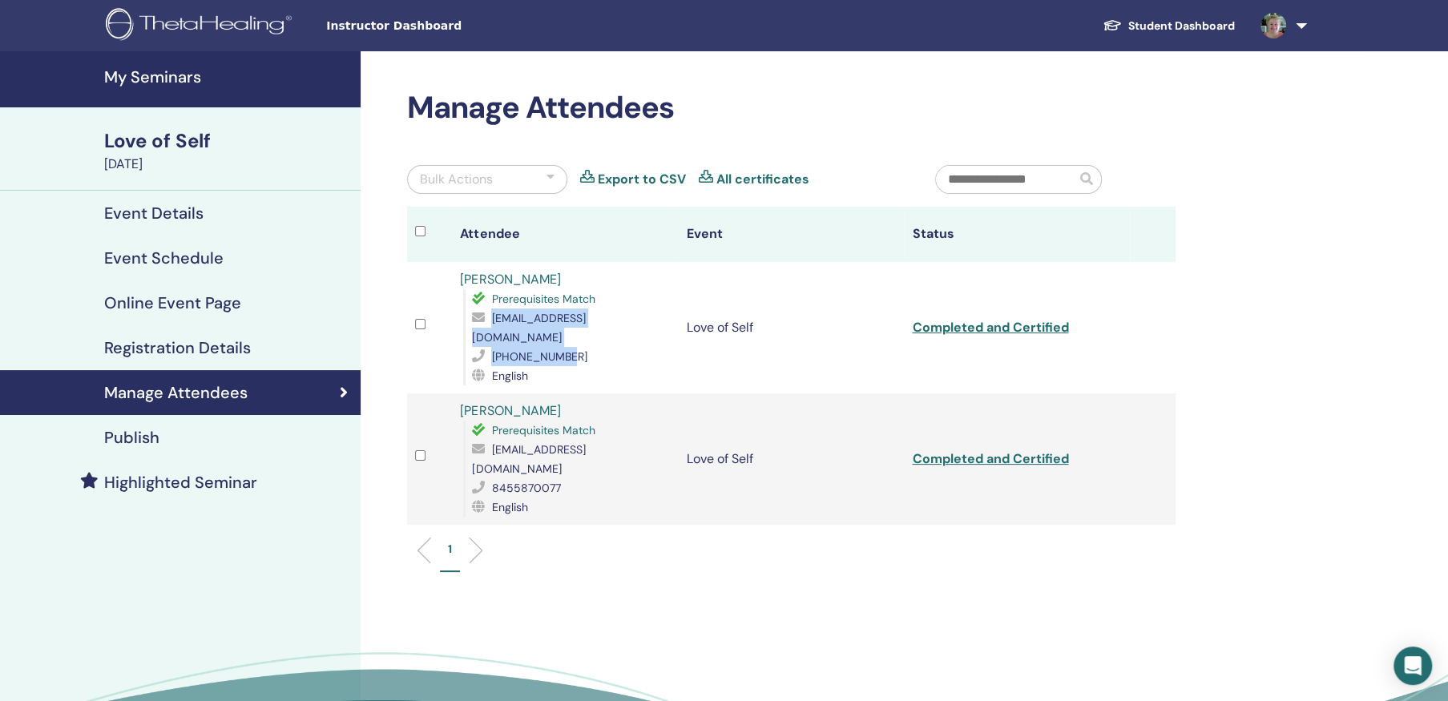
drag, startPoint x: 492, startPoint y: 317, endPoint x: 605, endPoint y: 341, distance: 115.3
click at [605, 341] on div "Prerequisites Match [EMAIL_ADDRESS][DOMAIN_NAME] [PHONE_NUMBER] English" at bounding box center [566, 337] width 207 height 96
drag, startPoint x: 605, startPoint y: 341, endPoint x: 545, endPoint y: 319, distance: 63.9
copy div "[EMAIL_ADDRESS][DOMAIN_NAME] [PHONE_NUMBER]"
click at [614, 282] on div "[PERSON_NAME] Prerequisites Match [EMAIL_ADDRESS][DOMAIN_NAME] [PHONE_NUMBER] E…" at bounding box center [565, 327] width 210 height 115
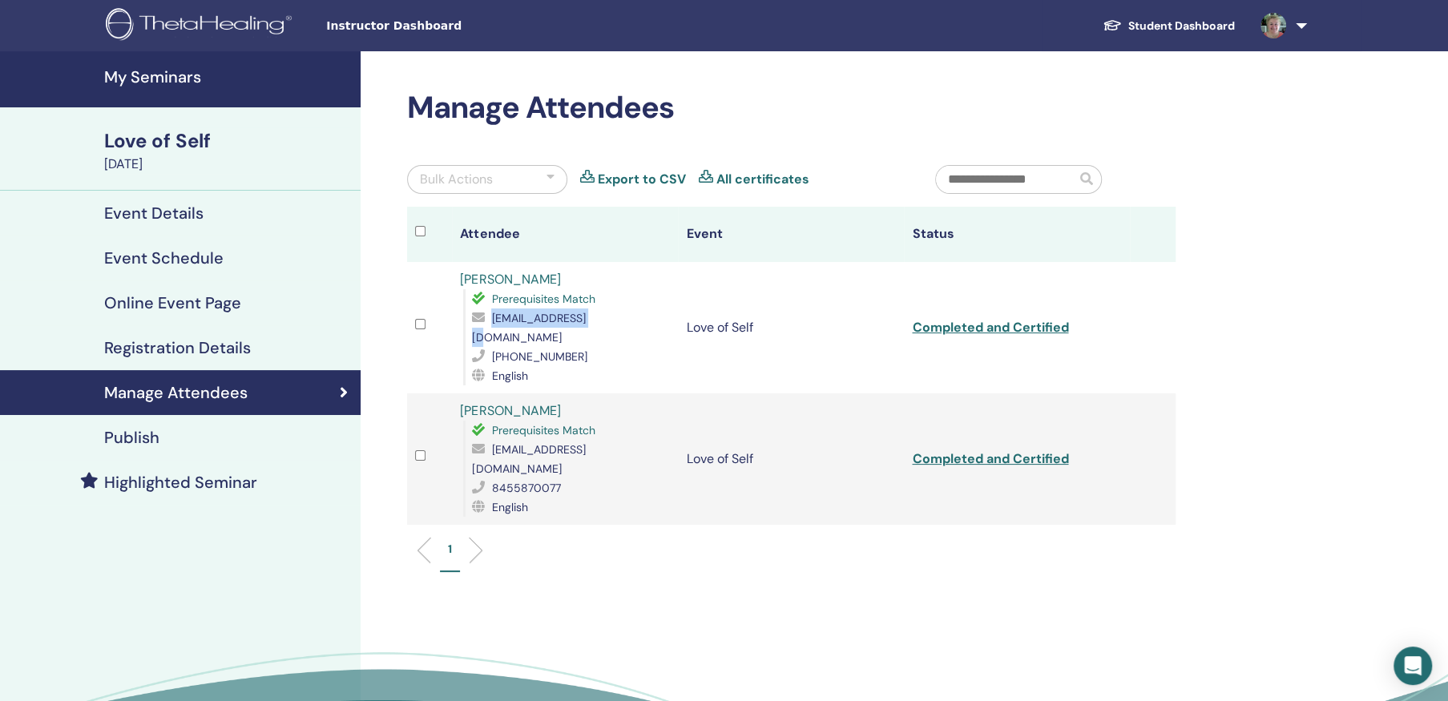
drag, startPoint x: 492, startPoint y: 313, endPoint x: 599, endPoint y: 316, distance: 106.6
click at [599, 316] on div "[EMAIL_ADDRESS][DOMAIN_NAME]" at bounding box center [571, 327] width 198 height 38
drag, startPoint x: 599, startPoint y: 316, endPoint x: 562, endPoint y: 312, distance: 37.1
copy span "gerts27@gmail.com"
drag, startPoint x: 587, startPoint y: 342, endPoint x: 454, endPoint y: 336, distance: 133.2
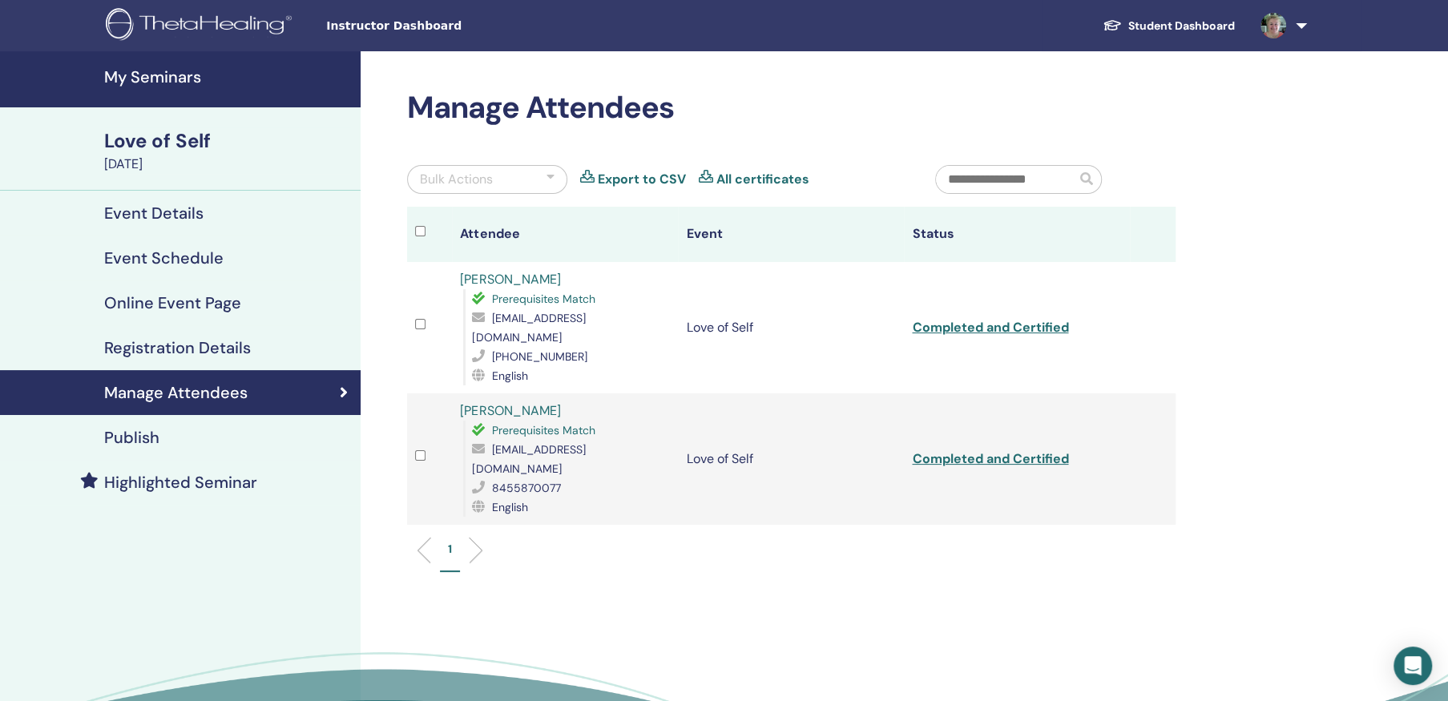
click at [575, 347] on div "415-519-1185" at bounding box center [571, 356] width 198 height 19
drag, startPoint x: 491, startPoint y: 337, endPoint x: 567, endPoint y: 339, distance: 76.2
click at [567, 347] on div "415-519-1185" at bounding box center [571, 356] width 198 height 19
drag, startPoint x: 568, startPoint y: 337, endPoint x: 494, endPoint y: 336, distance: 74.5
click at [494, 347] on div "415-519-1185" at bounding box center [571, 356] width 198 height 19
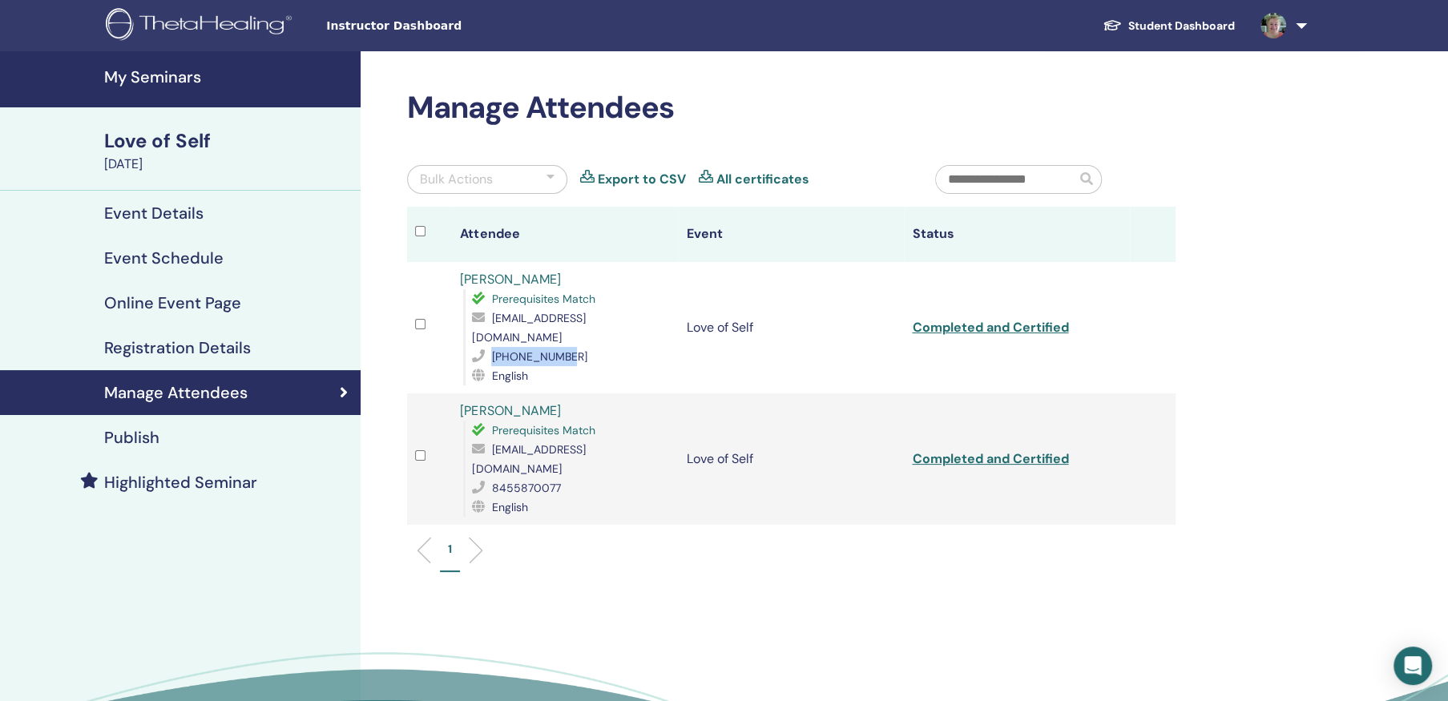
drag, startPoint x: 494, startPoint y: 336, endPoint x: 518, endPoint y: 331, distance: 25.3
copy span "415-519-1185"
click at [590, 347] on div "415-519-1185" at bounding box center [571, 356] width 198 height 19
drag, startPoint x: 494, startPoint y: 317, endPoint x: 603, endPoint y: 319, distance: 109.0
click at [603, 319] on div "gerts27@gmail.com" at bounding box center [571, 327] width 198 height 38
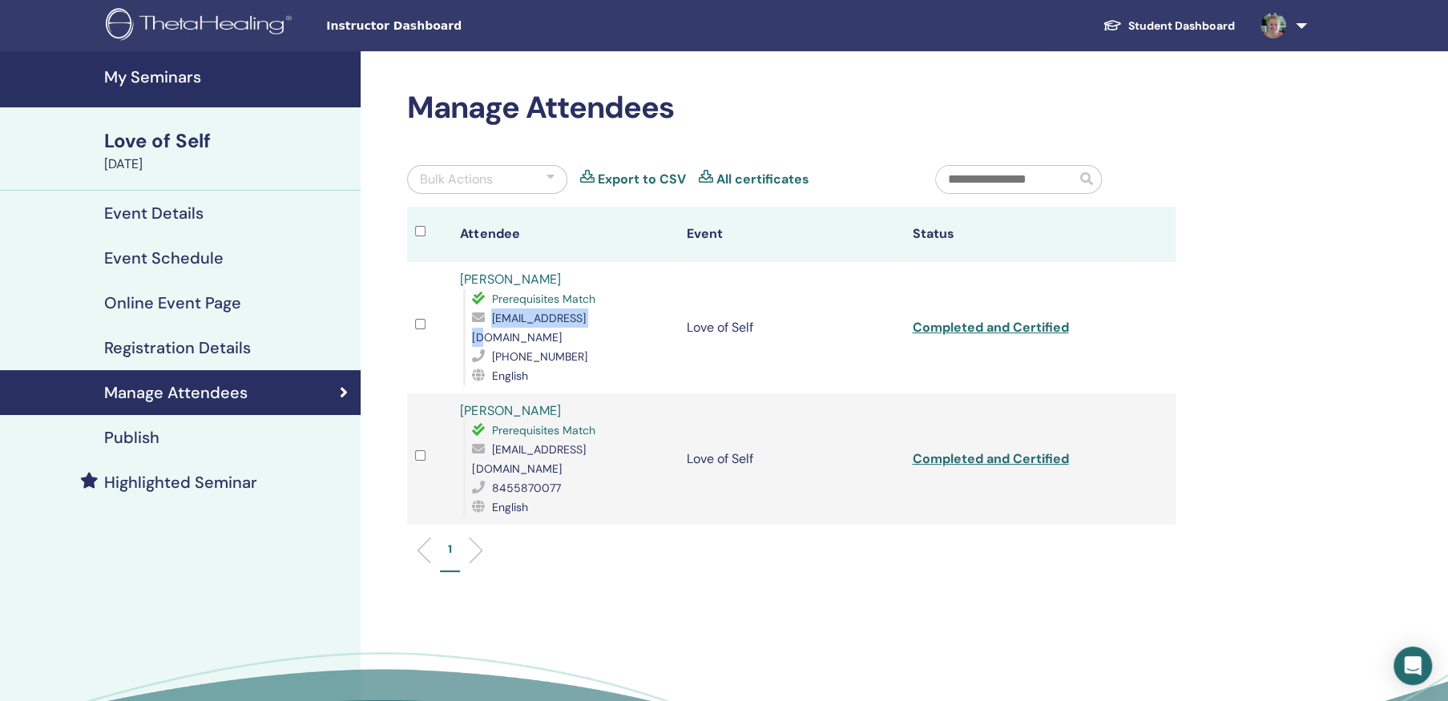
drag, startPoint x: 603, startPoint y: 319, endPoint x: 573, endPoint y: 314, distance: 30.0
copy span "gerts27@gmail.com"
